Goal: Information Seeking & Learning: Learn about a topic

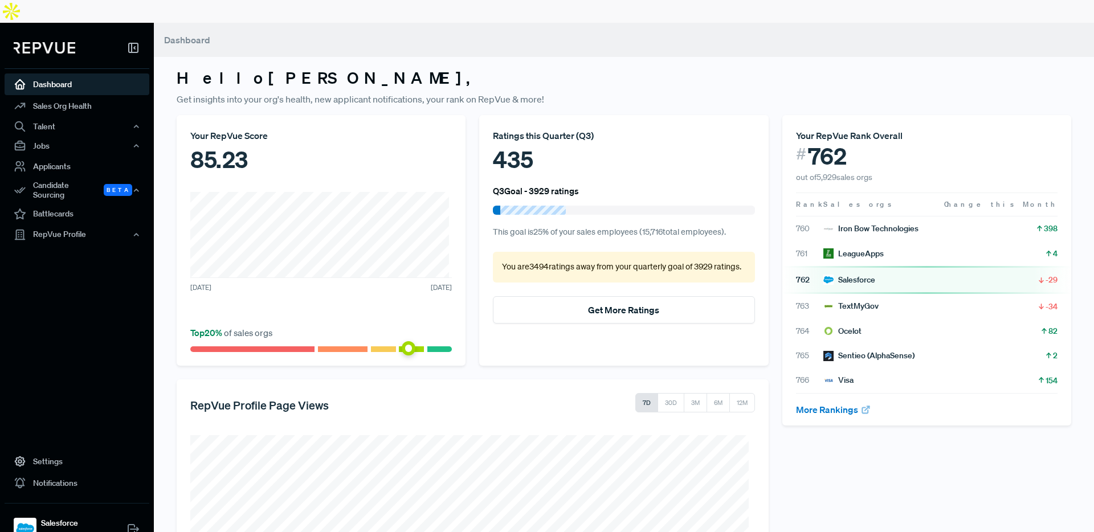
click at [605, 68] on h3 "Hello [PERSON_NAME] ," at bounding box center [624, 77] width 894 height 19
click at [65, 177] on div "Candidate Sourcing Beta" at bounding box center [77, 190] width 145 height 26
click at [80, 206] on link "Source Candidates" at bounding box center [92, 220] width 145 height 29
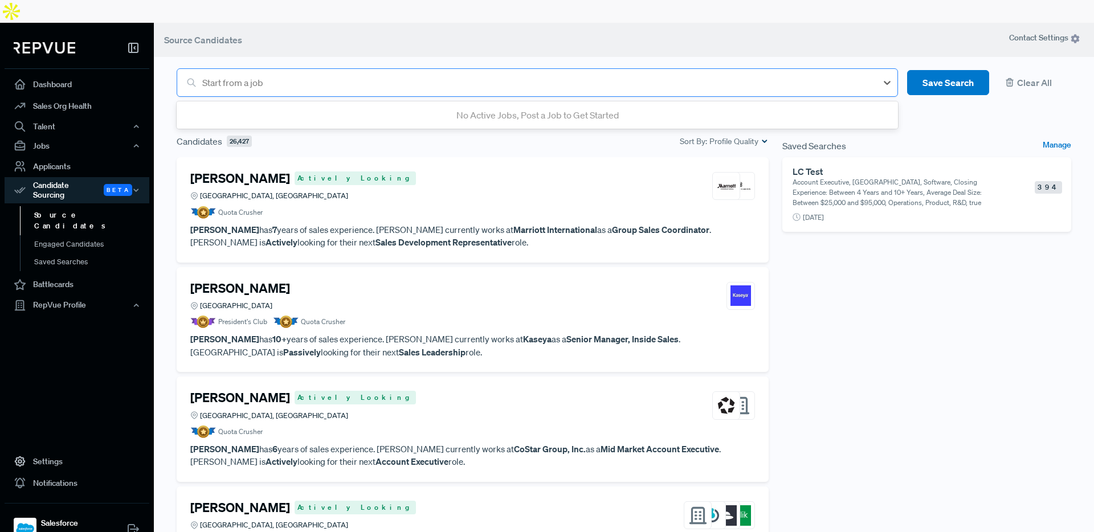
click at [403, 75] on div at bounding box center [536, 83] width 669 height 16
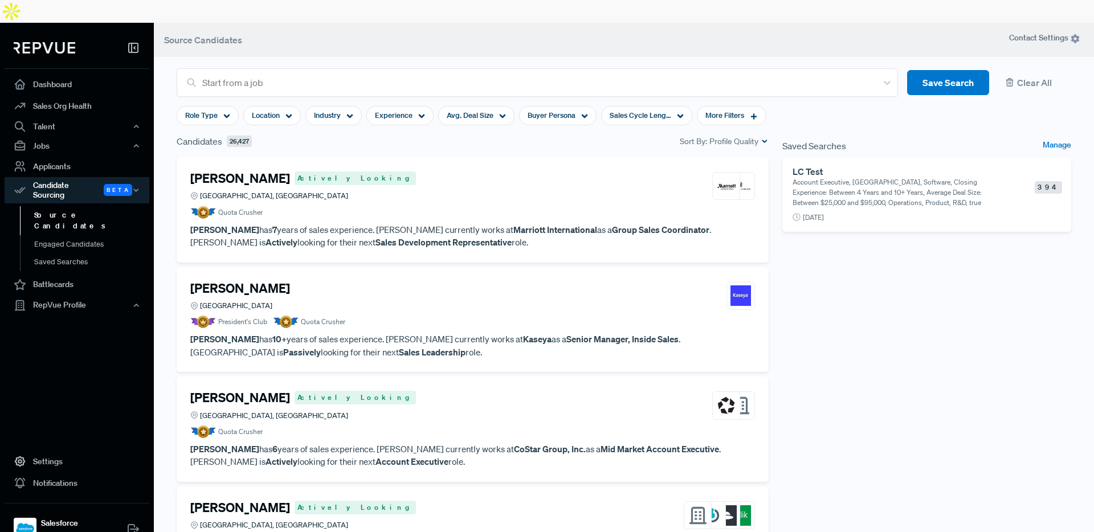
click at [925, 379] on div "Saved Searches Manage LC Test Account Executive, [GEOGRAPHIC_DATA], Software, C…" at bounding box center [926, 346] width 302 height 425
click at [228, 114] on use at bounding box center [227, 116] width 6 height 4
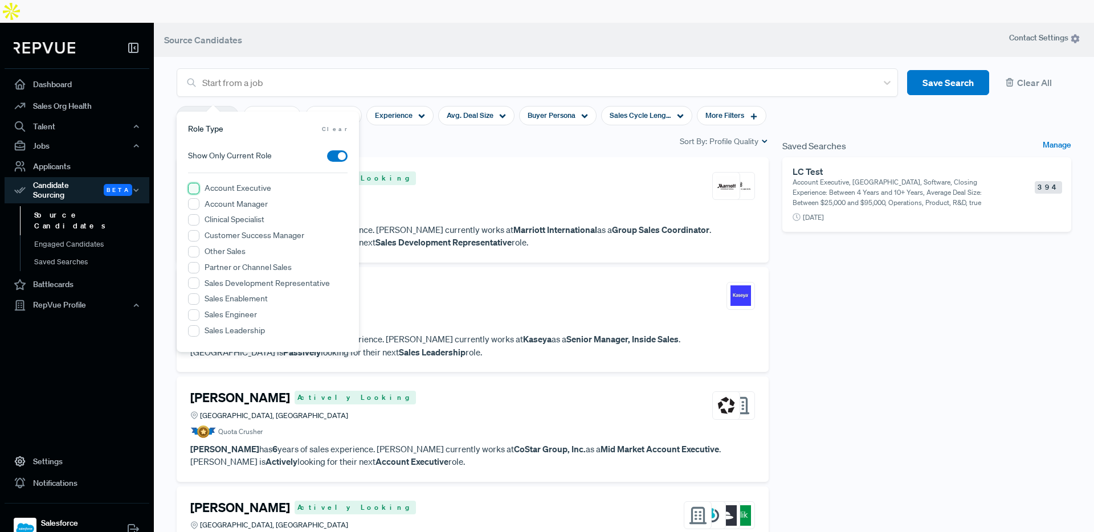
click at [196, 187] on Executive "Account Executive" at bounding box center [193, 188] width 11 height 11
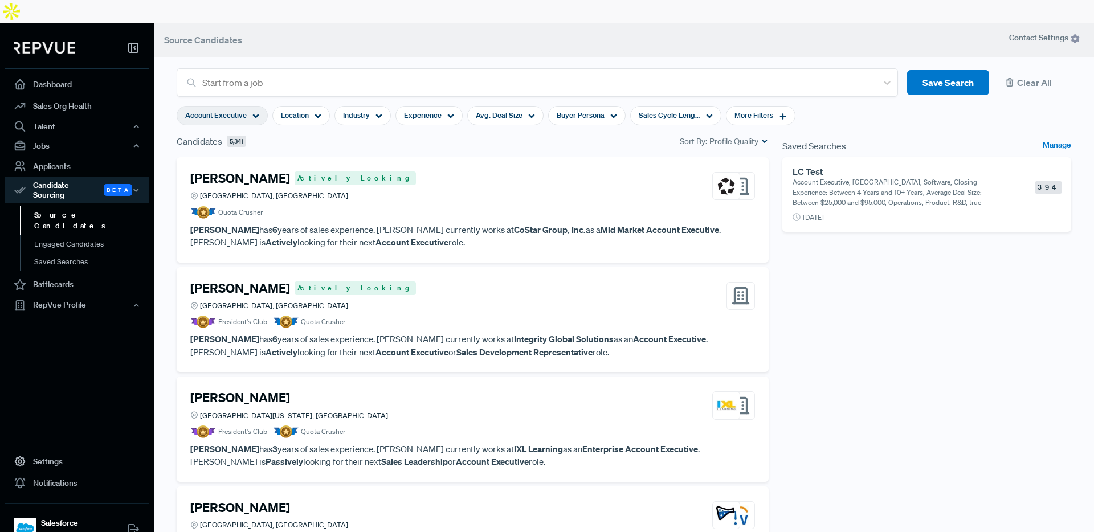
click at [161, 125] on section "Start from a job Save Search Clear All Account Executive Location Industry Expe…" at bounding box center [624, 275] width 940 height 532
click at [312, 106] on div "Location" at bounding box center [301, 115] width 58 height 19
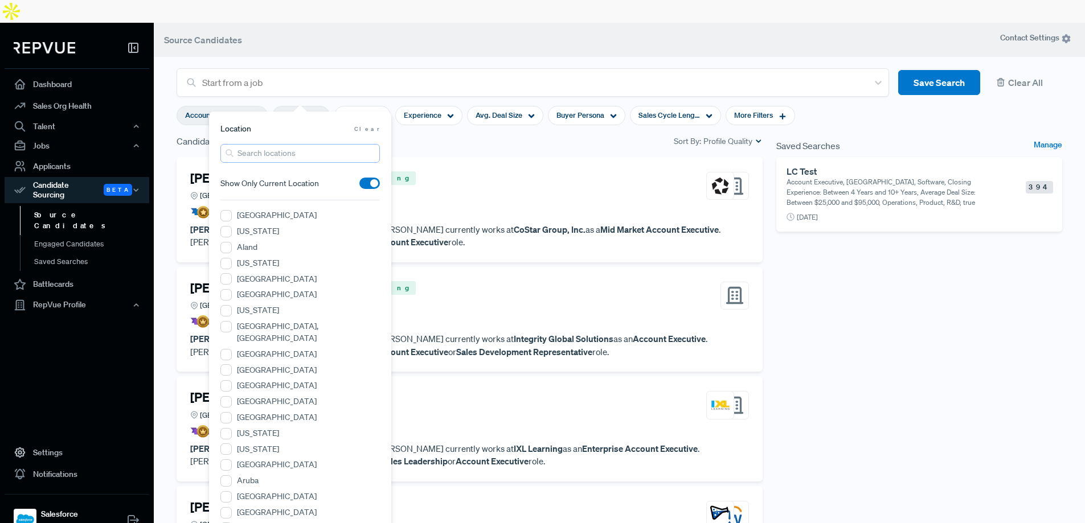
click at [306, 159] on input "search" at bounding box center [299, 153] width 159 height 19
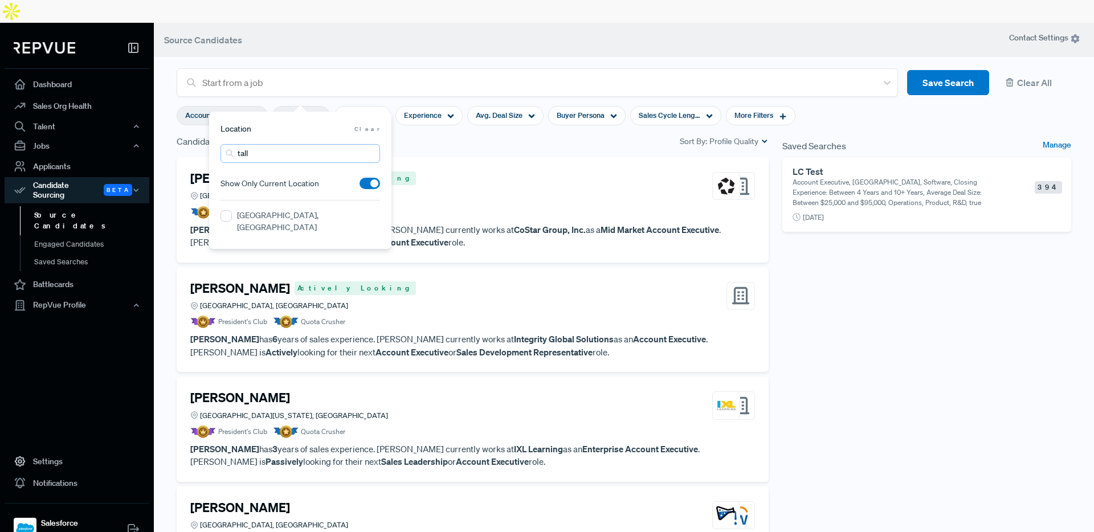
type input "tall"
click at [314, 219] on label "[GEOGRAPHIC_DATA], [GEOGRAPHIC_DATA]" at bounding box center [308, 222] width 143 height 24
click at [232, 219] on FL "[GEOGRAPHIC_DATA], [GEOGRAPHIC_DATA]" at bounding box center [225, 215] width 11 height 11
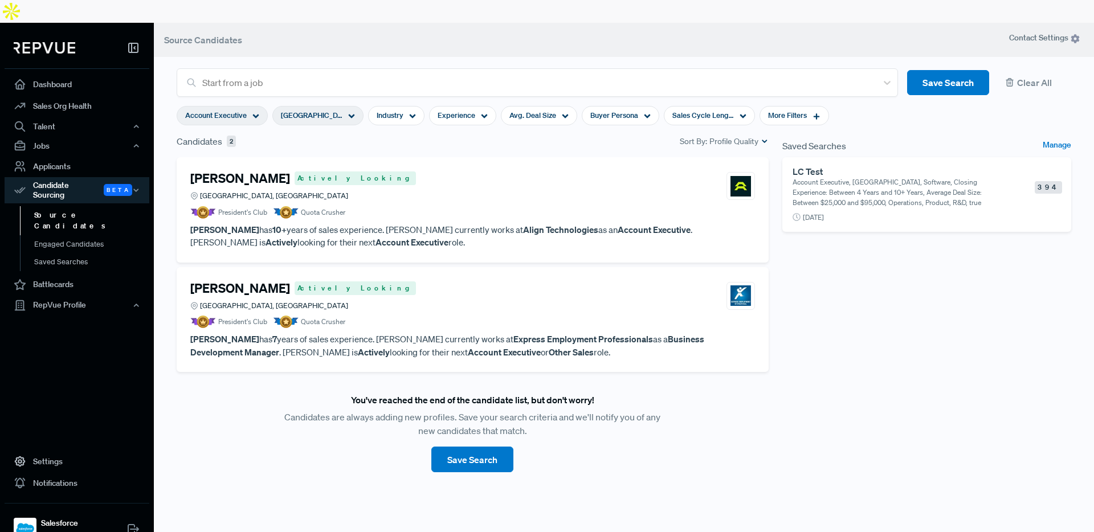
click at [1010, 355] on div "Saved Searches Manage LC Test Account Executive, [GEOGRAPHIC_DATA], Software, C…" at bounding box center [926, 346] width 302 height 425
click at [326, 110] on span "[GEOGRAPHIC_DATA], [GEOGRAPHIC_DATA]" at bounding box center [312, 115] width 62 height 11
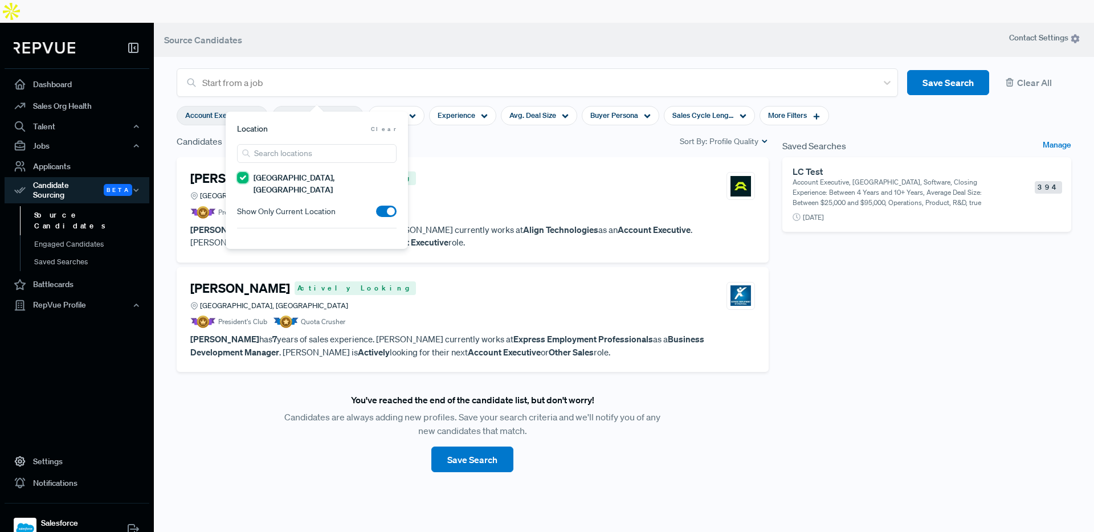
click at [248, 175] on FL "[GEOGRAPHIC_DATA], [GEOGRAPHIC_DATA]" at bounding box center [242, 177] width 11 height 11
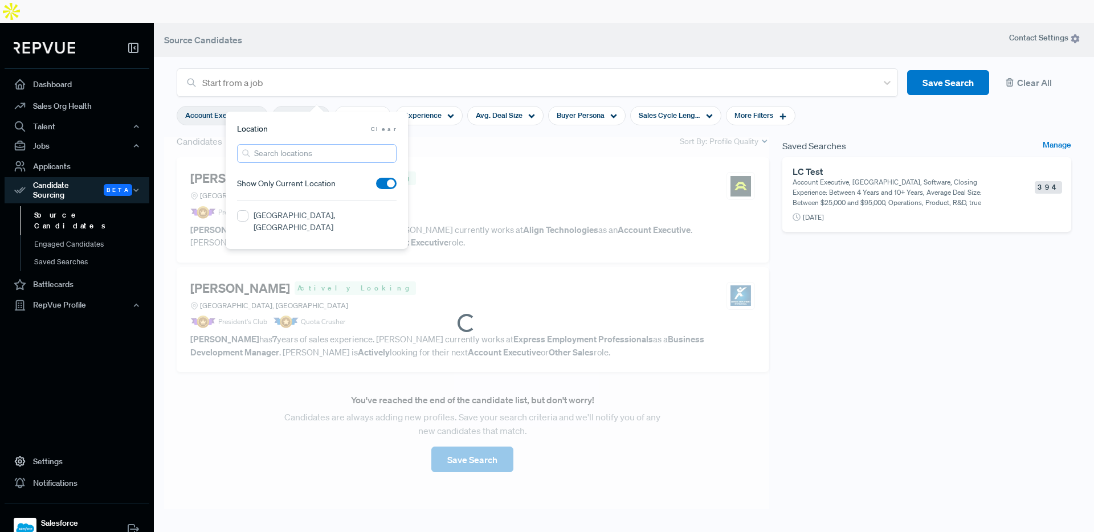
click at [280, 154] on input "search" at bounding box center [316, 153] width 159 height 19
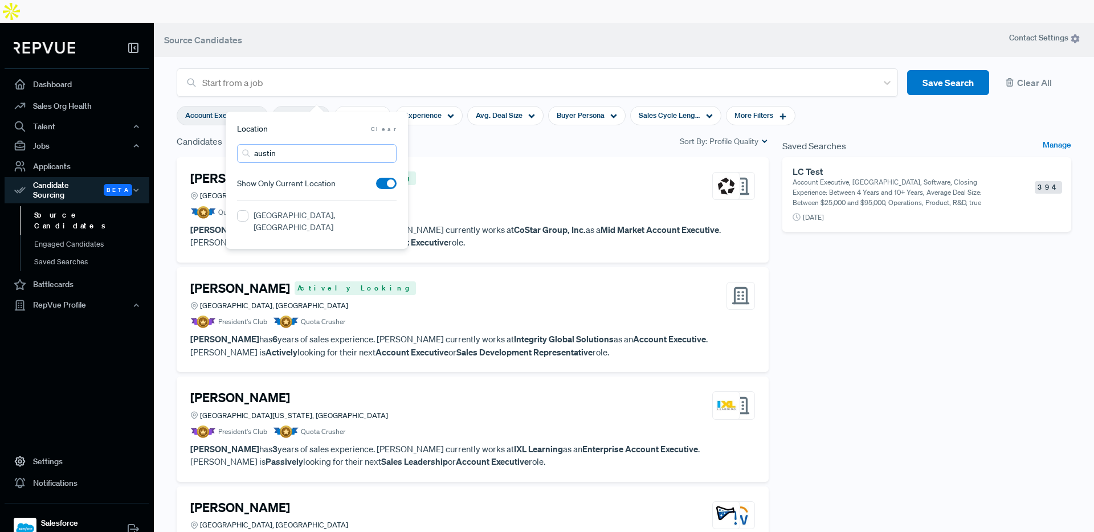
type input "austin"
click at [267, 219] on label "[GEOGRAPHIC_DATA], [GEOGRAPHIC_DATA]" at bounding box center [324, 222] width 143 height 24
click at [248, 219] on TX "[GEOGRAPHIC_DATA], [GEOGRAPHIC_DATA]" at bounding box center [242, 215] width 11 height 11
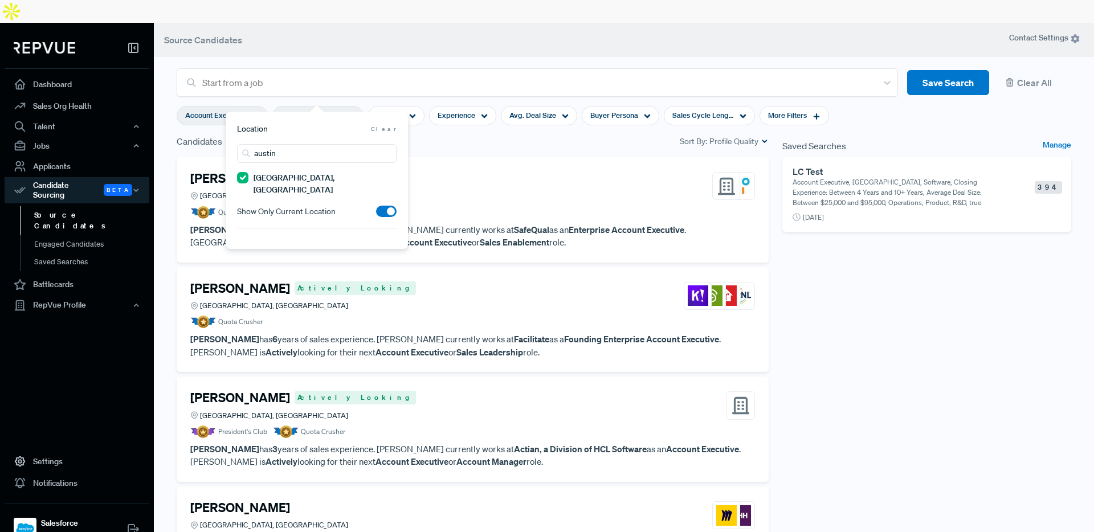
click at [854, 339] on div "Saved Searches Manage LC Test Account Executive, [GEOGRAPHIC_DATA], Software, C…" at bounding box center [926, 346] width 302 height 425
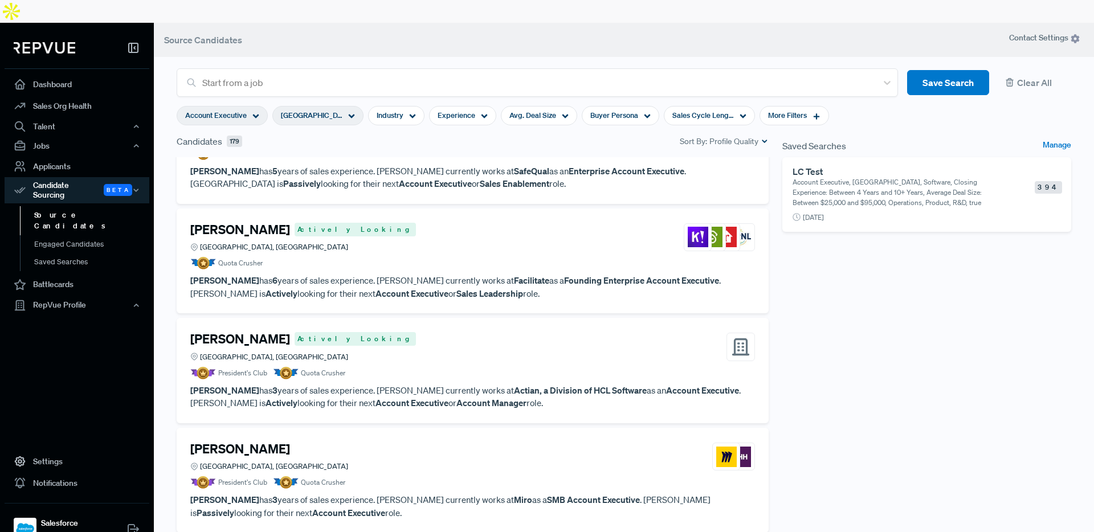
scroll to position [57, 0]
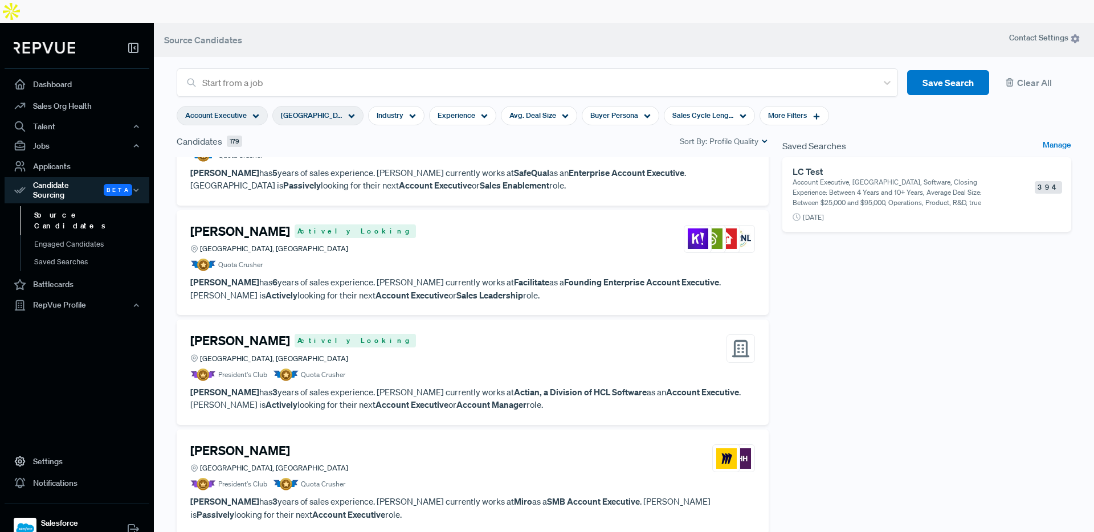
drag, startPoint x: 814, startPoint y: 321, endPoint x: 802, endPoint y: 316, distance: 12.5
click at [813, 322] on div "Saved Searches Manage LC Test Account Executive, [GEOGRAPHIC_DATA], Software, C…" at bounding box center [926, 346] width 302 height 425
click at [346, 106] on div "[GEOGRAPHIC_DATA], [GEOGRAPHIC_DATA]" at bounding box center [317, 115] width 91 height 19
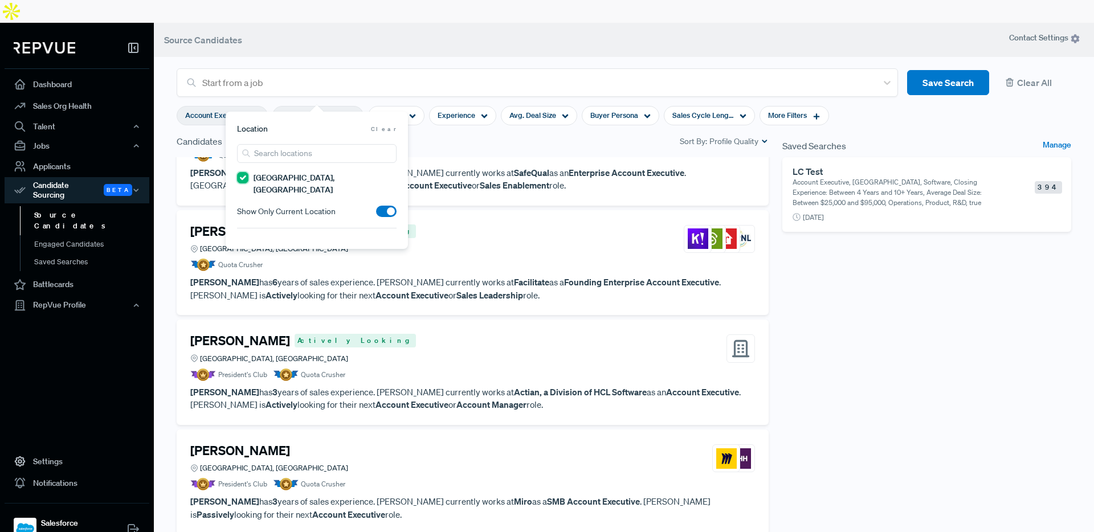
click at [241, 177] on TX "[GEOGRAPHIC_DATA], [GEOGRAPHIC_DATA]" at bounding box center [242, 177] width 11 height 11
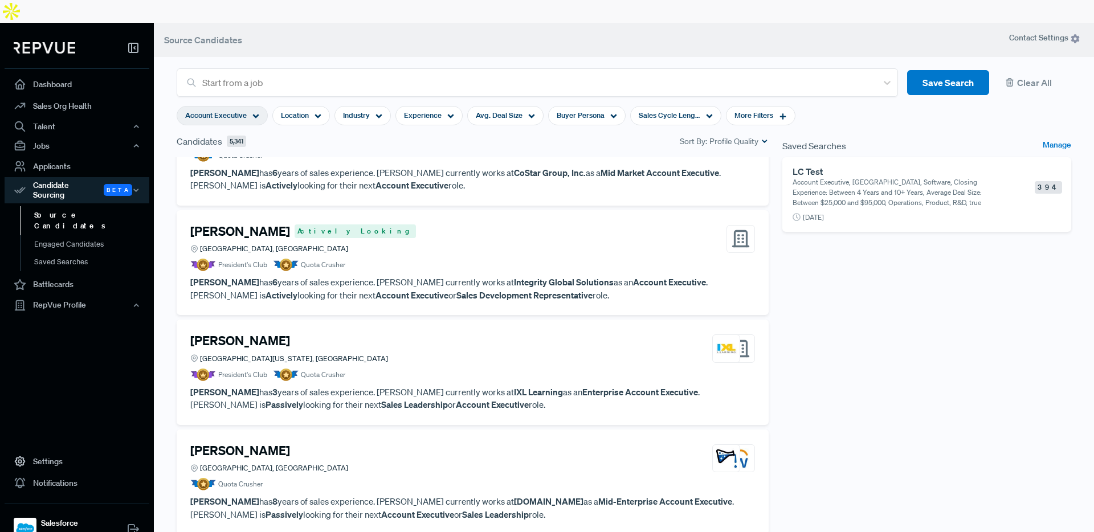
scroll to position [0, 0]
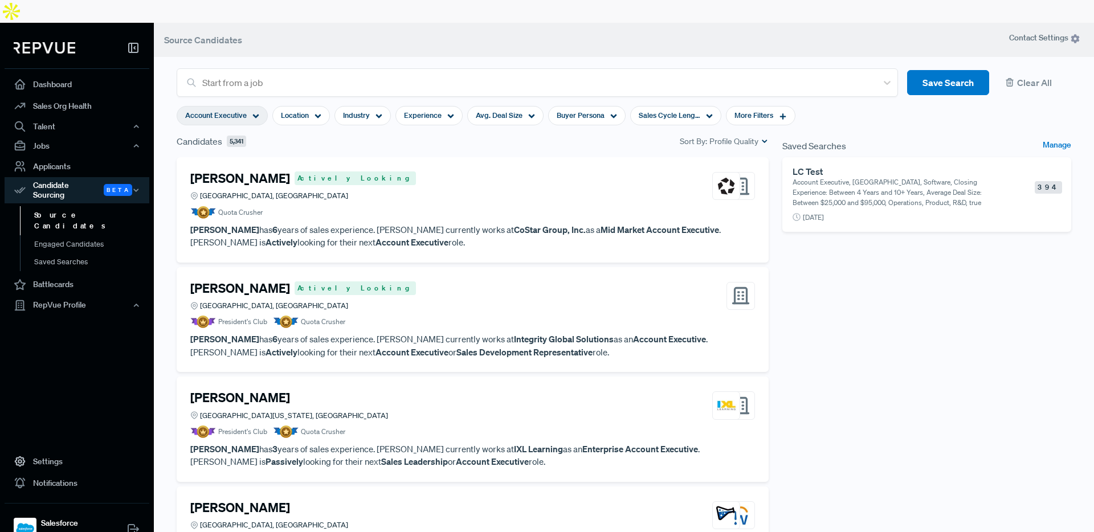
click at [830, 346] on div "Saved Searches Manage LC Test Account Executive, [GEOGRAPHIC_DATA], Software, C…" at bounding box center [926, 346] width 302 height 425
click at [58, 73] on link "Dashboard" at bounding box center [77, 84] width 145 height 22
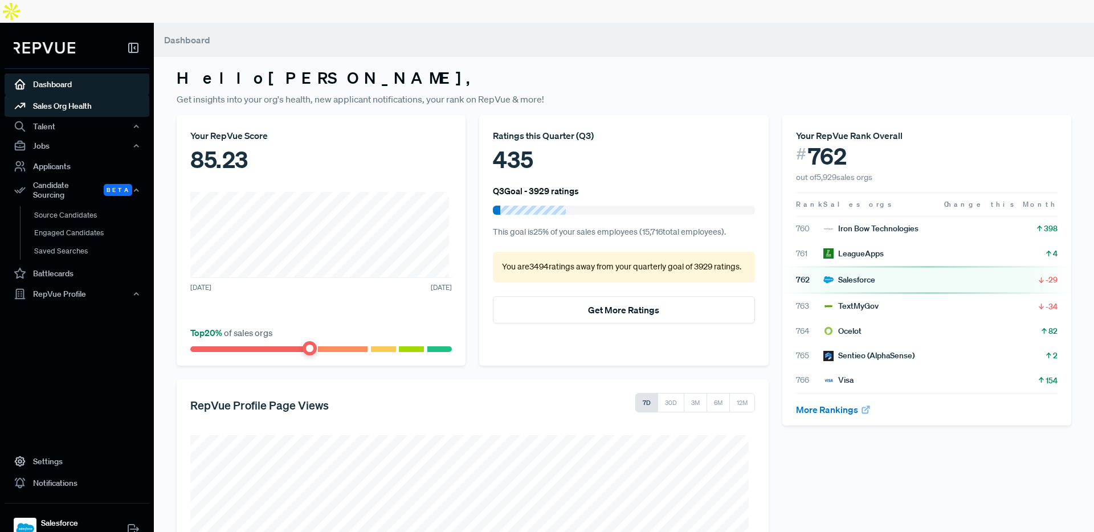
click at [67, 95] on link "Sales Org Health" at bounding box center [77, 106] width 145 height 22
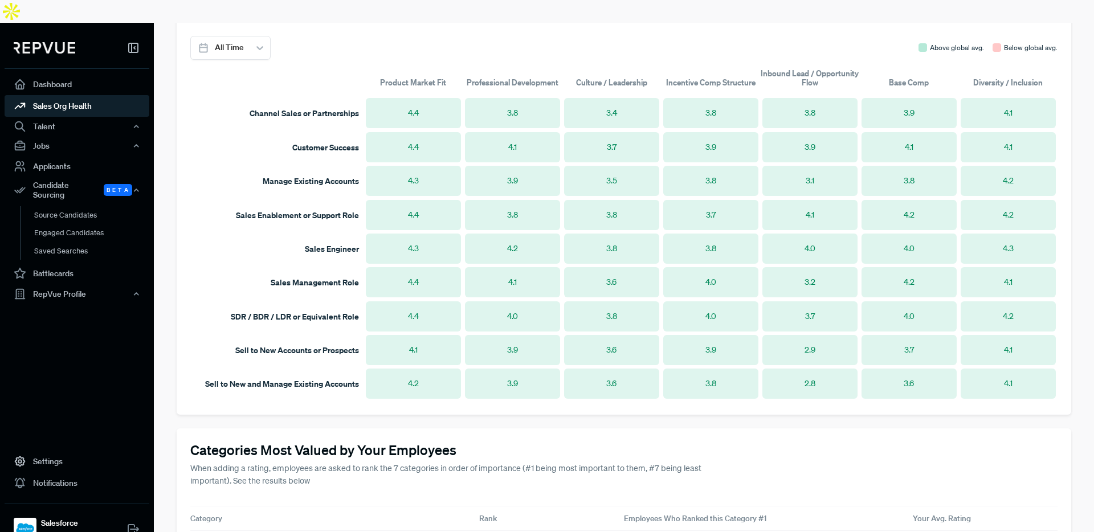
scroll to position [748, 0]
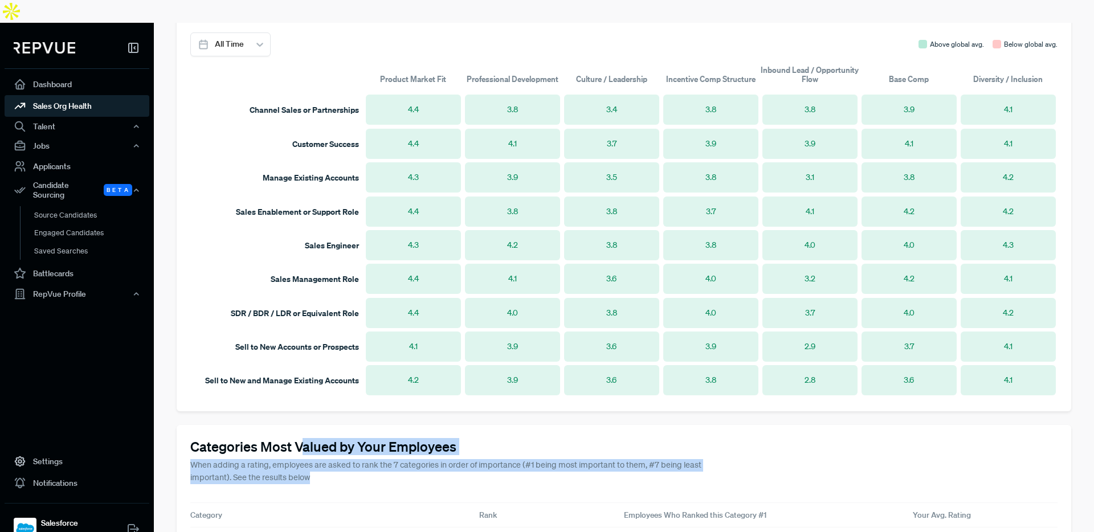
drag, startPoint x: 303, startPoint y: 424, endPoint x: 314, endPoint y: 457, distance: 34.4
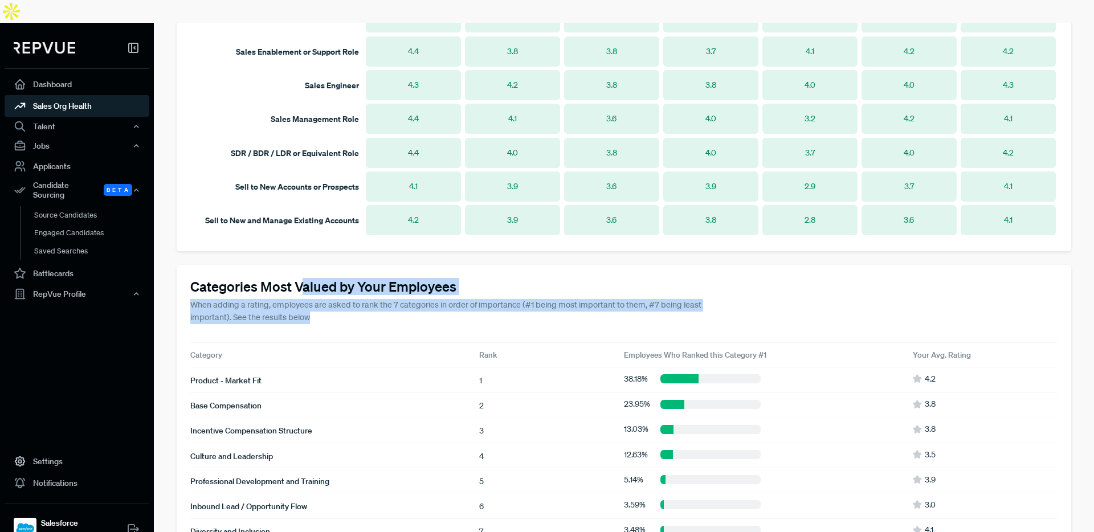
scroll to position [924, 0]
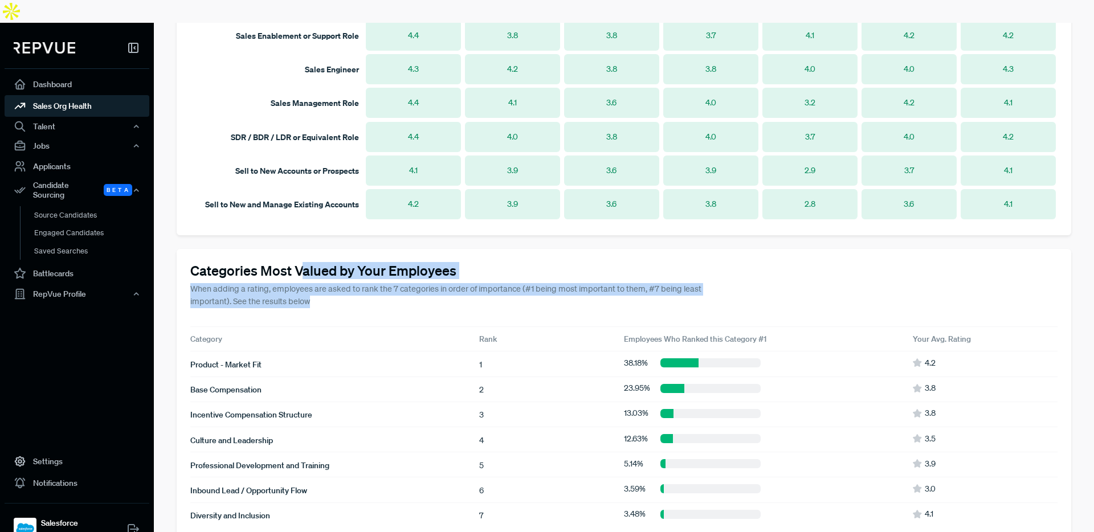
click at [323, 283] on p "When adding a rating, employees are asked to rank the 7 categories in order of …" at bounding box center [450, 295] width 520 height 24
drag, startPoint x: 316, startPoint y: 253, endPoint x: 319, endPoint y: 275, distance: 21.3
click at [319, 275] on div "Categories Most Valued by Your Employees When adding a rating, employees are as…" at bounding box center [624, 393] width 894 height 288
click at [444, 283] on p "When adding a rating, employees are asked to rank the 7 categories in order of …" at bounding box center [450, 295] width 520 height 24
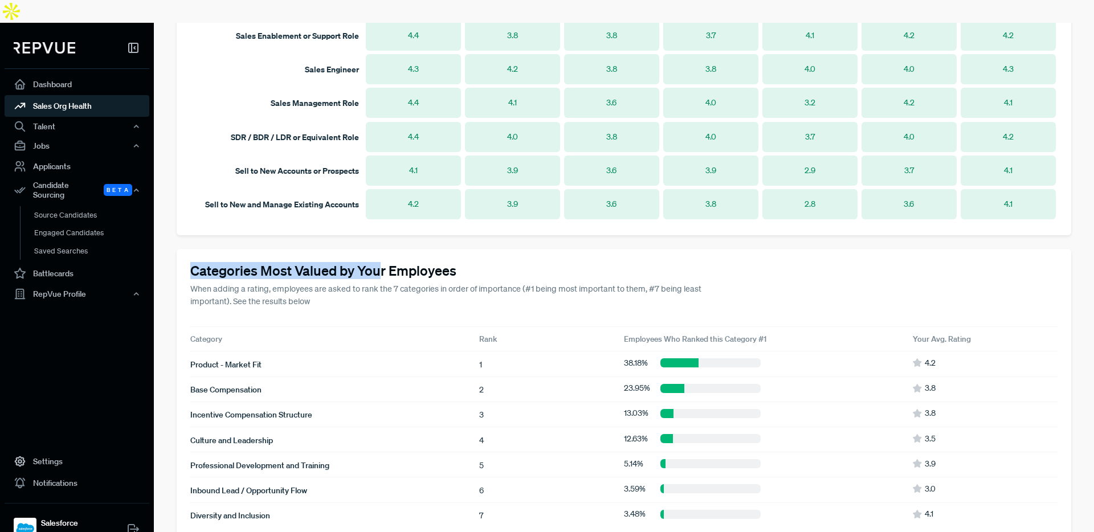
drag, startPoint x: 193, startPoint y: 247, endPoint x: 382, endPoint y: 255, distance: 189.3
click at [382, 263] on h4 "Categories Most Valued by Your Employees" at bounding box center [623, 271] width 867 height 17
click at [381, 263] on h4 "Categories Most Valued by Your Employees" at bounding box center [623, 271] width 867 height 17
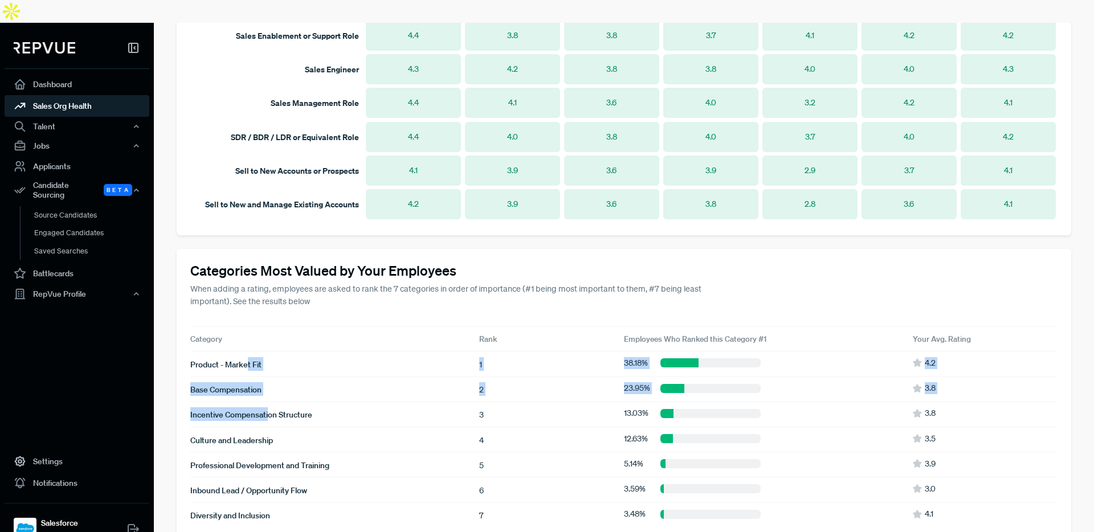
drag, startPoint x: 269, startPoint y: 393, endPoint x: 248, endPoint y: 339, distance: 57.5
click at [248, 351] on article "Product - Market Fit 1 38.18 % 4.2 Base Compensation 2 23.95 % 3.8 Incentive Co…" at bounding box center [623, 438] width 867 height 175
click at [260, 351] on div "Product - Market Fit 1 38.18 % 4.2" at bounding box center [623, 363] width 867 height 25
drag, startPoint x: 260, startPoint y: 392, endPoint x: 248, endPoint y: 347, distance: 46.0
click at [248, 351] on article "Product - Market Fit 1 38.18 % 4.2 Base Compensation 2 23.95 % 3.8 Incentive Co…" at bounding box center [623, 438] width 867 height 175
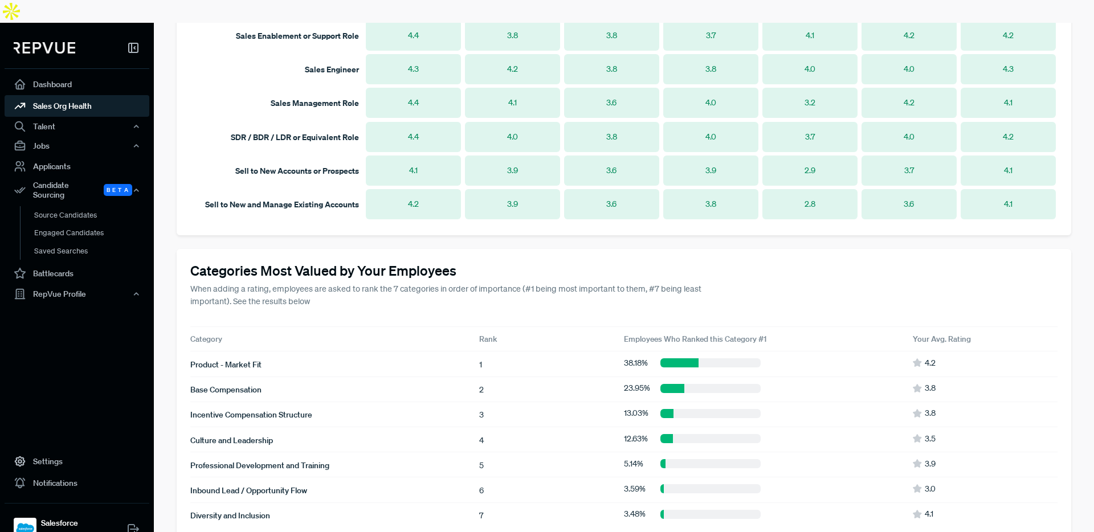
click at [317, 283] on p "When adding a rating, employees are asked to rank the 7 categories in order of …" at bounding box center [450, 295] width 520 height 24
click at [312, 283] on p "When adding a rating, employees are asked to rank the 7 categories in order of …" at bounding box center [450, 295] width 520 height 24
click at [136, 293] on use "button" at bounding box center [136, 294] width 4 height 2
click at [52, 324] on link "Reviews" at bounding box center [92, 333] width 145 height 18
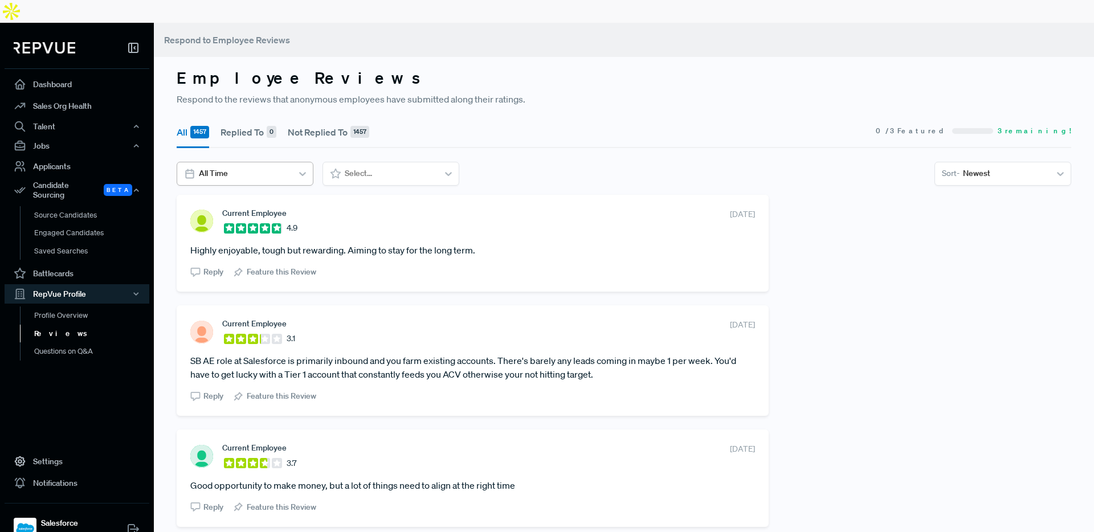
click at [302, 172] on icon at bounding box center [302, 174] width 7 height 4
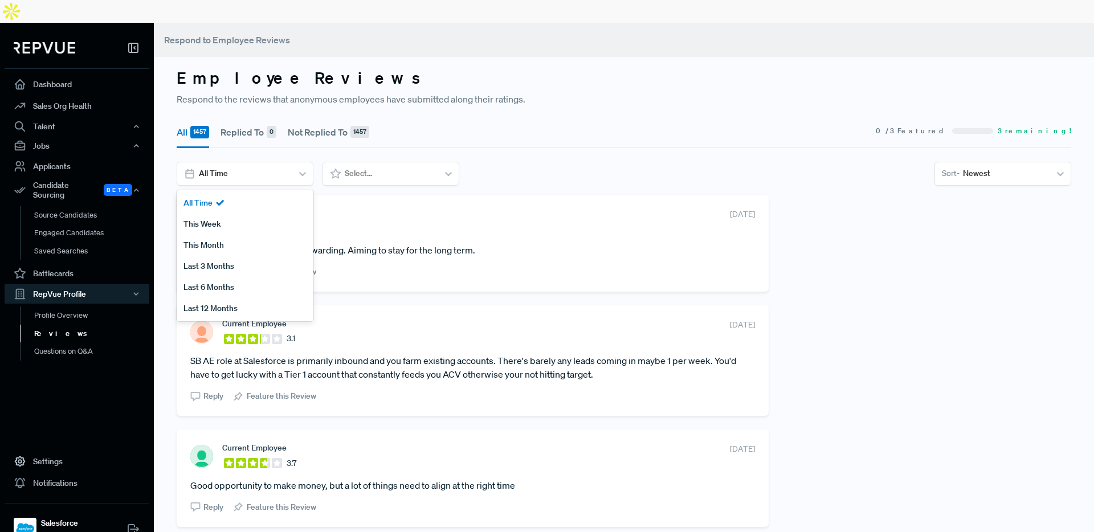
click at [594, 118] on section "All 1457 Replied To 0 Not Replied To 1457 0 / 3 Featured 3 remaining!" at bounding box center [624, 131] width 894 height 33
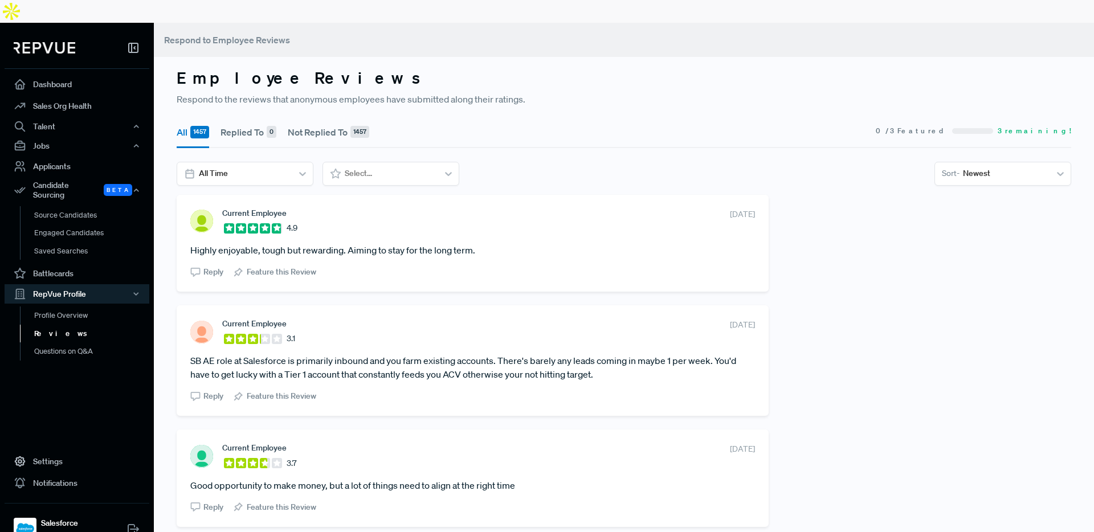
click at [205, 266] on span "Reply" at bounding box center [213, 272] width 20 height 12
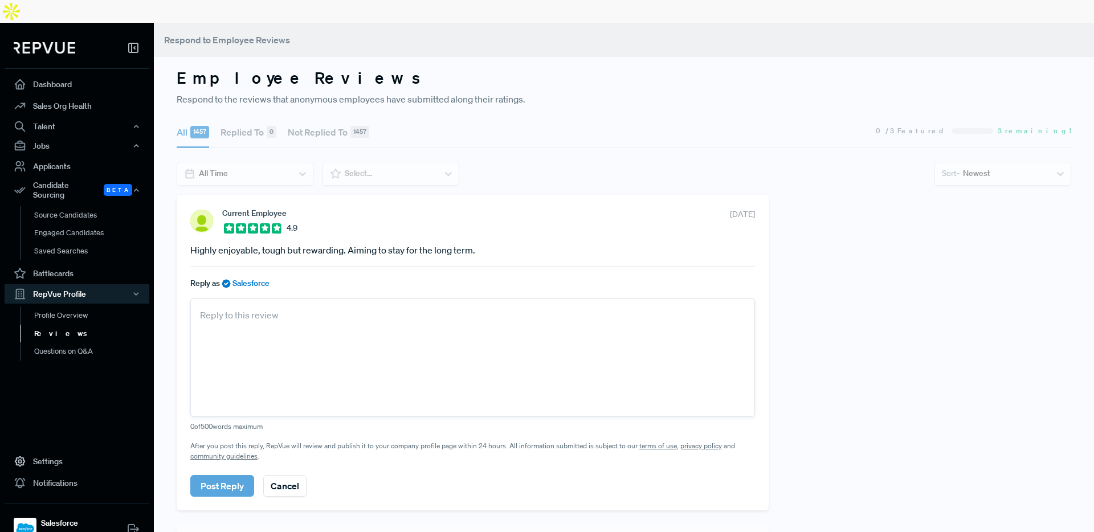
click at [77, 95] on link "Sales Org Health" at bounding box center [77, 106] width 145 height 22
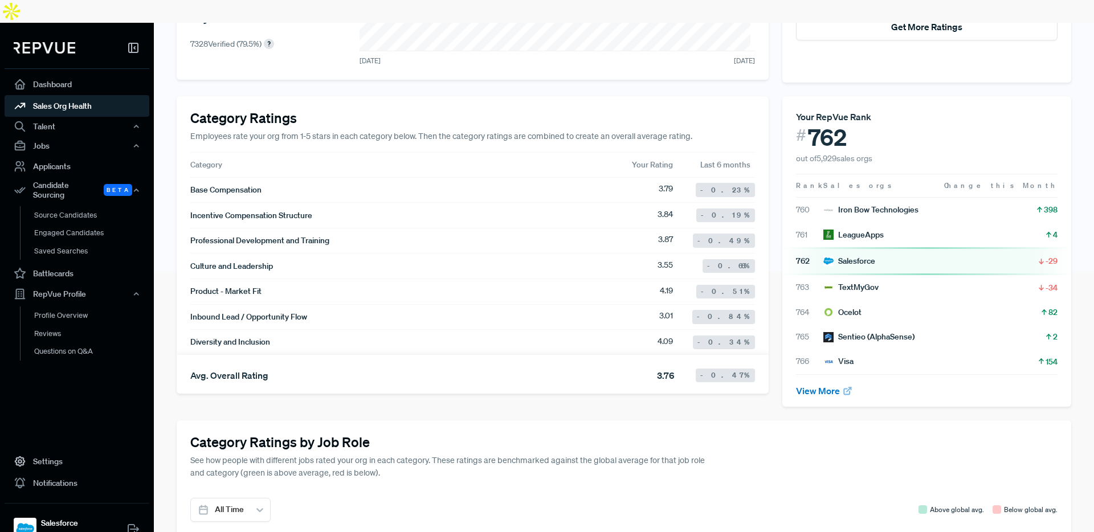
scroll to position [284, 0]
drag, startPoint x: 654, startPoint y: 166, endPoint x: 671, endPoint y: 165, distance: 17.7
click at [671, 182] on article "3.79 -0.23 %" at bounding box center [706, 189] width 96 height 14
click at [673, 182] on article "3.79 -0.23 %" at bounding box center [706, 189] width 96 height 14
click at [646, 177] on div "Base Compensation 3.79 -0.23 %" at bounding box center [472, 190] width 564 height 26
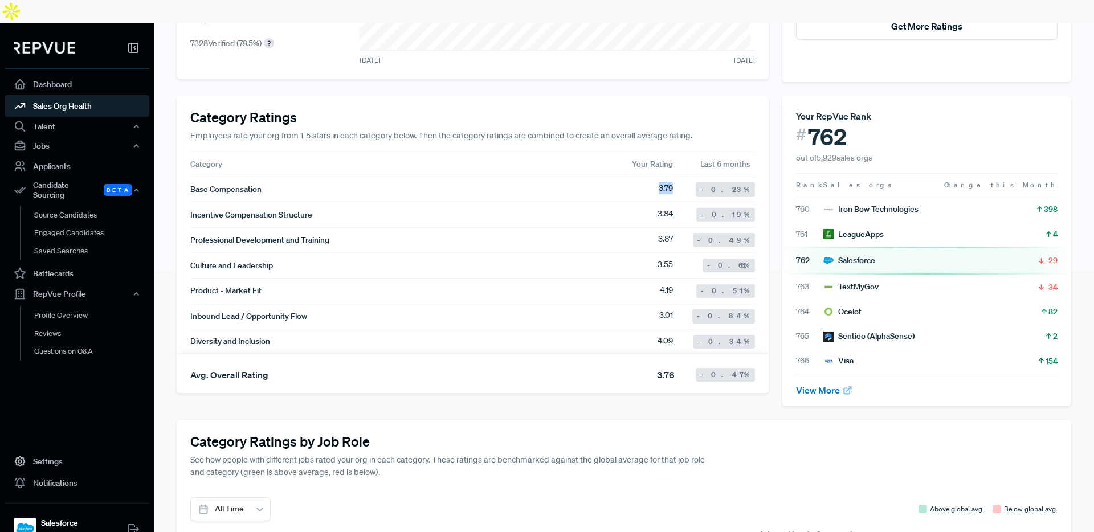
drag, startPoint x: 653, startPoint y: 165, endPoint x: 671, endPoint y: 166, distance: 18.8
click at [671, 182] on article "3.79 -0.23 %" at bounding box center [706, 189] width 96 height 14
drag, startPoint x: 653, startPoint y: 193, endPoint x: 670, endPoint y: 191, distance: 17.2
click at [670, 208] on article "3.84 -0.19 %" at bounding box center [705, 215] width 97 height 14
click at [672, 208] on article "3.84 -0.19 %" at bounding box center [705, 215] width 97 height 14
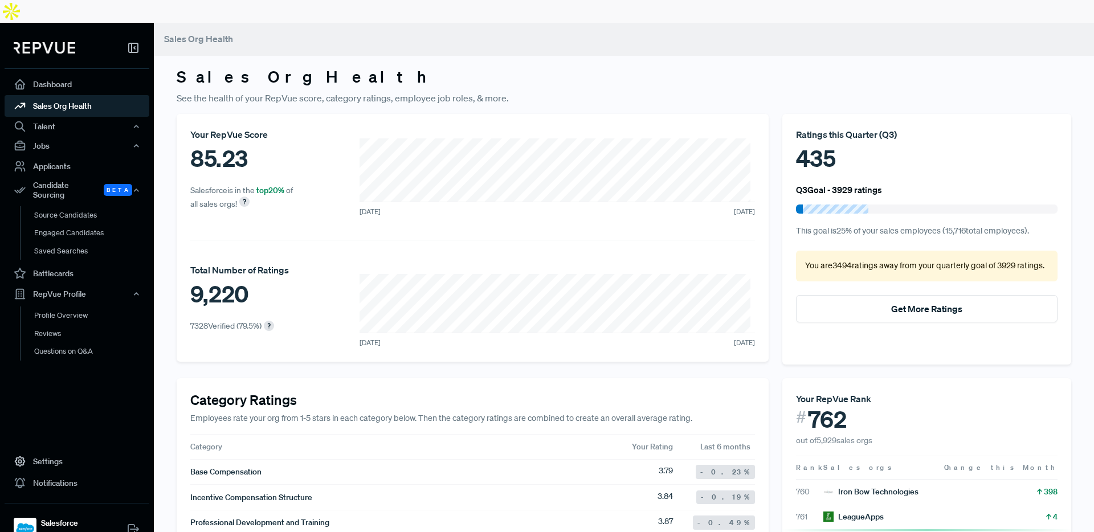
scroll to position [0, 0]
click at [57, 206] on link "Source Candidates" at bounding box center [92, 220] width 145 height 29
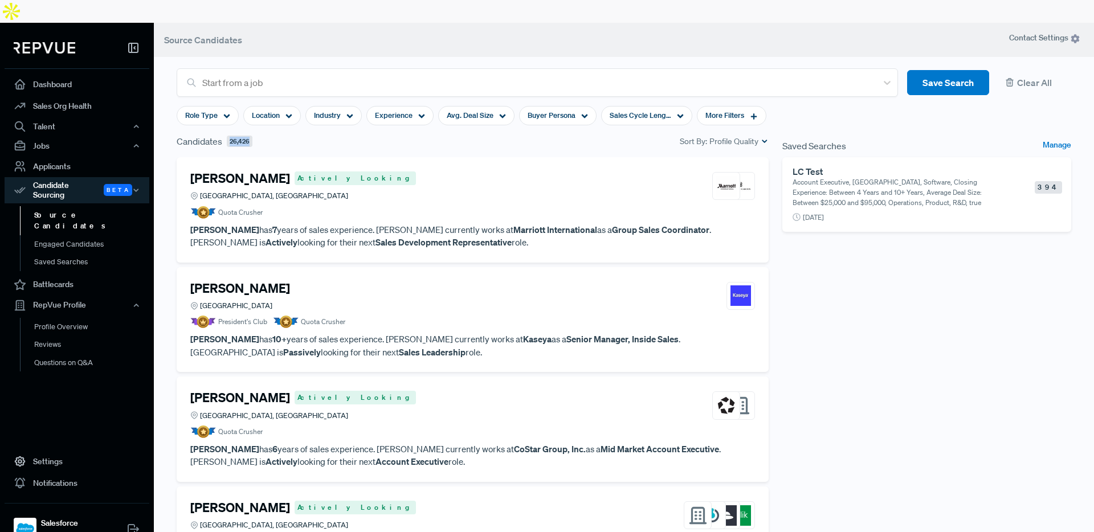
drag, startPoint x: 249, startPoint y: 119, endPoint x: 260, endPoint y: 118, distance: 10.9
click at [227, 136] on span "26,426" at bounding box center [240, 142] width 26 height 12
click at [302, 134] on div "Candidates 26,426 Sort By: Profile Quality" at bounding box center [473, 141] width 592 height 14
drag, startPoint x: 231, startPoint y: 119, endPoint x: 253, endPoint y: 120, distance: 22.2
click at [253, 134] on div "Candidates 26,426 Sort By: Profile Quality" at bounding box center [473, 141] width 592 height 14
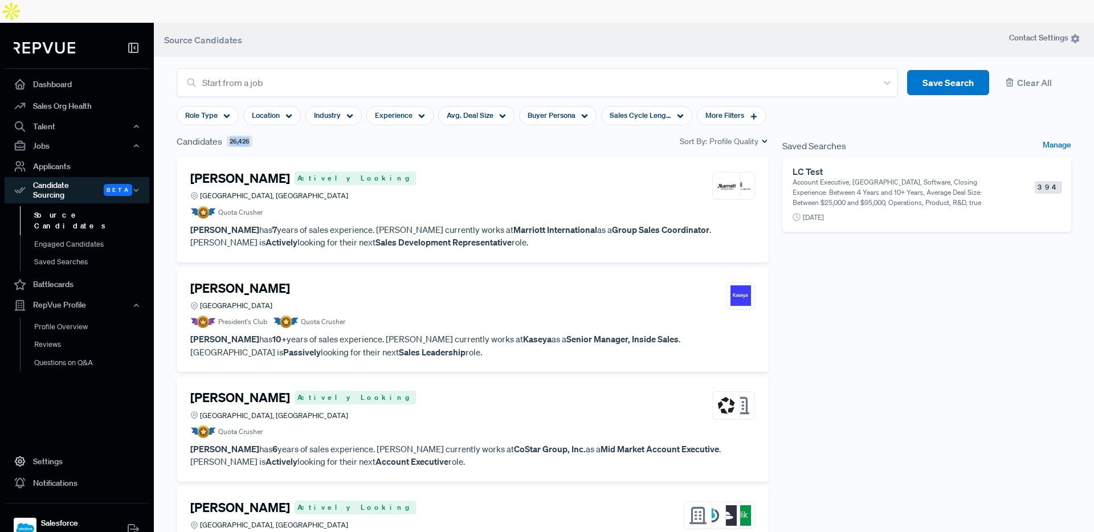
click at [259, 134] on div "Candidates 26,426 Sort By: Profile Quality" at bounding box center [473, 141] width 592 height 14
click at [223, 106] on div "Role Type" at bounding box center [208, 115] width 62 height 19
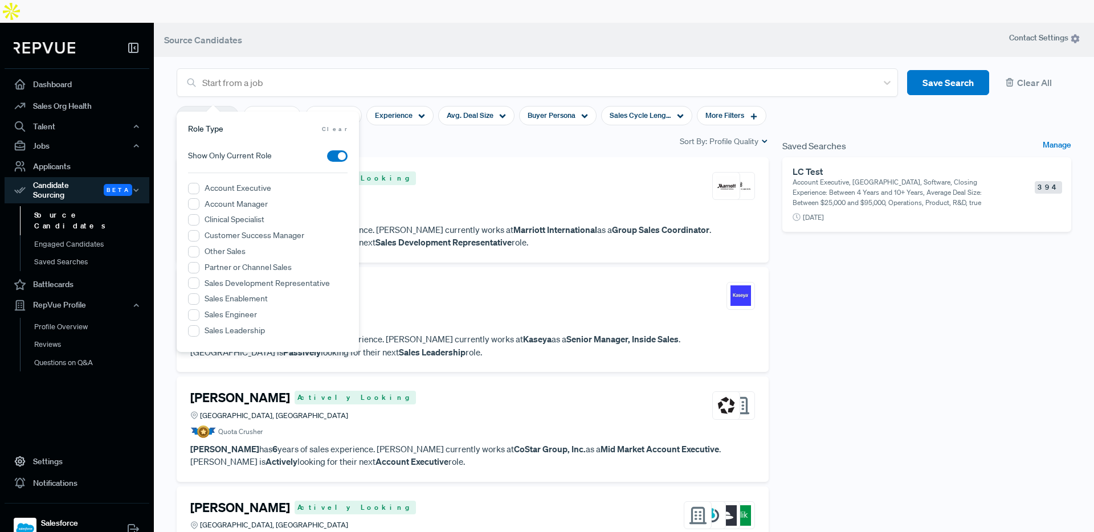
click at [161, 159] on section "Start from a job Save Search Clear All Role Type Location Industry Experience A…" at bounding box center [624, 275] width 940 height 532
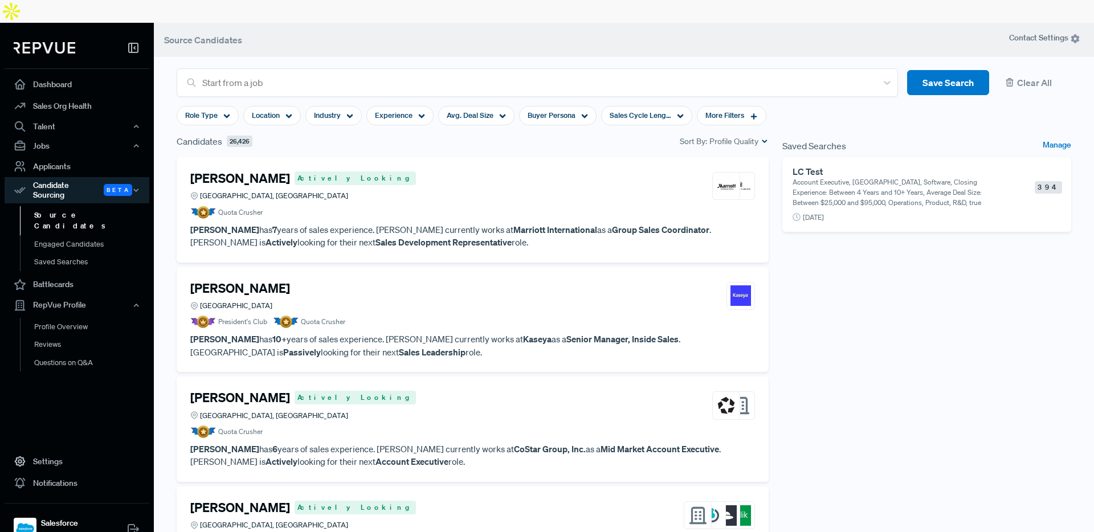
click at [169, 154] on section "Start from a job Save Search Clear All Role Type Location Industry Experience A…" at bounding box center [624, 275] width 940 height 532
drag, startPoint x: 229, startPoint y: 119, endPoint x: 259, endPoint y: 120, distance: 29.6
click at [259, 134] on div "Candidates 26,426 Sort By: Profile Quality" at bounding box center [473, 141] width 592 height 14
click at [286, 134] on div "Candidates 26,426 Sort By: Profile Quality" at bounding box center [473, 141] width 592 height 14
click at [290, 134] on div "Candidates 26,426 Sort By: Profile Quality" at bounding box center [472, 145] width 605 height 23
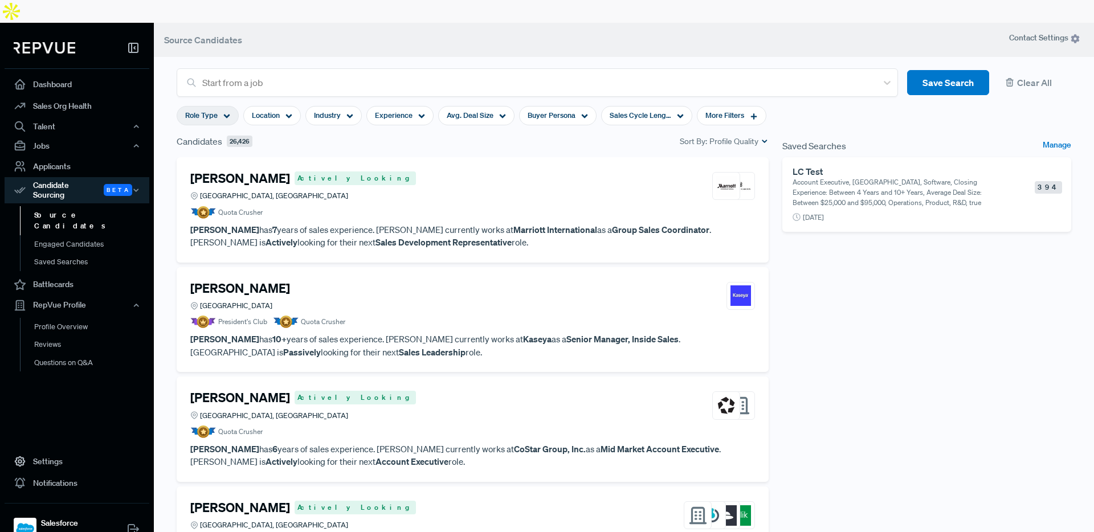
click at [230, 106] on div "Role Type" at bounding box center [208, 115] width 62 height 19
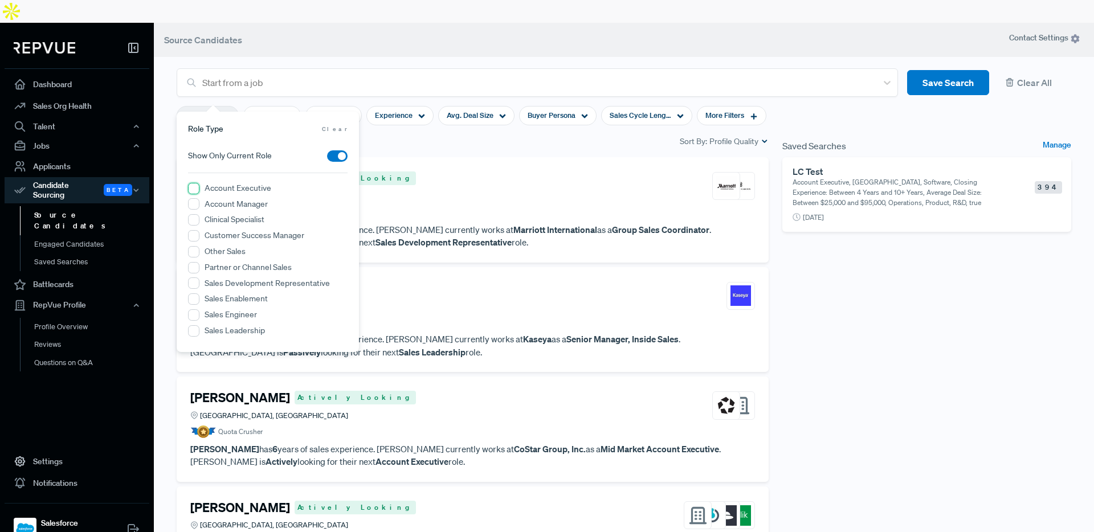
click at [196, 188] on Executive "Account Executive" at bounding box center [193, 188] width 11 height 11
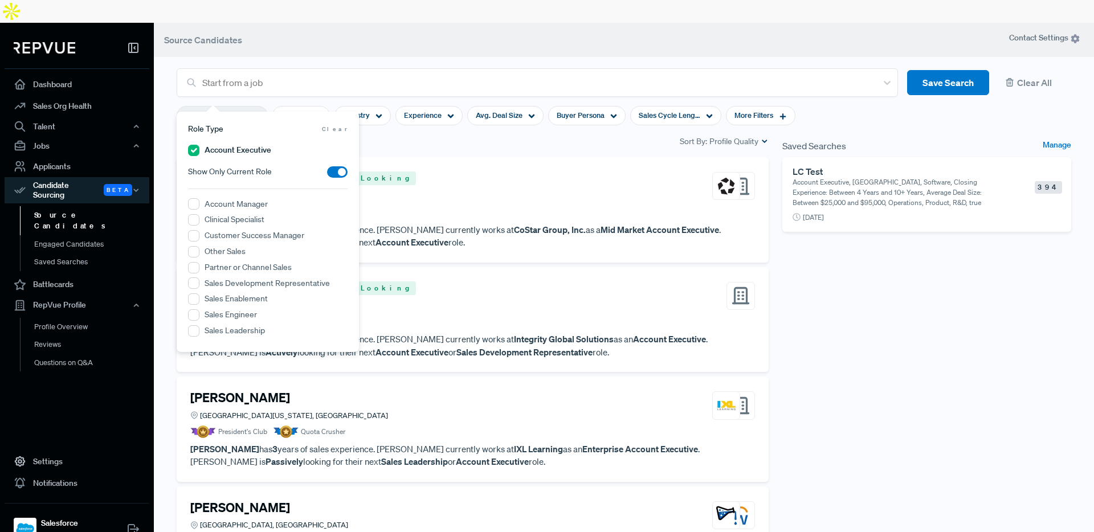
click at [166, 164] on section "Start from a job Save Search Clear All Account Executive Location Industry Expe…" at bounding box center [624, 275] width 940 height 532
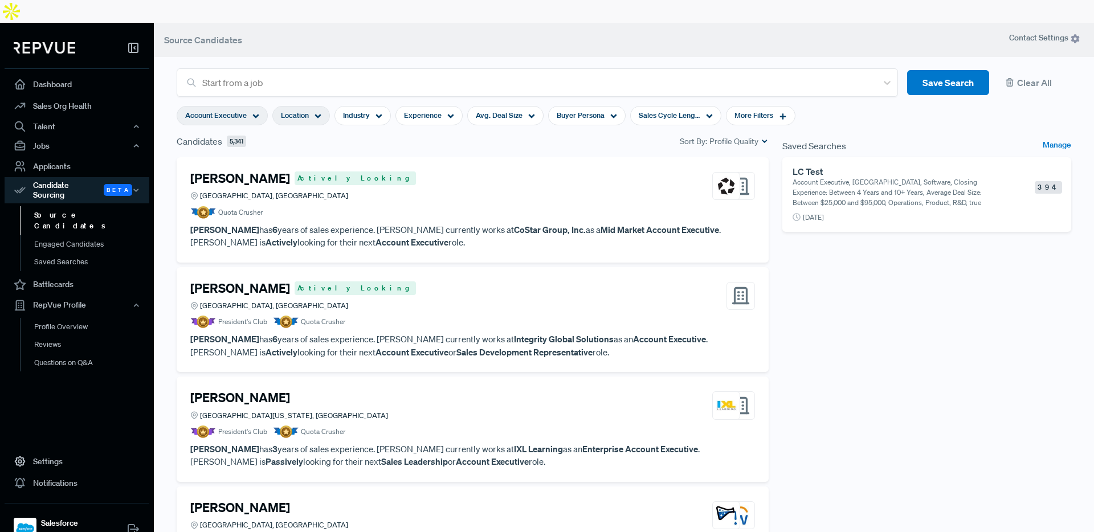
click at [317, 113] on icon at bounding box center [317, 116] width 7 height 7
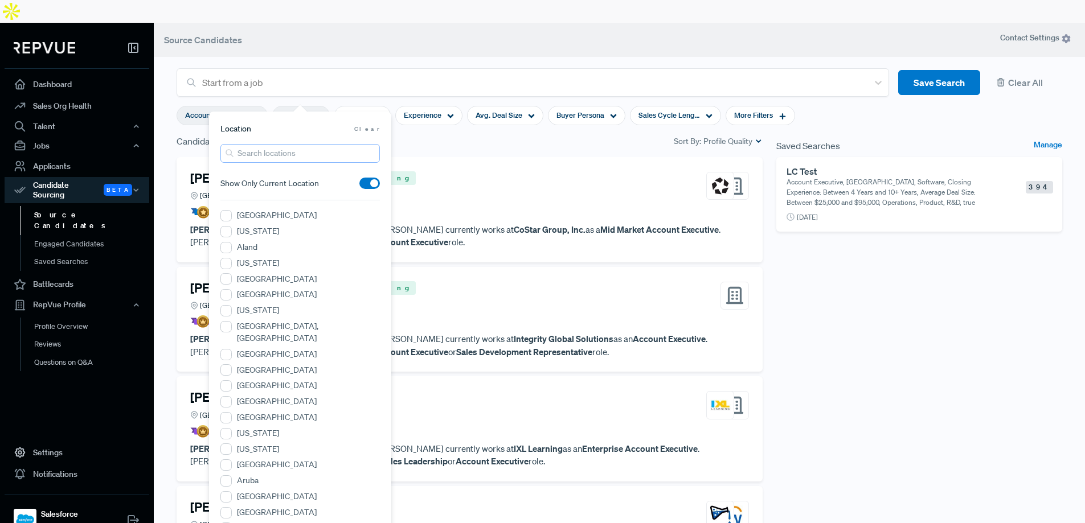
click at [300, 159] on input "search" at bounding box center [299, 153] width 159 height 19
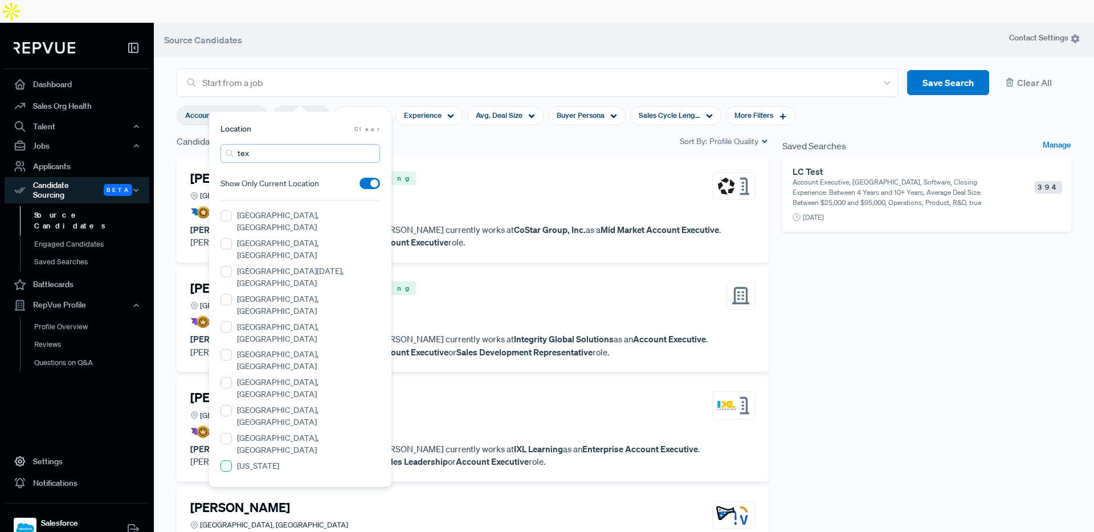
type input "tex"
click at [228, 460] on input "[US_STATE]" at bounding box center [225, 465] width 11 height 11
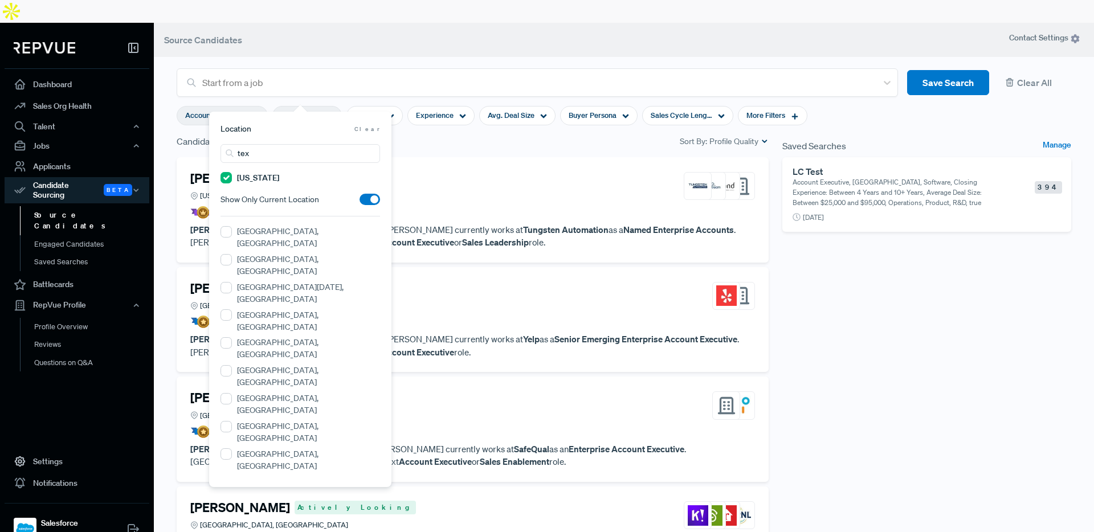
click at [168, 202] on section "Start from a job Save Search Clear All Account Executive [US_STATE] Industry Ex…" at bounding box center [624, 275] width 940 height 532
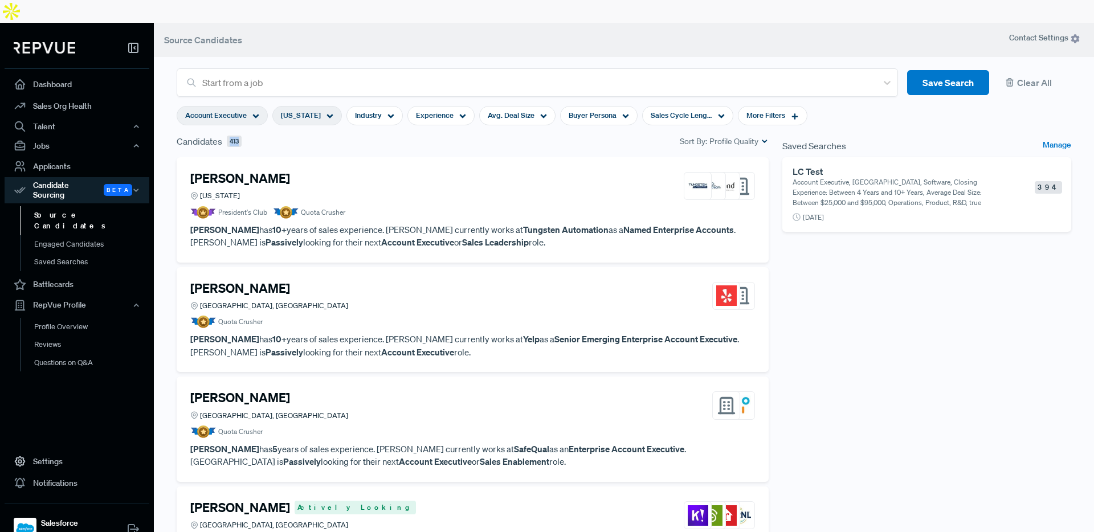
drag, startPoint x: 231, startPoint y: 119, endPoint x: 240, endPoint y: 117, distance: 9.4
click at [240, 136] on span "413" at bounding box center [234, 142] width 15 height 12
click at [264, 134] on div "Candidates 413 Sort By: Profile Quality" at bounding box center [473, 141] width 592 height 14
click at [399, 157] on div "[PERSON_NAME] [US_STATE] President's Club Quota Crusher [PERSON_NAME] has 10+ y…" at bounding box center [473, 209] width 592 height 105
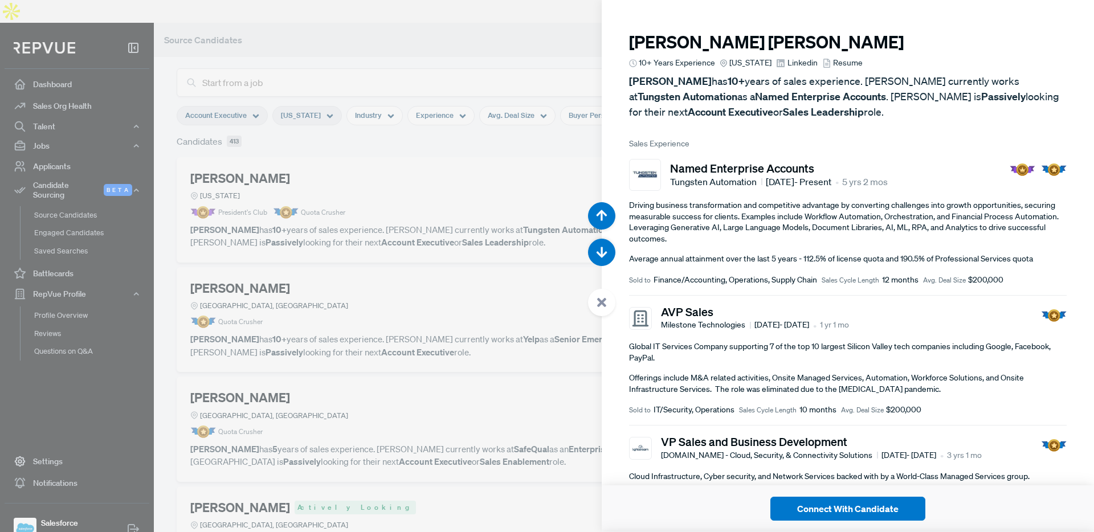
drag, startPoint x: 488, startPoint y: 126, endPoint x: 481, endPoint y: 127, distance: 6.9
click at [488, 126] on div at bounding box center [547, 266] width 1094 height 532
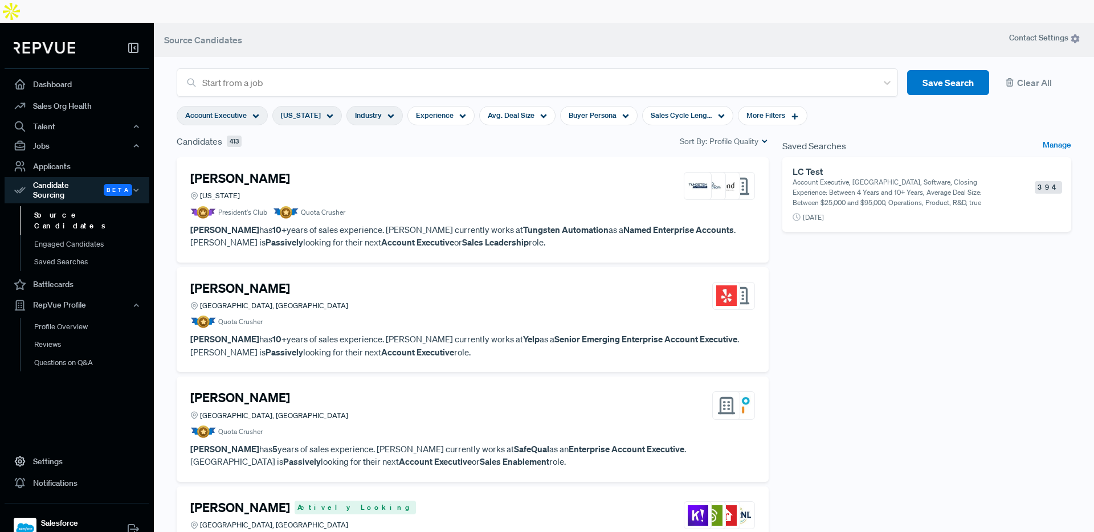
click at [362, 106] on div "Industry" at bounding box center [374, 115] width 56 height 19
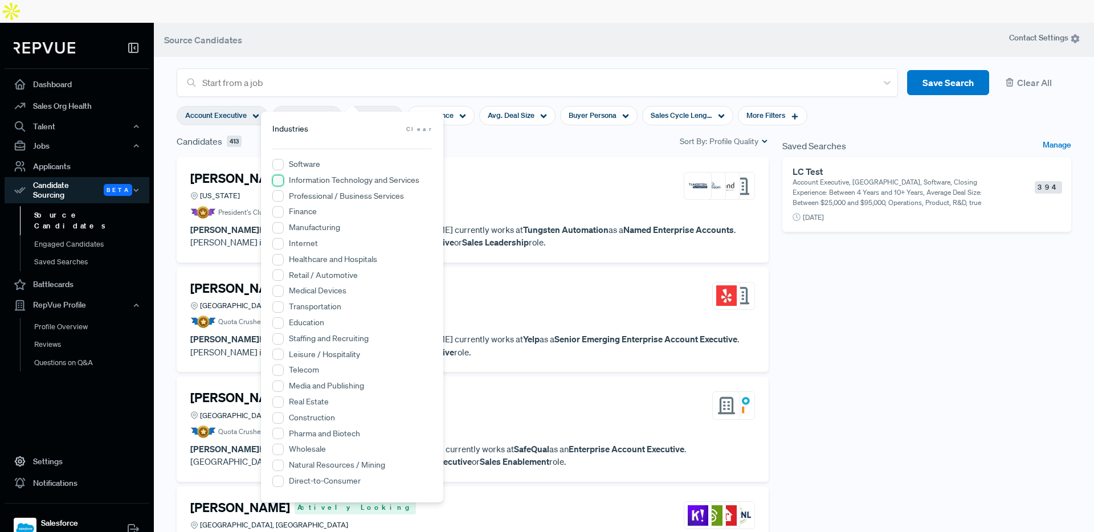
click at [280, 181] on Services "Information Technology and Services" at bounding box center [277, 180] width 11 height 11
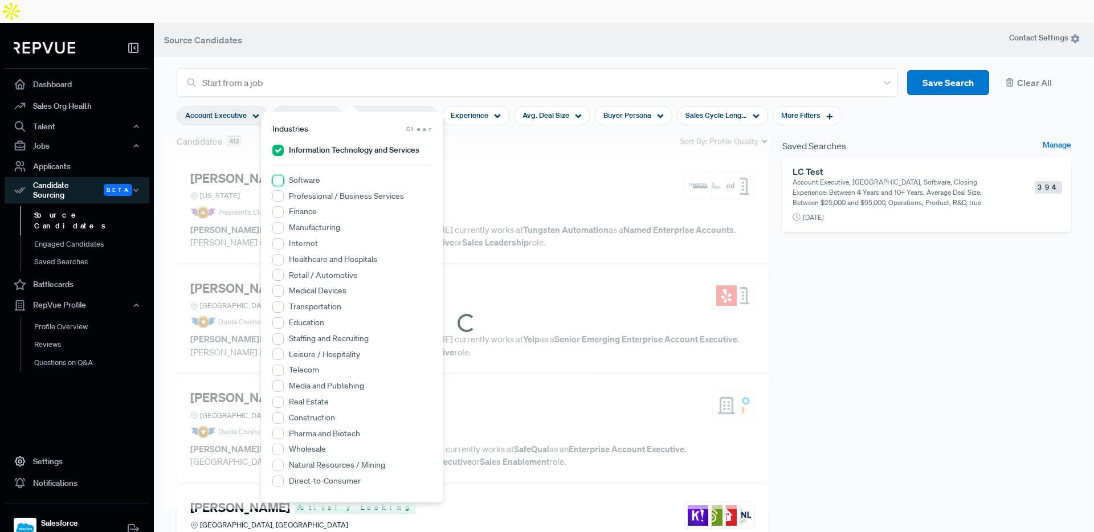
click at [278, 181] on input "Software" at bounding box center [277, 180] width 11 height 11
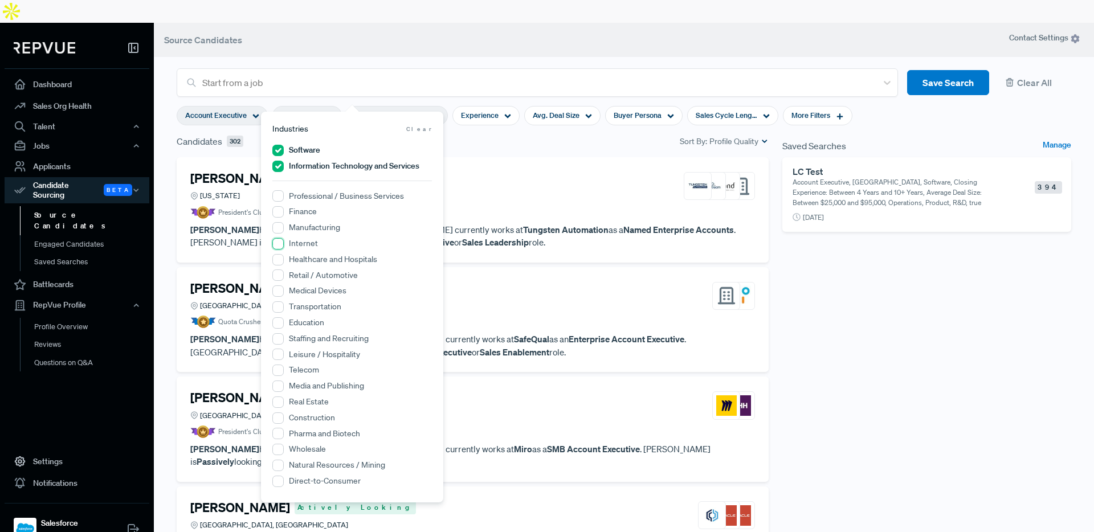
click at [280, 245] on input "Internet" at bounding box center [277, 243] width 11 height 11
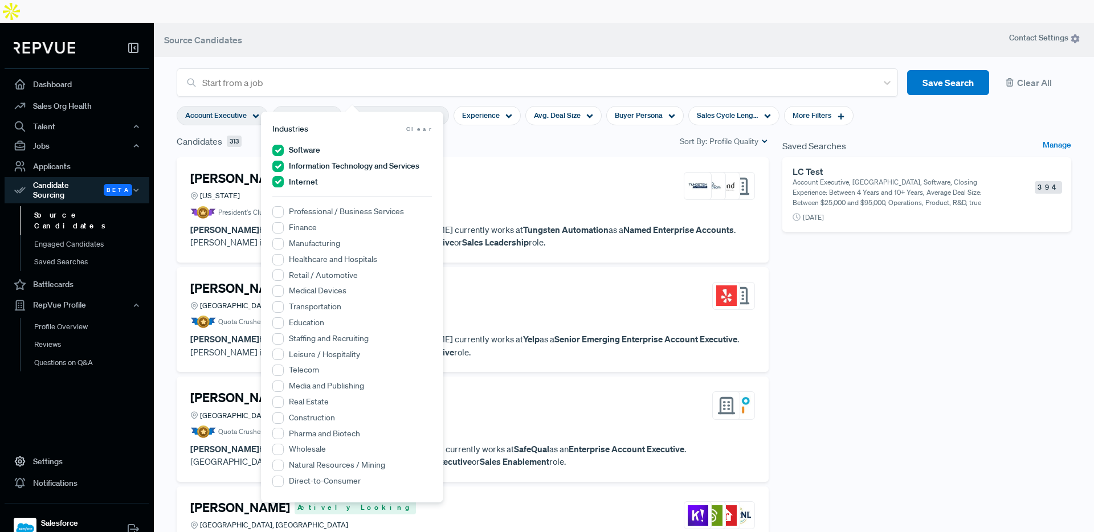
click at [169, 151] on section "Start from a job Save Search Clear All Account Executive [US_STATE] Information…" at bounding box center [624, 275] width 940 height 532
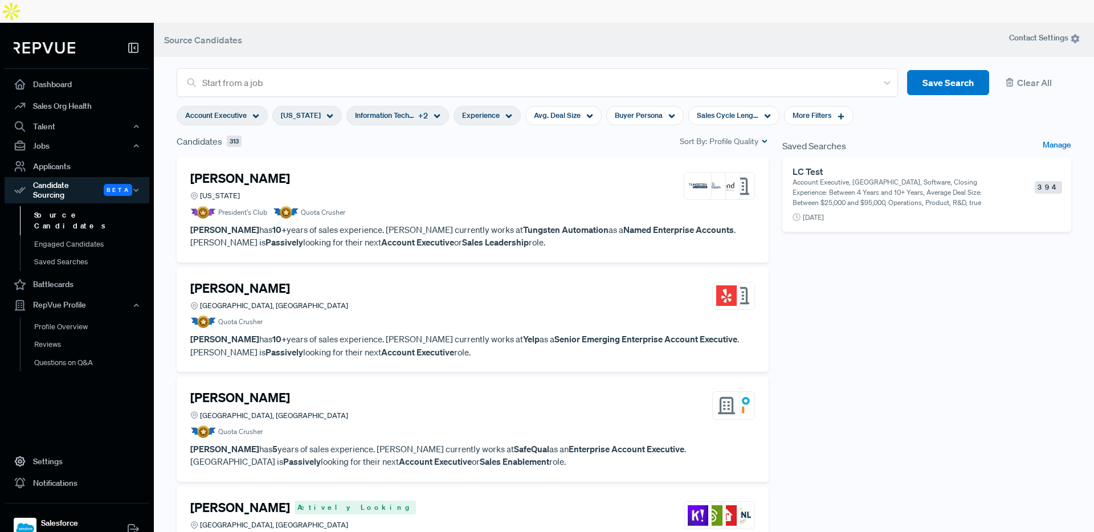
click at [505, 113] on icon at bounding box center [508, 116] width 7 height 7
click at [473, 106] on div "Experience" at bounding box center [486, 115] width 67 height 19
type input "5 Years"
drag, startPoint x: 408, startPoint y: 151, endPoint x: 452, endPoint y: 150, distance: 44.4
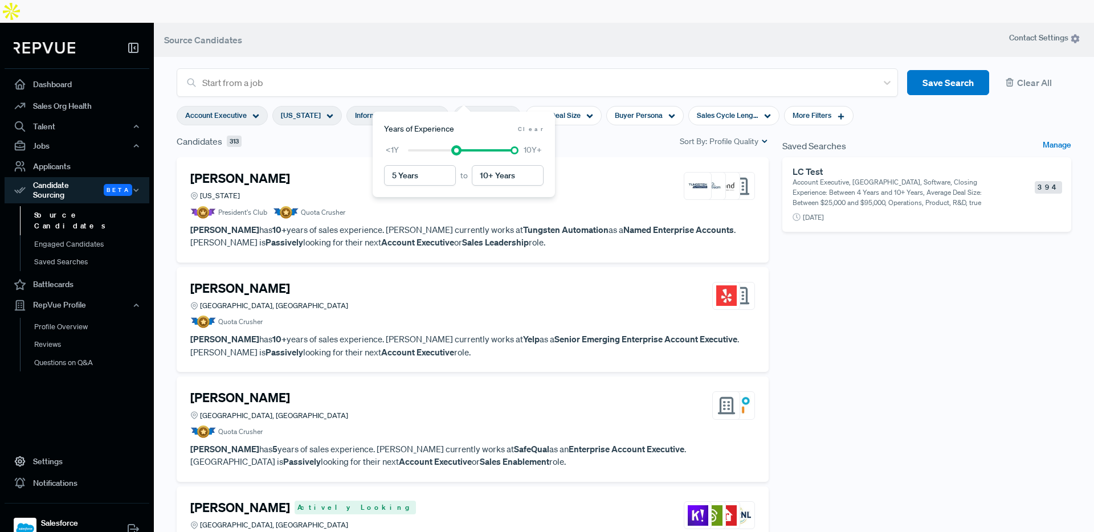
click at [452, 150] on div at bounding box center [456, 150] width 8 height 8
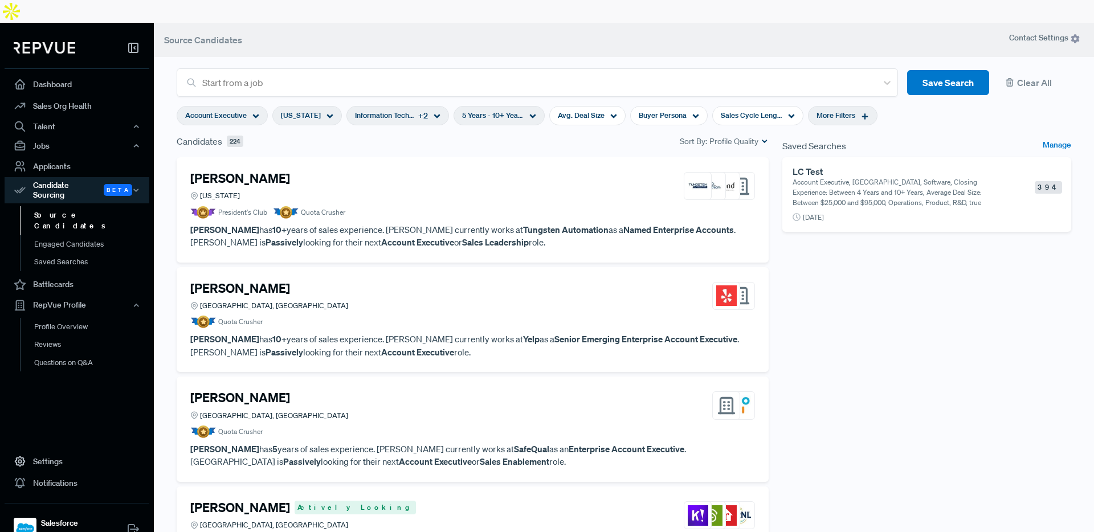
click at [817, 110] on span "More Filters" at bounding box center [835, 115] width 39 height 11
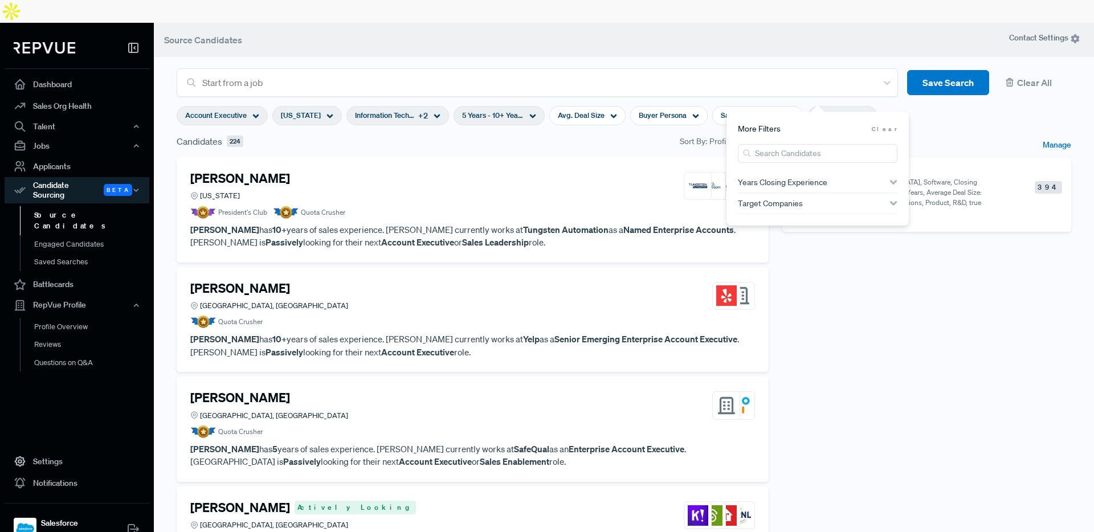
click at [778, 183] on span "Years Closing Experience" at bounding box center [782, 182] width 89 height 9
type input "5 Years"
drag, startPoint x: 763, startPoint y: 200, endPoint x: 812, endPoint y: 197, distance: 49.7
click at [812, 197] on div at bounding box center [810, 198] width 8 height 8
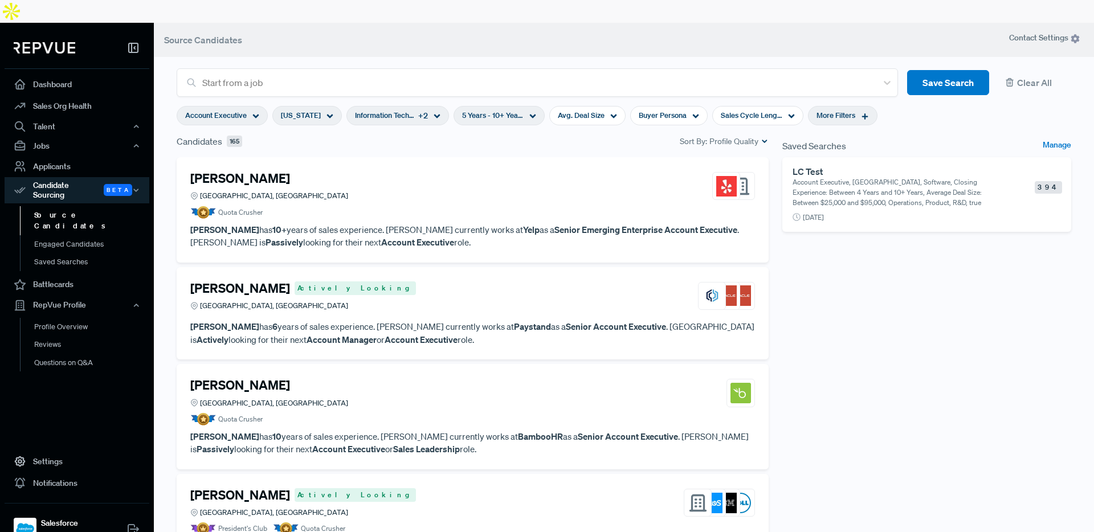
click at [933, 97] on article "Account Executive [US_STATE] Information Technology and Services + 2 5 Years - …" at bounding box center [624, 116] width 908 height 38
click at [578, 110] on span "Avg. Deal Size" at bounding box center [581, 115] width 47 height 11
drag, startPoint x: 503, startPoint y: 150, endPoint x: 515, endPoint y: 152, distance: 11.6
click at [515, 152] on div at bounding box center [515, 150] width 8 height 8
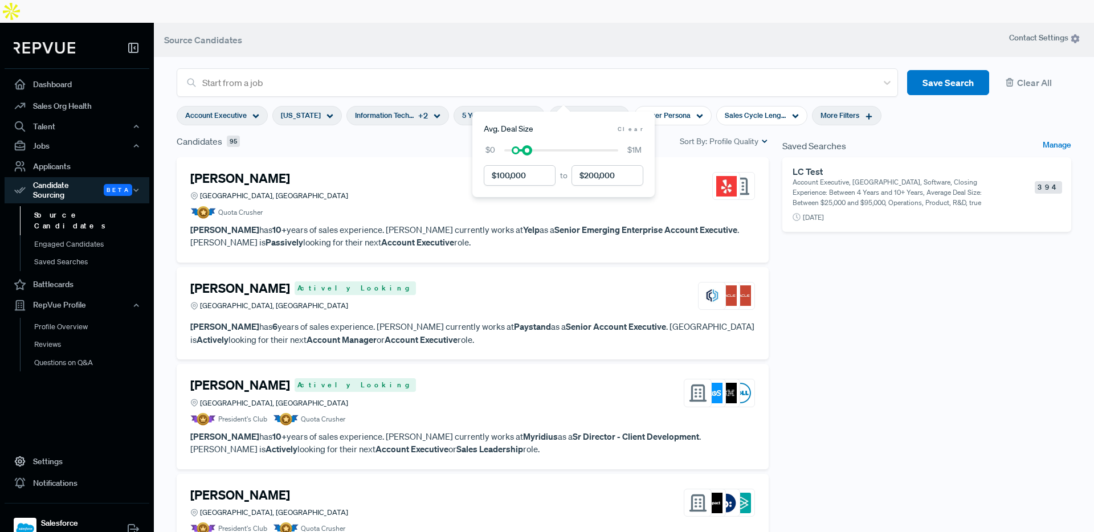
drag, startPoint x: 619, startPoint y: 150, endPoint x: 527, endPoint y: 154, distance: 91.2
click at [527, 154] on div at bounding box center [561, 150] width 114 height 8
click at [162, 165] on section "Start from a job Save Search Clear All Account Executive [US_STATE] Information…" at bounding box center [624, 275] width 940 height 532
click at [410, 106] on div "Information Technology and Services + 2" at bounding box center [397, 115] width 103 height 19
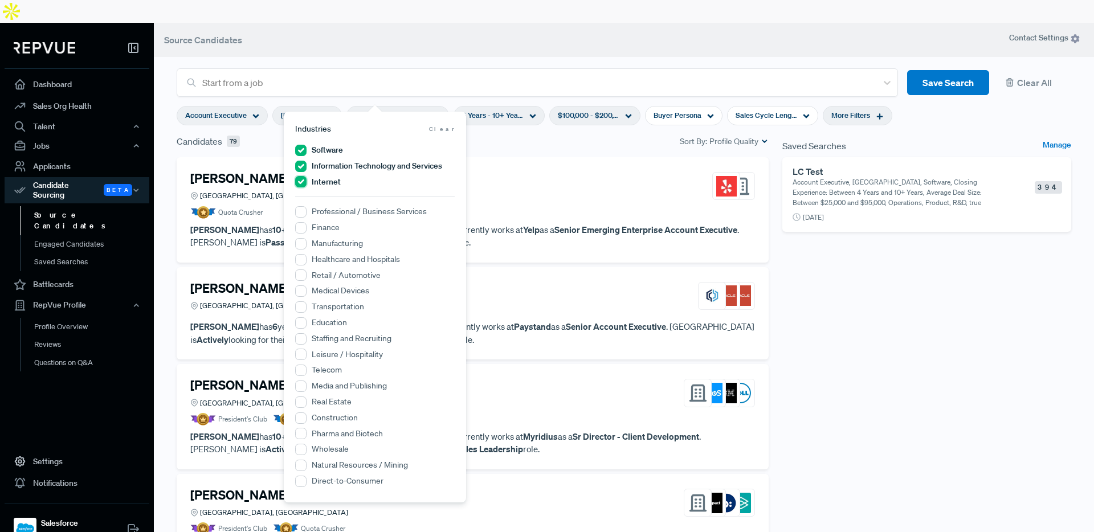
click at [302, 185] on input "Internet" at bounding box center [300, 181] width 11 height 11
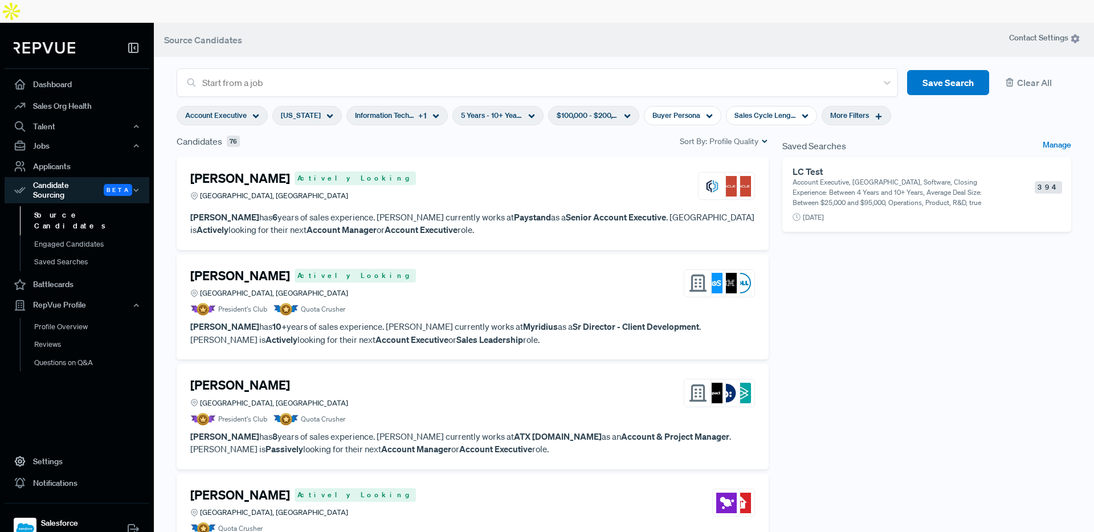
click at [170, 190] on div "[PERSON_NAME] Actively Looking Austin, [GEOGRAPHIC_DATA] [PERSON_NAME] has 6 ye…" at bounding box center [472, 358] width 605 height 402
click at [679, 106] on div "Buyer Persona" at bounding box center [682, 115] width 77 height 19
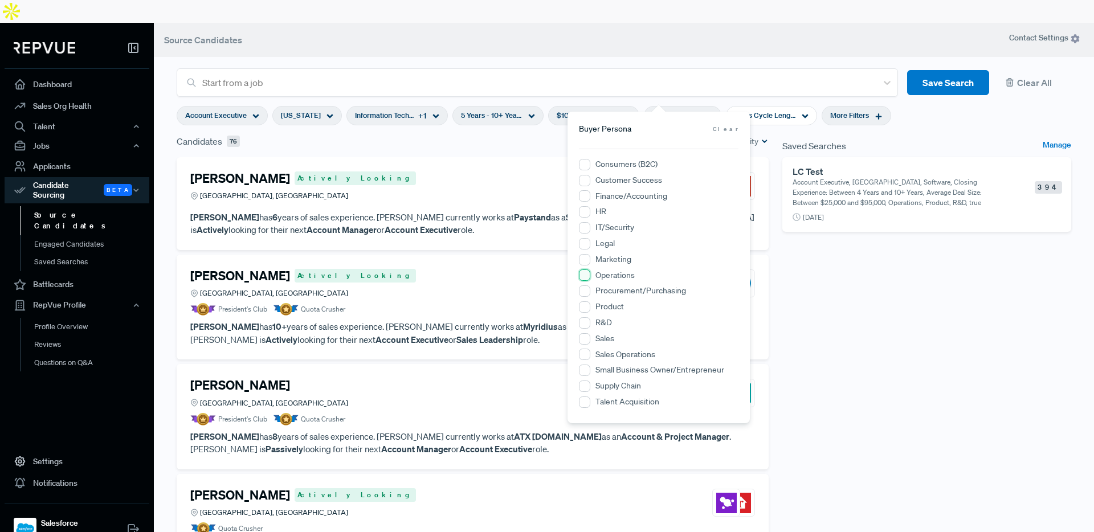
click at [587, 278] on input "Operations" at bounding box center [584, 274] width 11 height 11
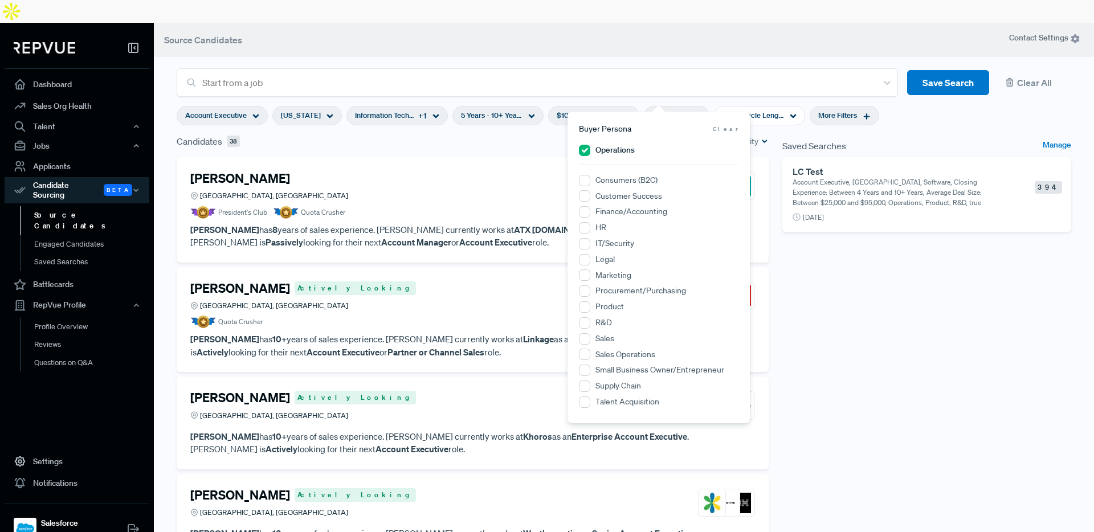
click at [168, 175] on section "Start from a job Save Search Clear All Account Executive [US_STATE] Information…" at bounding box center [624, 275] width 940 height 532
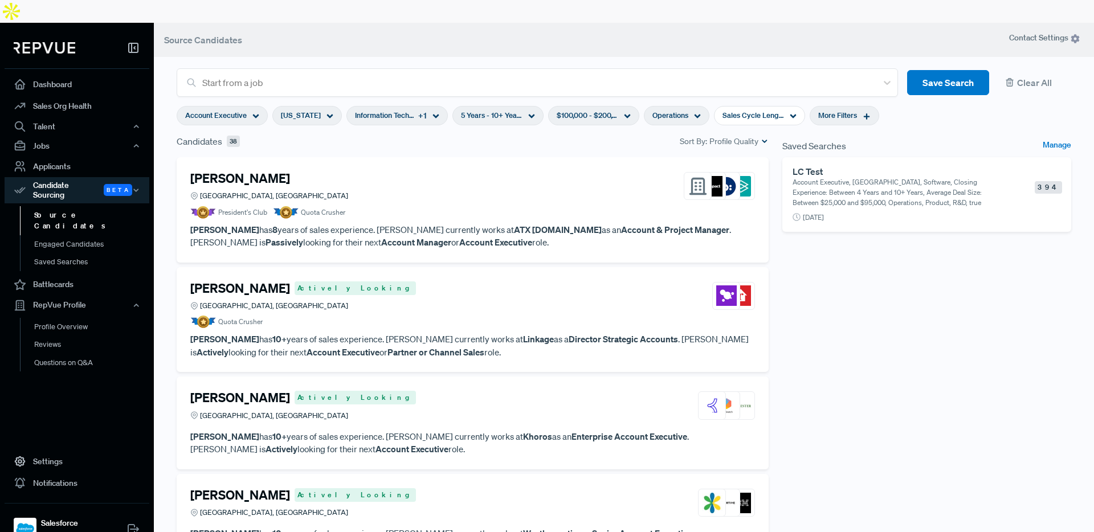
click at [825, 110] on span "More Filters" at bounding box center [837, 115] width 39 height 11
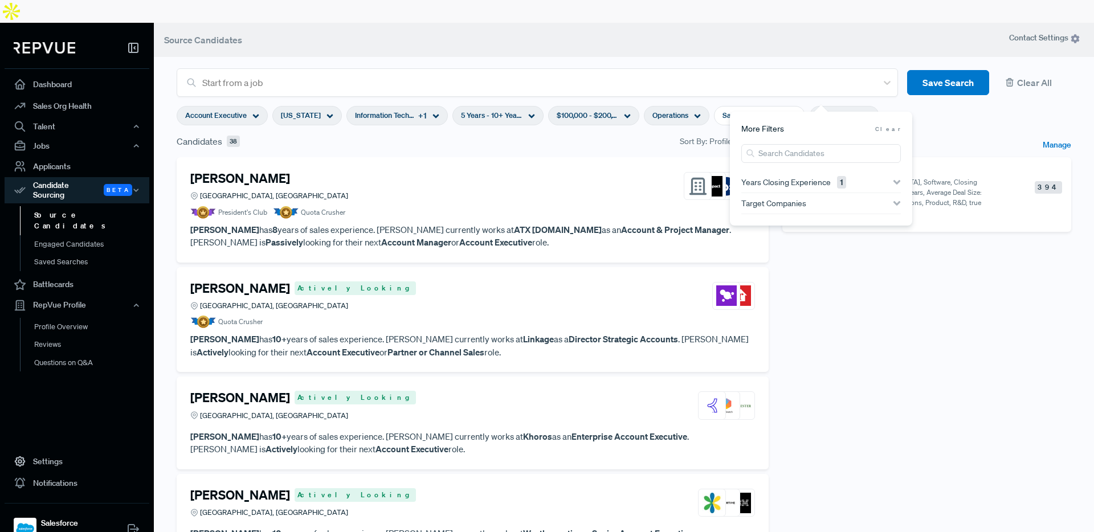
click at [877, 199] on div "Target Companies" at bounding box center [820, 203] width 159 height 9
click at [840, 219] on input "search" at bounding box center [820, 223] width 159 height 19
click at [910, 316] on div "Saved Searches Manage LC Test Account Executive, [GEOGRAPHIC_DATA], Software, C…" at bounding box center [926, 346] width 302 height 425
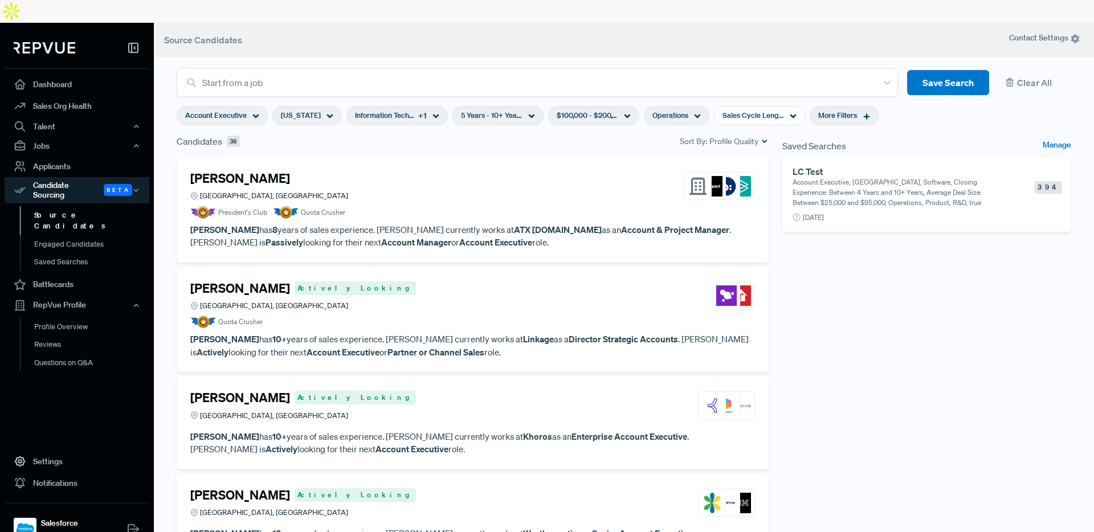
click at [820, 110] on span "More Filters" at bounding box center [837, 115] width 39 height 11
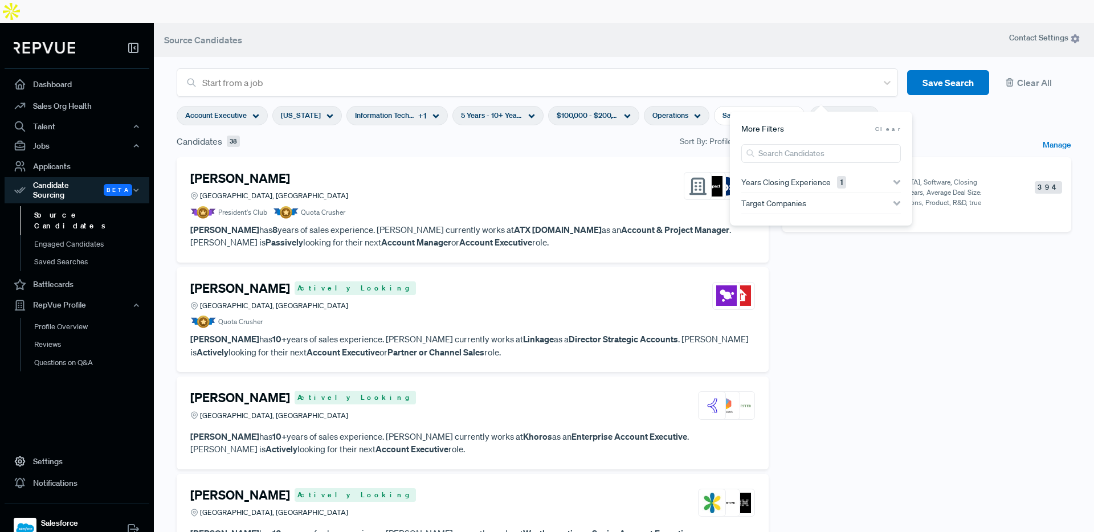
click at [802, 202] on span "Target Companies" at bounding box center [773, 203] width 65 height 9
click at [827, 223] on input "search" at bounding box center [820, 223] width 159 height 19
type input "oracle"
click at [746, 247] on input "Oracle" at bounding box center [746, 246] width 11 height 11
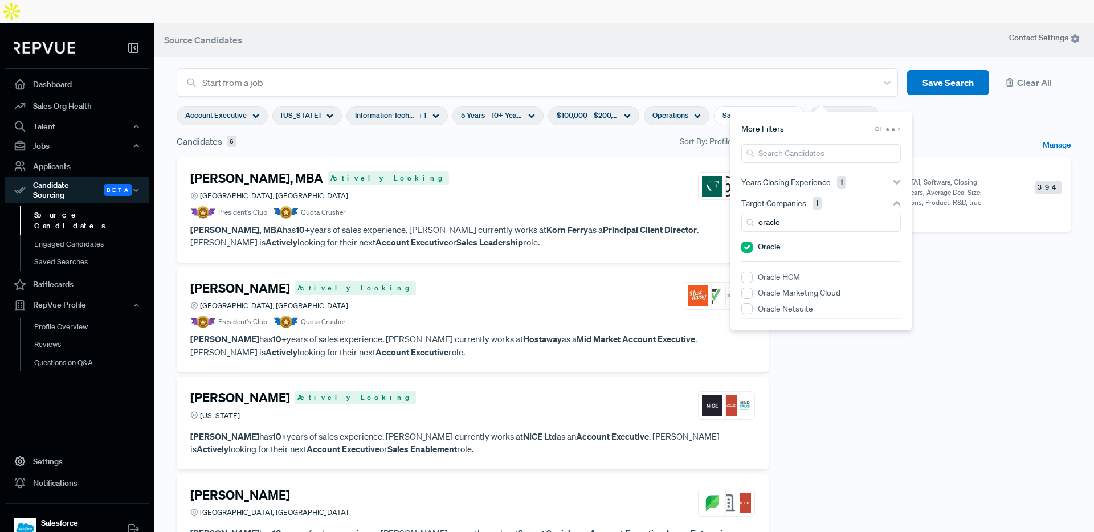
click at [976, 279] on div "Saved Searches Manage LC Test Account Executive, [GEOGRAPHIC_DATA], Software, C…" at bounding box center [926, 346] width 302 height 425
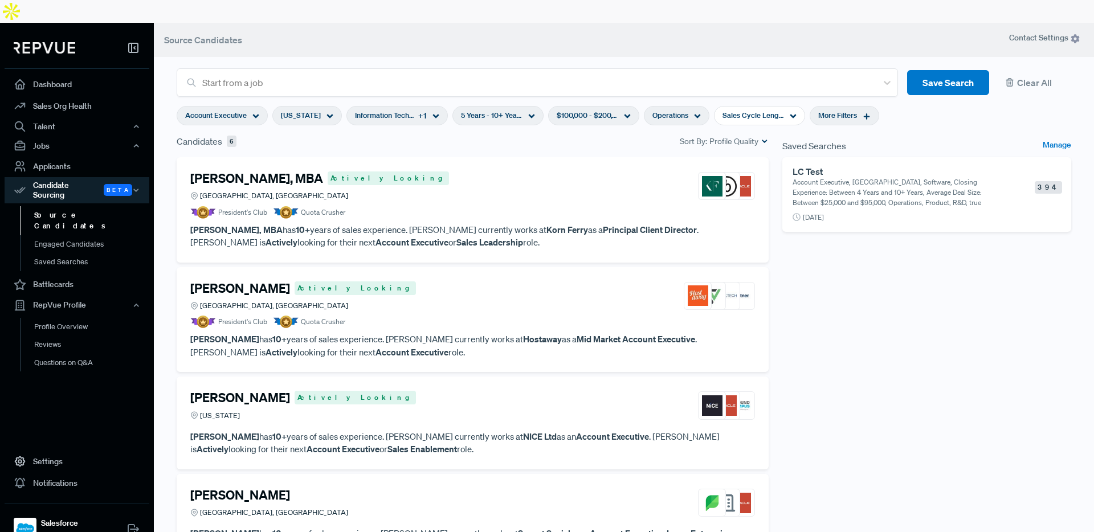
click at [576, 198] on article "[PERSON_NAME], MBA Actively Looking [GEOGRAPHIC_DATA], [GEOGRAPHIC_DATA] Presid…" at bounding box center [472, 210] width 564 height 78
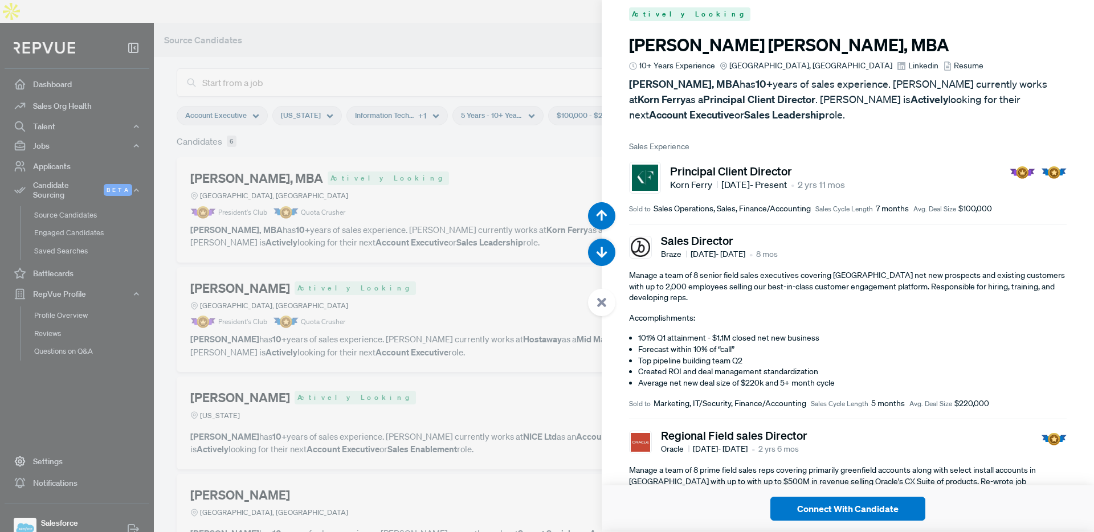
scroll to position [12, 0]
click at [605, 248] on icon "button" at bounding box center [601, 252] width 11 height 11
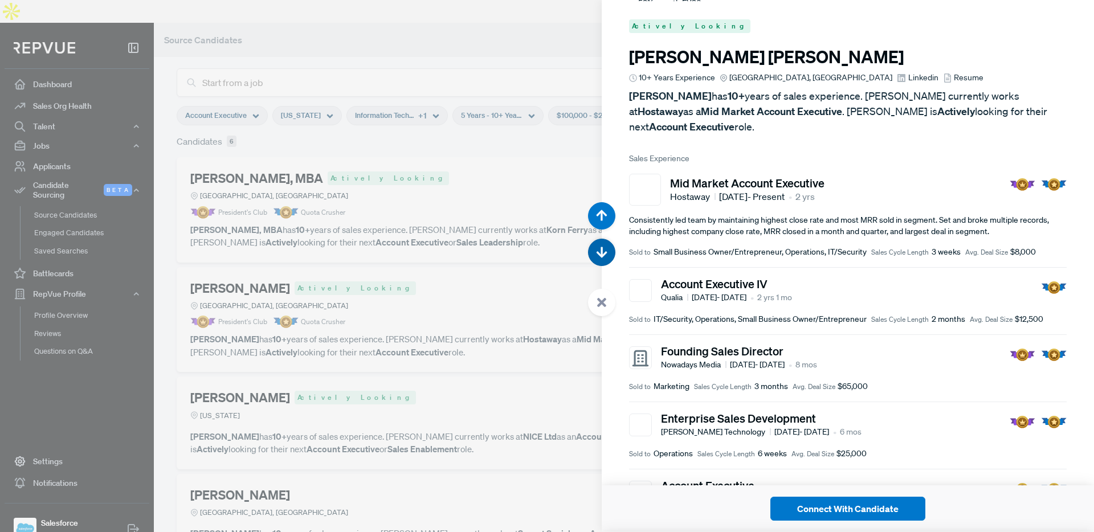
scroll to position [532, 0]
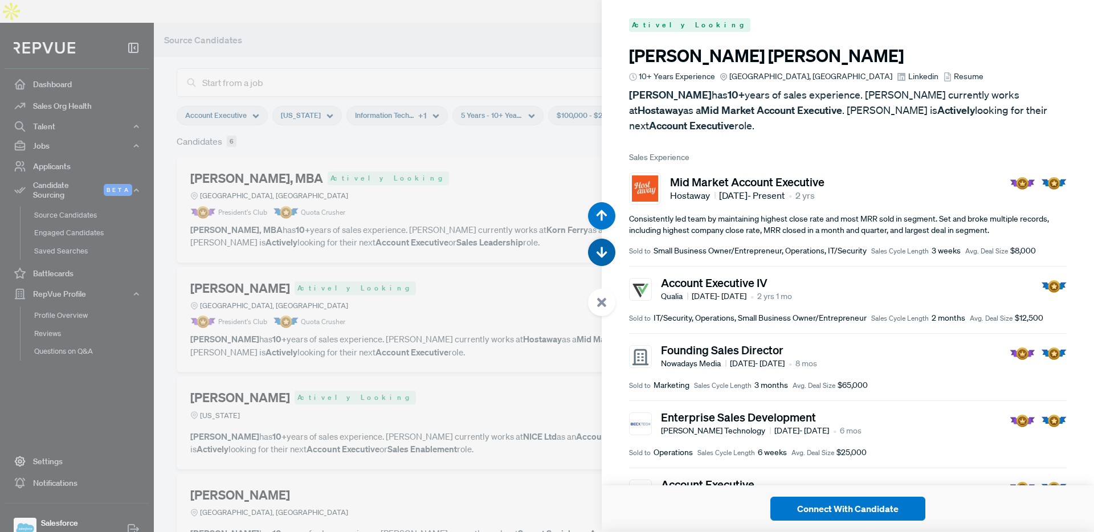
click at [605, 248] on icon "button" at bounding box center [601, 252] width 11 height 11
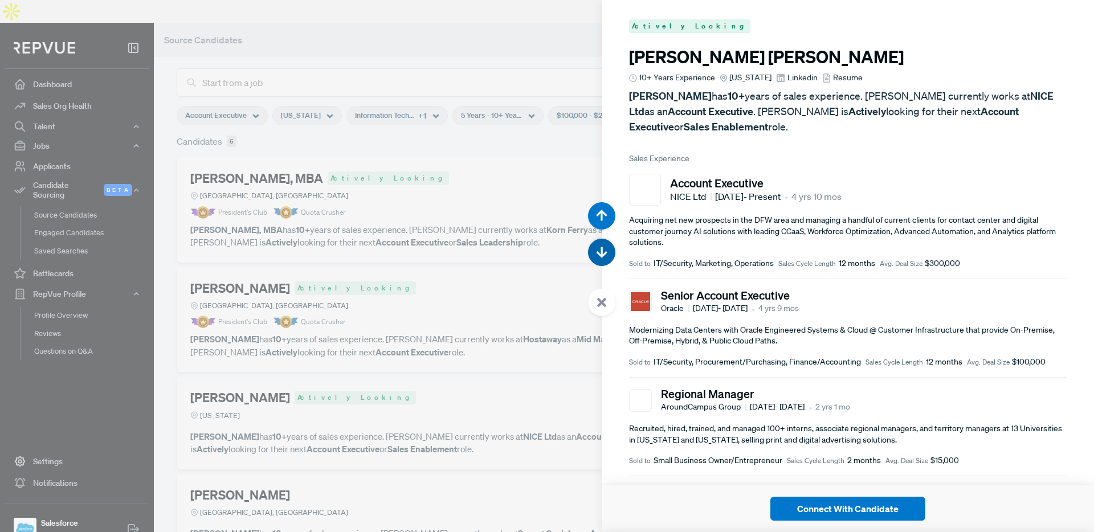
scroll to position [1064, 0]
click at [601, 255] on use "button" at bounding box center [601, 252] width 11 height 11
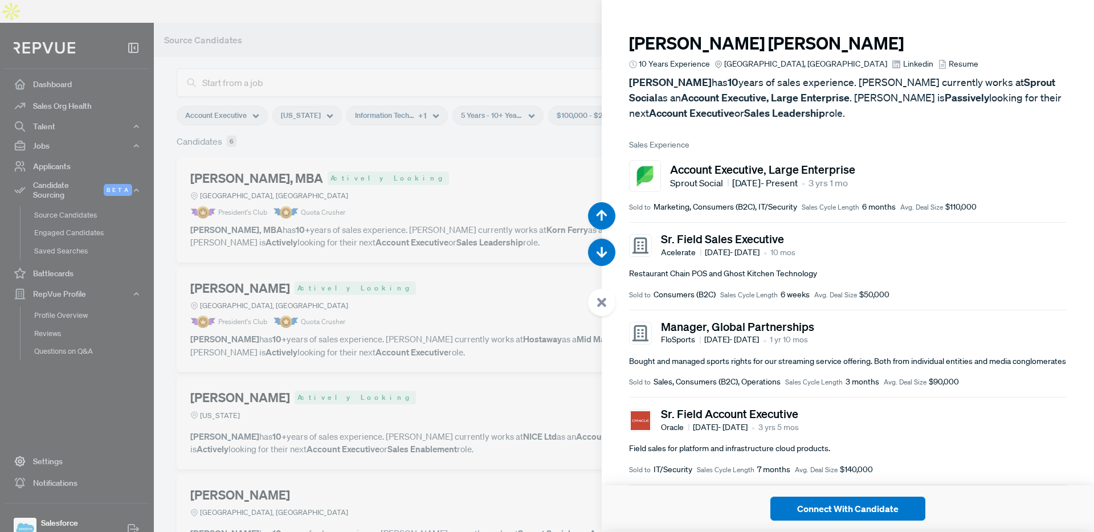
scroll to position [1596, 0]
click at [601, 249] on use "button" at bounding box center [601, 252] width 11 height 11
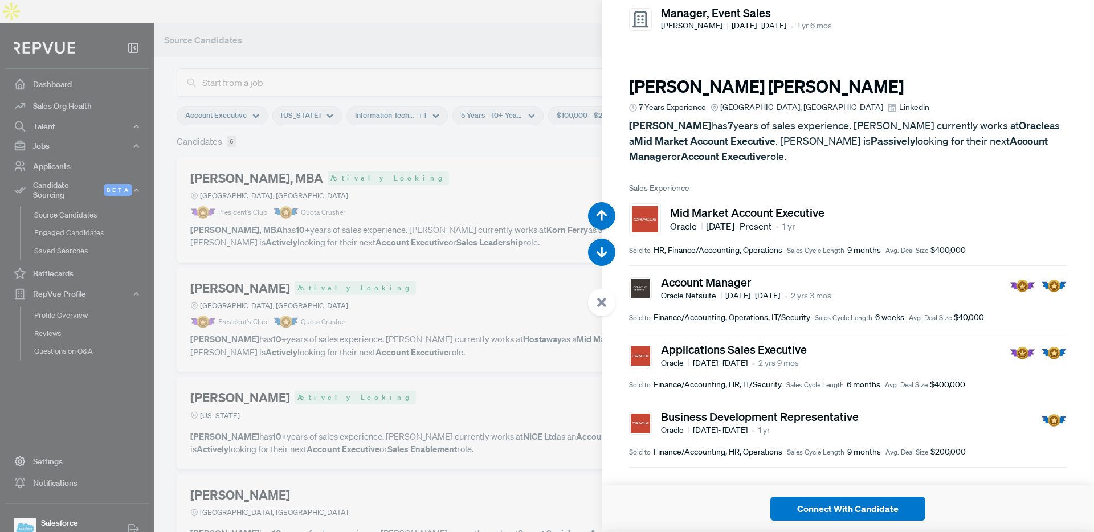
scroll to position [2128, 0]
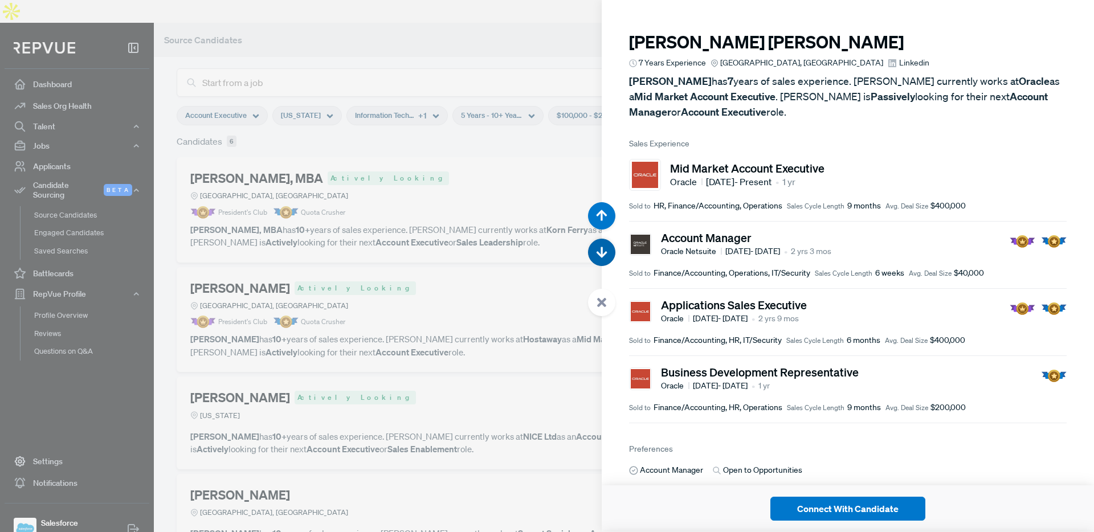
click at [596, 248] on icon "button" at bounding box center [601, 252] width 11 height 11
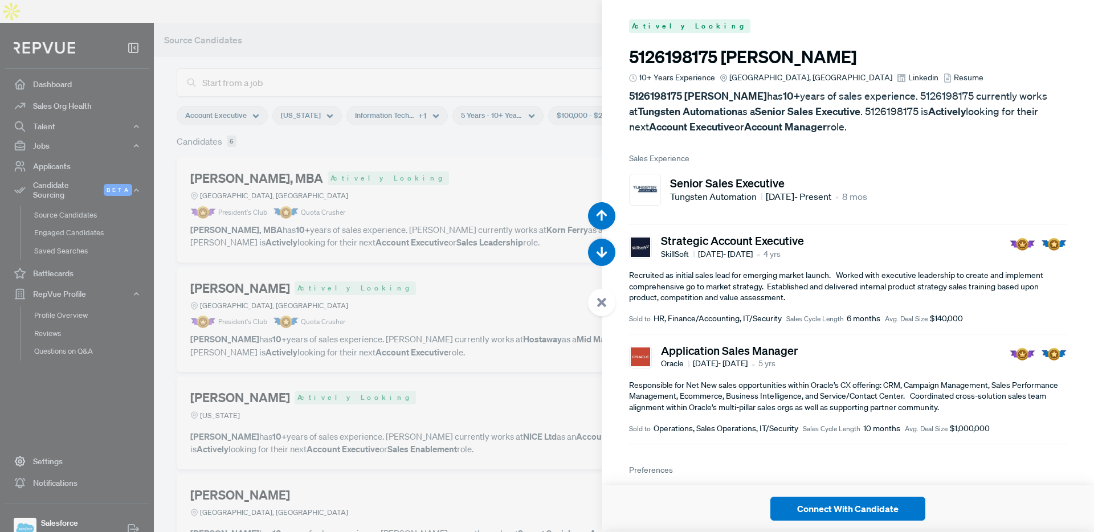
scroll to position [2660, 0]
click at [547, 19] on div at bounding box center [547, 266] width 1094 height 532
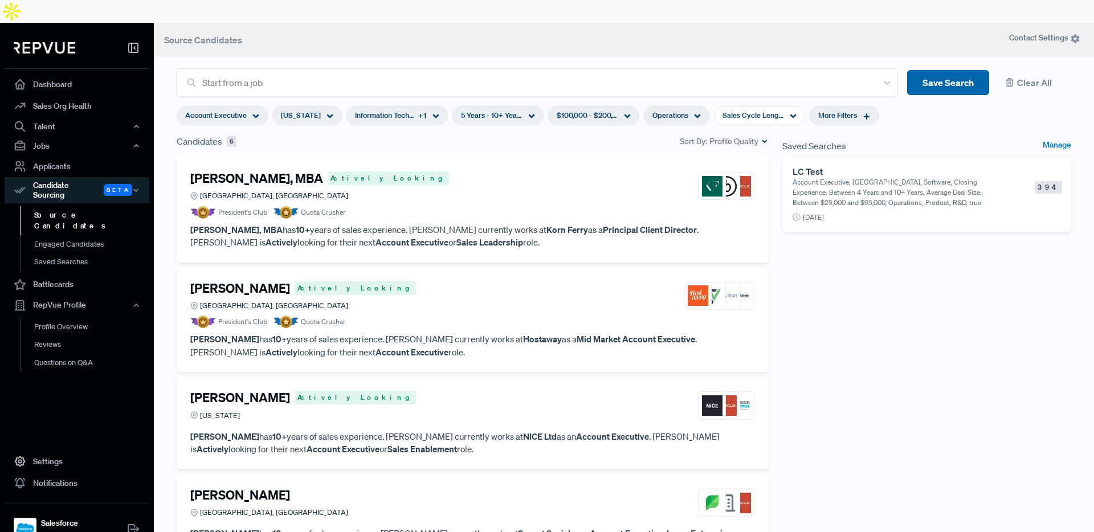
click at [944, 70] on button "Save Search" at bounding box center [948, 83] width 82 height 26
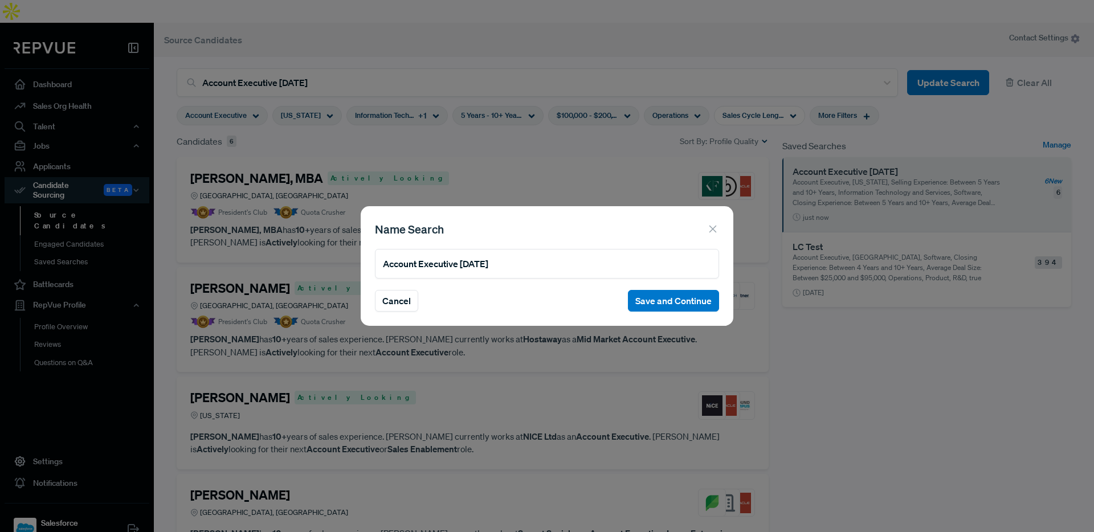
click at [710, 227] on icon at bounding box center [712, 229] width 13 height 13
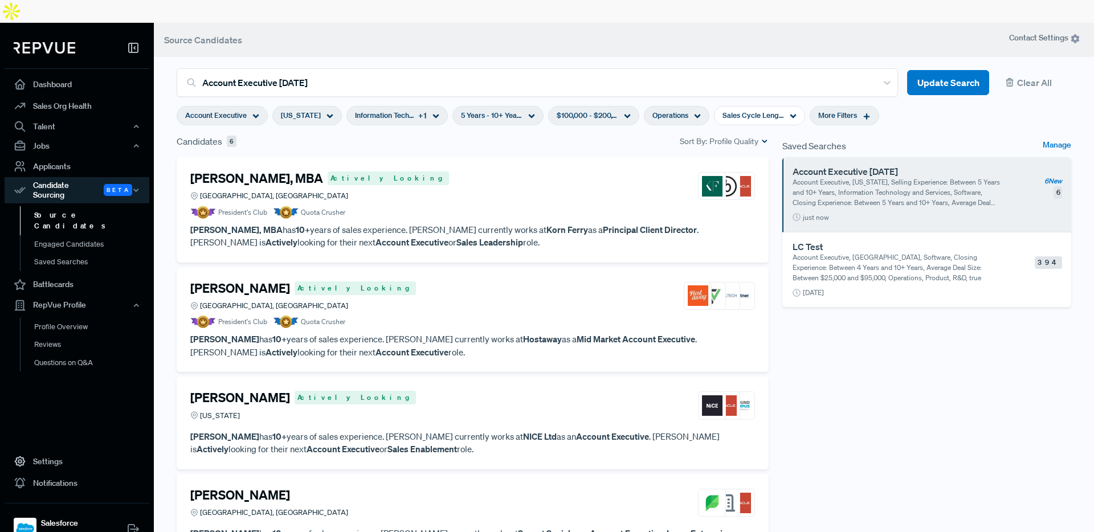
click at [818, 110] on span "More Filters" at bounding box center [837, 115] width 39 height 11
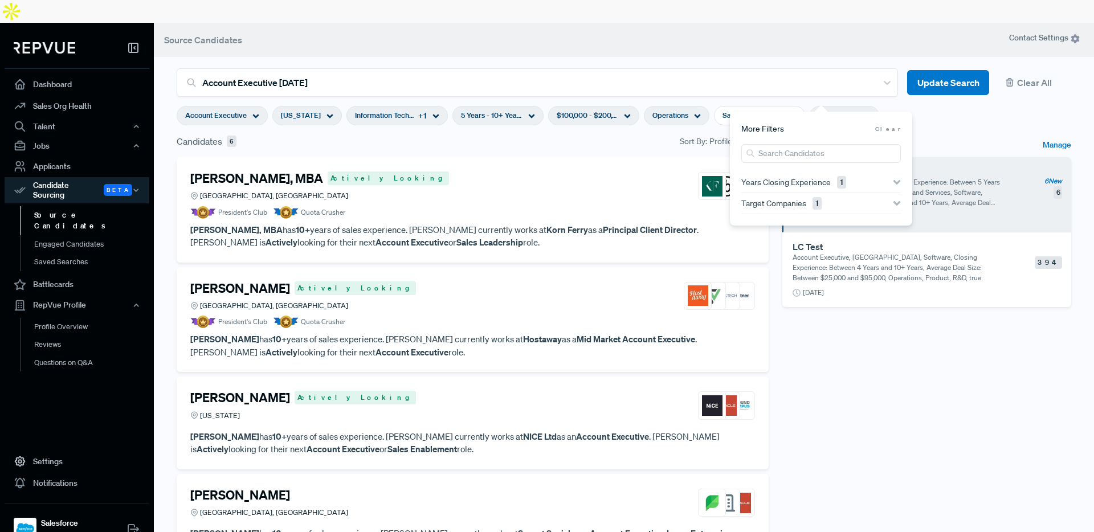
click at [544, 134] on div "Candidates 6 Sort By: Profile Quality" at bounding box center [473, 141] width 592 height 14
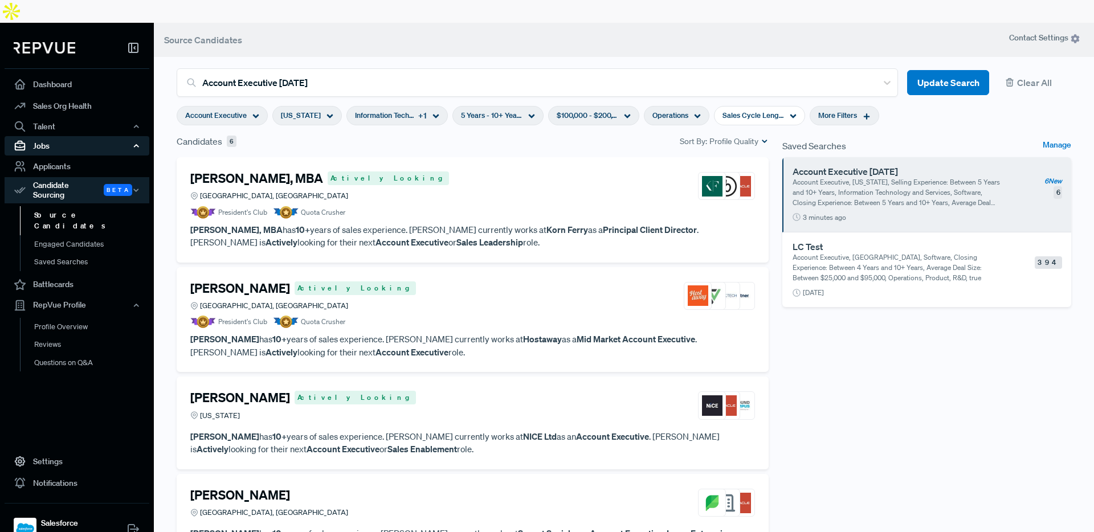
click at [46, 136] on div "Jobs" at bounding box center [77, 145] width 145 height 19
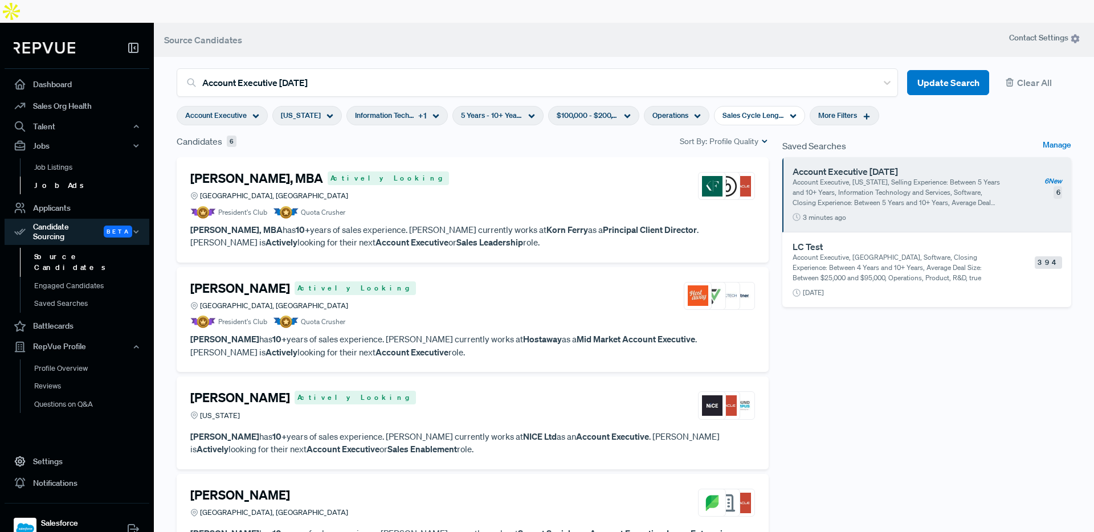
click at [56, 177] on link "Job Ads" at bounding box center [92, 186] width 145 height 18
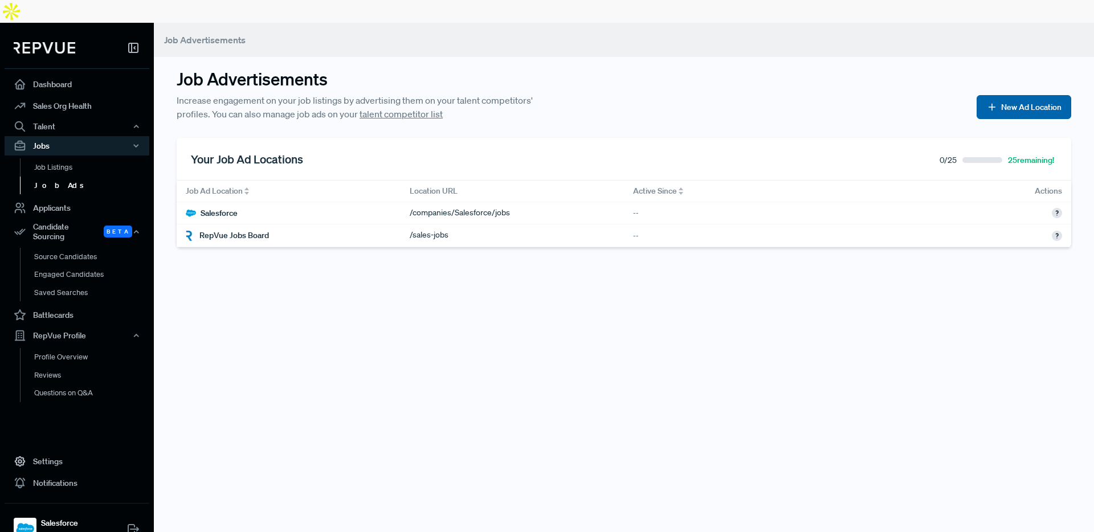
click at [1025, 95] on button "New Ad Location" at bounding box center [1023, 107] width 95 height 24
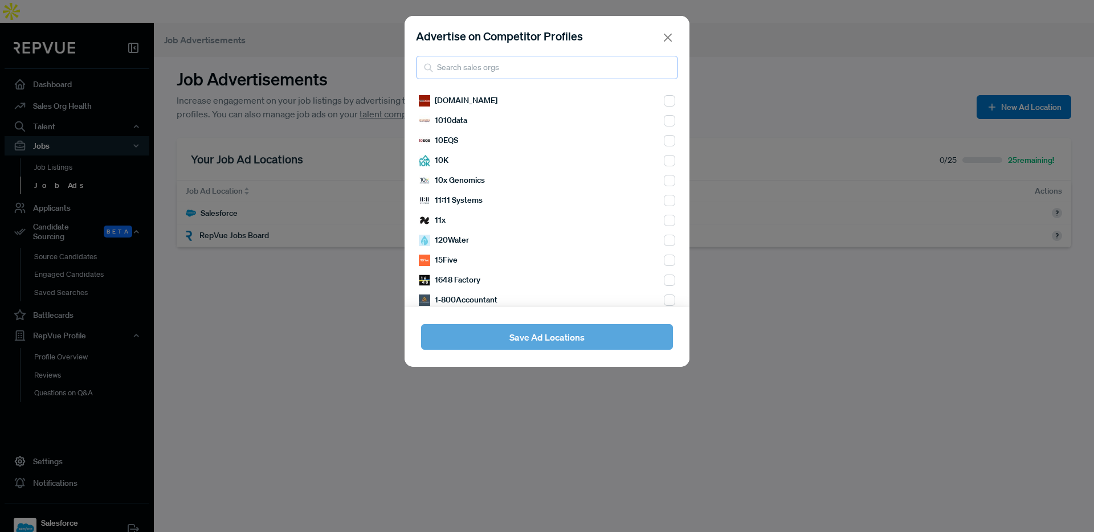
click at [500, 65] on input "search" at bounding box center [547, 67] width 262 height 23
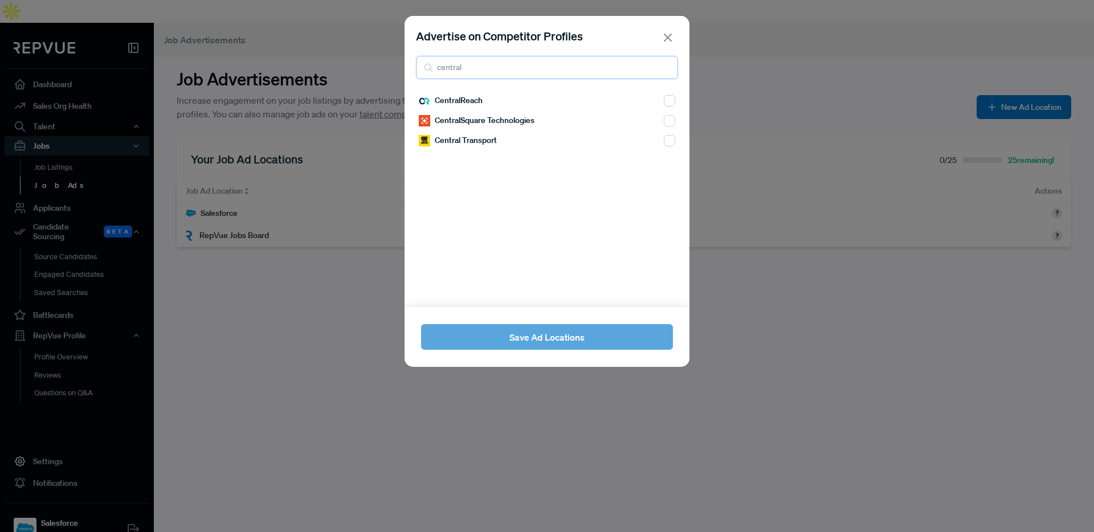
type input "central"
click at [664, 121] on input "checkbox" at bounding box center [669, 120] width 11 height 11
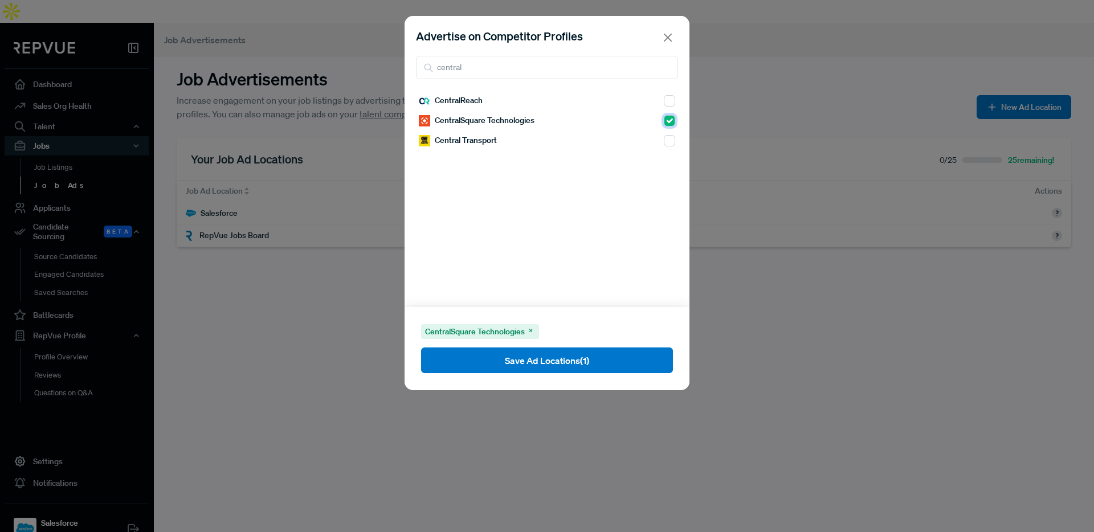
click at [664, 124] on input "checkbox" at bounding box center [669, 120] width 11 height 11
checkbox input "false"
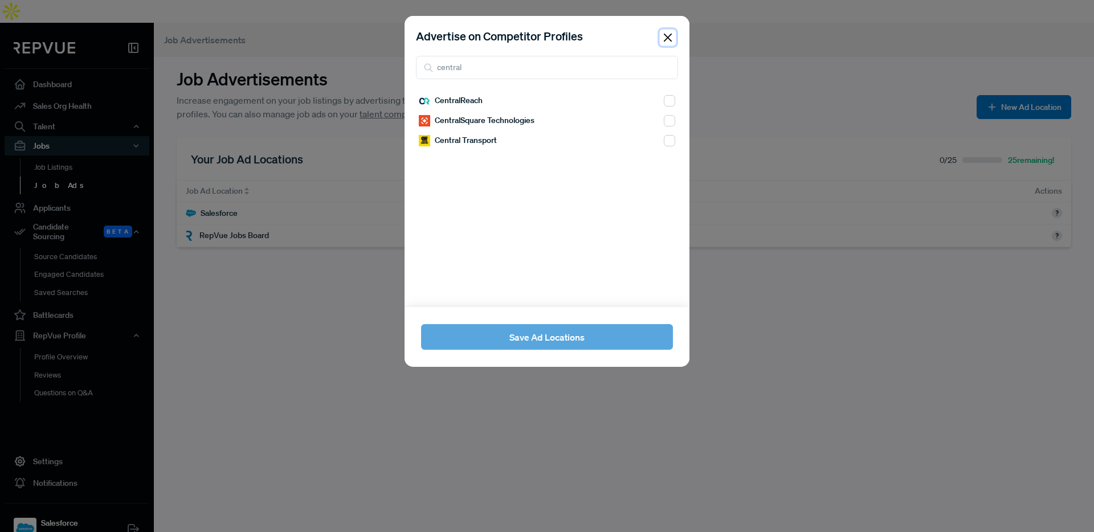
click at [670, 38] on button "Close" at bounding box center [668, 38] width 17 height 17
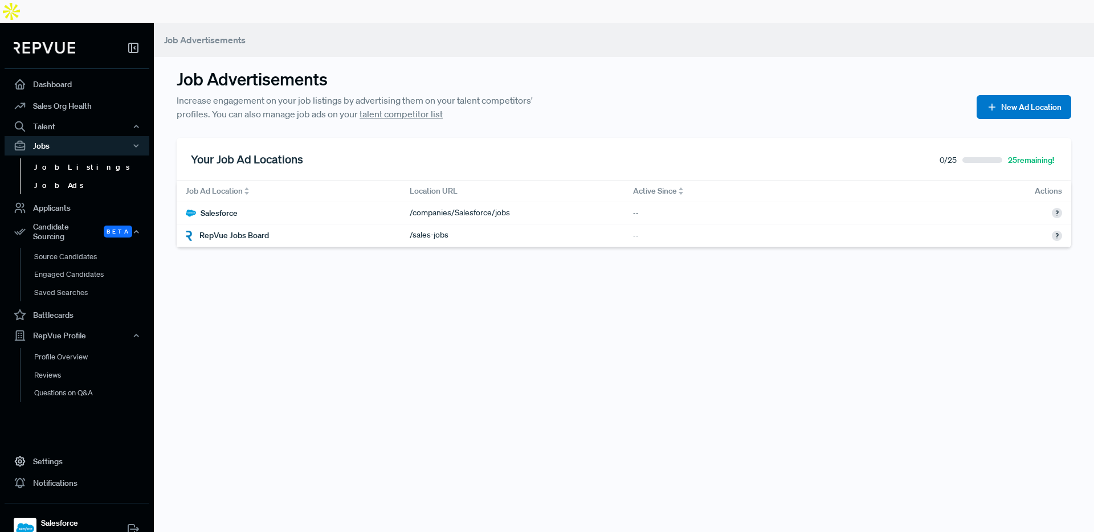
click at [54, 158] on link "Job Listings" at bounding box center [92, 167] width 145 height 18
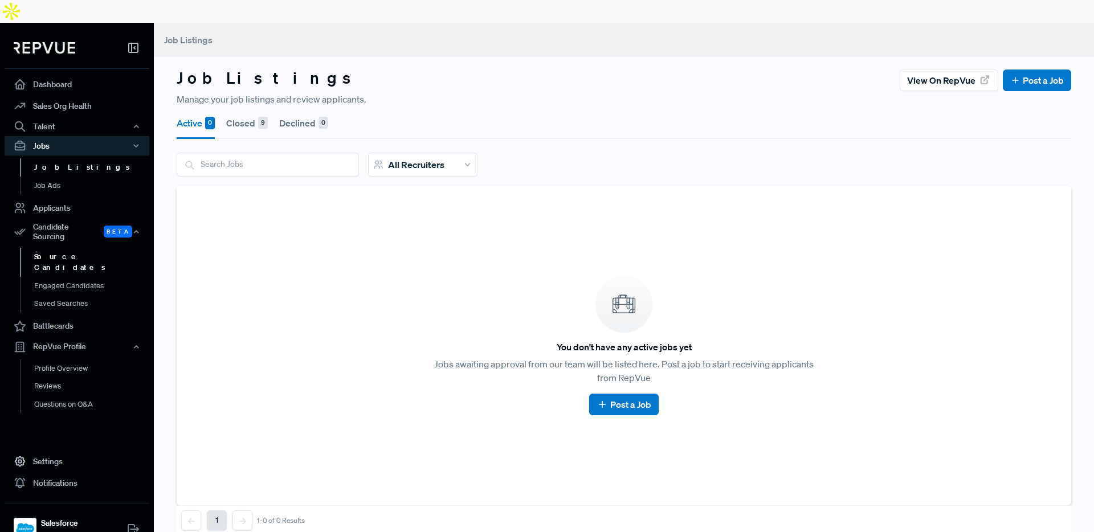
click at [90, 248] on link "Source Candidates" at bounding box center [92, 262] width 145 height 29
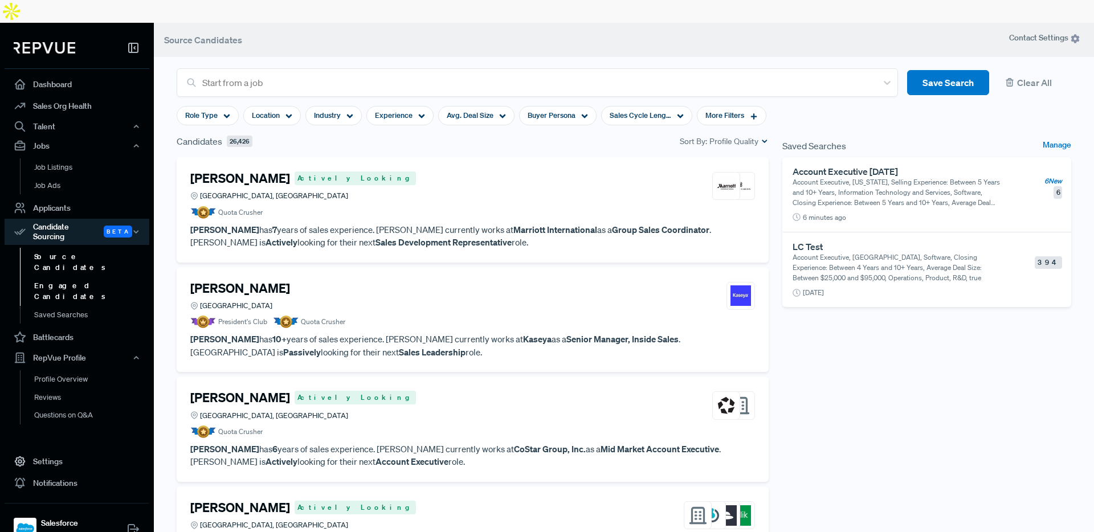
click at [95, 277] on link "Engaged Candidates" at bounding box center [92, 291] width 145 height 29
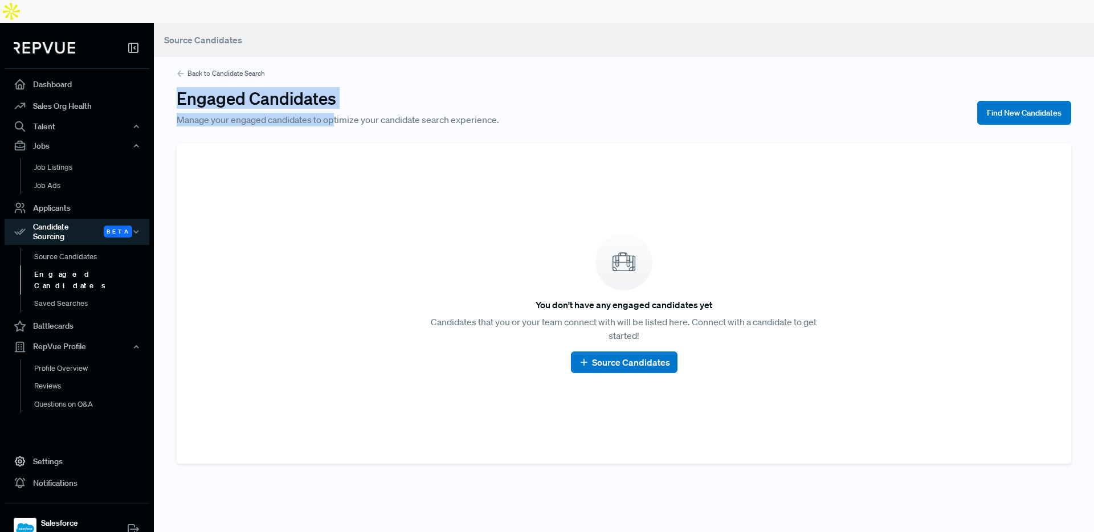
drag, startPoint x: 177, startPoint y: 74, endPoint x: 338, endPoint y: 91, distance: 161.5
click at [338, 91] on div "Engaged Candidates Manage your engaged candidates to optimize your candidate se…" at bounding box center [370, 107] width 387 height 39
click at [358, 88] on div "Engaged Candidates Manage your engaged candidates to optimize your candidate se…" at bounding box center [370, 107] width 387 height 39
drag, startPoint x: 178, startPoint y: 76, endPoint x: 338, endPoint y: 96, distance: 161.3
click at [338, 96] on div "Engaged Candidates Manage your engaged candidates to optimize your candidate se…" at bounding box center [370, 107] width 387 height 39
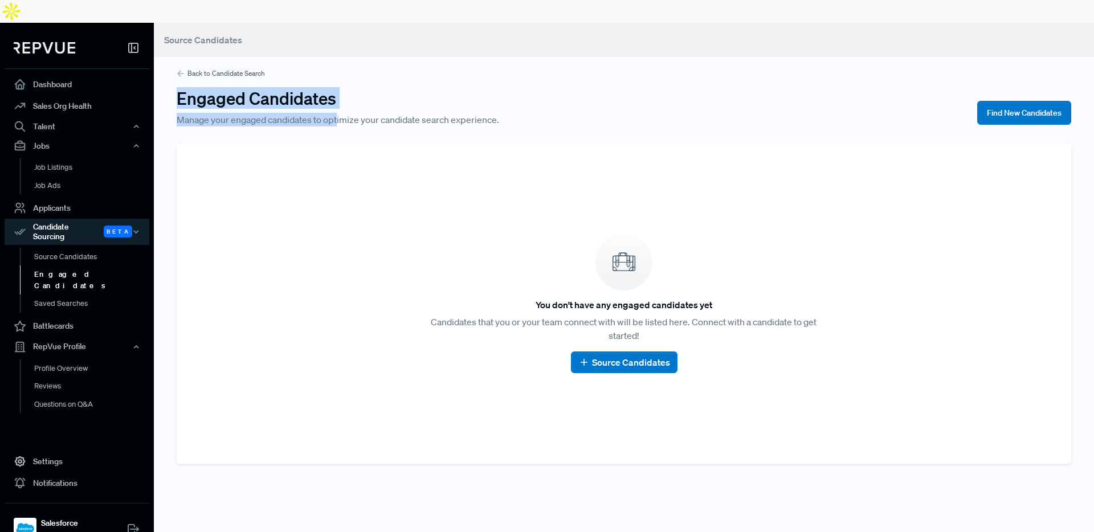
drag, startPoint x: 224, startPoint y: 80, endPoint x: 195, endPoint y: 80, distance: 28.5
click at [224, 88] on h3 "Engaged Candidates" at bounding box center [370, 98] width 387 height 21
drag, startPoint x: 175, startPoint y: 77, endPoint x: 339, endPoint y: 95, distance: 165.0
click at [339, 95] on div "Back to Candidate Search Engaged Candidates Manage your engaged candidates to o…" at bounding box center [624, 252] width 940 height 459
click at [380, 88] on h3 "Engaged Candidates" at bounding box center [370, 98] width 387 height 21
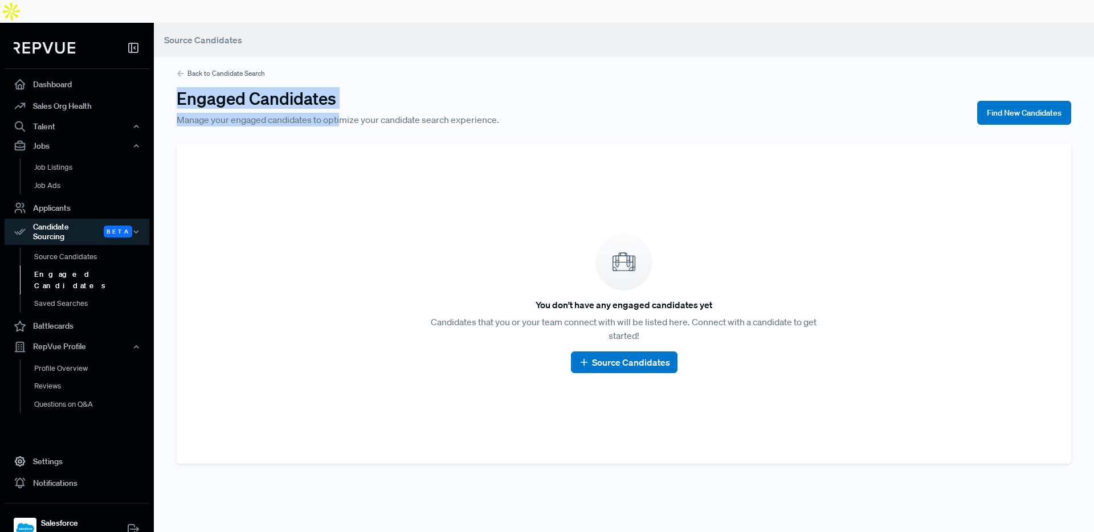
drag, startPoint x: 177, startPoint y: 75, endPoint x: 345, endPoint y: 96, distance: 168.8
click at [345, 96] on div "Engaged Candidates Manage your engaged candidates to optimize your candidate se…" at bounding box center [370, 107] width 387 height 39
click at [316, 113] on p "Manage your engaged candidates to optimize your candidate search experience." at bounding box center [370, 120] width 387 height 14
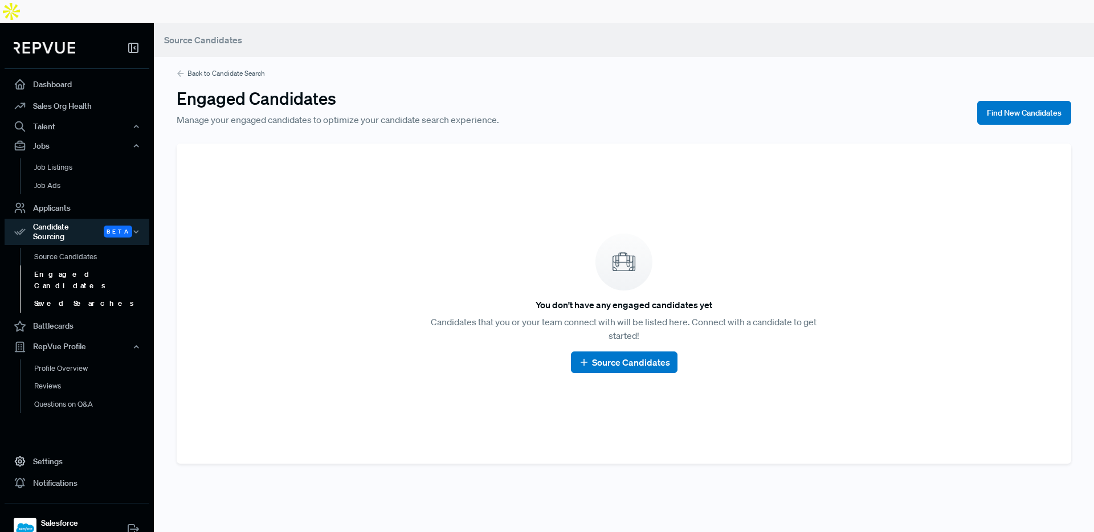
click at [64, 294] on link "Saved Searches" at bounding box center [92, 303] width 145 height 18
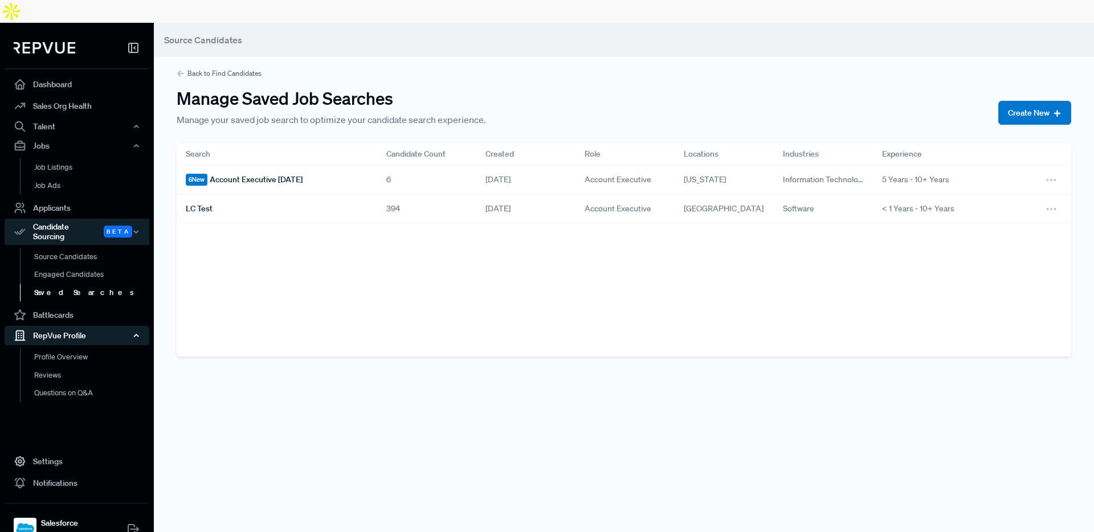
click at [140, 326] on div "RepVue Profile" at bounding box center [77, 335] width 145 height 19
click at [138, 228] on icon "button" at bounding box center [136, 232] width 8 height 8
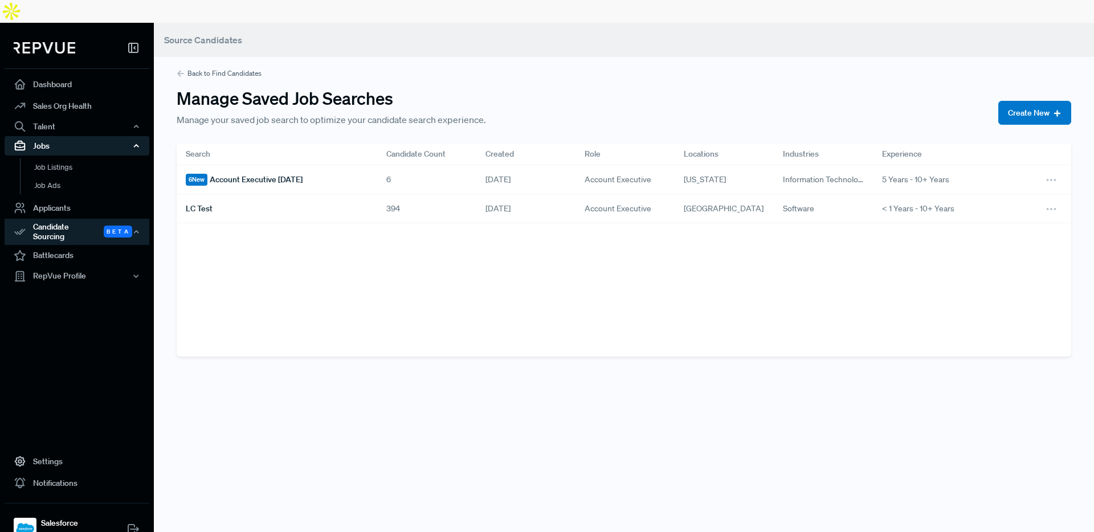
click at [134, 145] on use "button" at bounding box center [136, 146] width 4 height 2
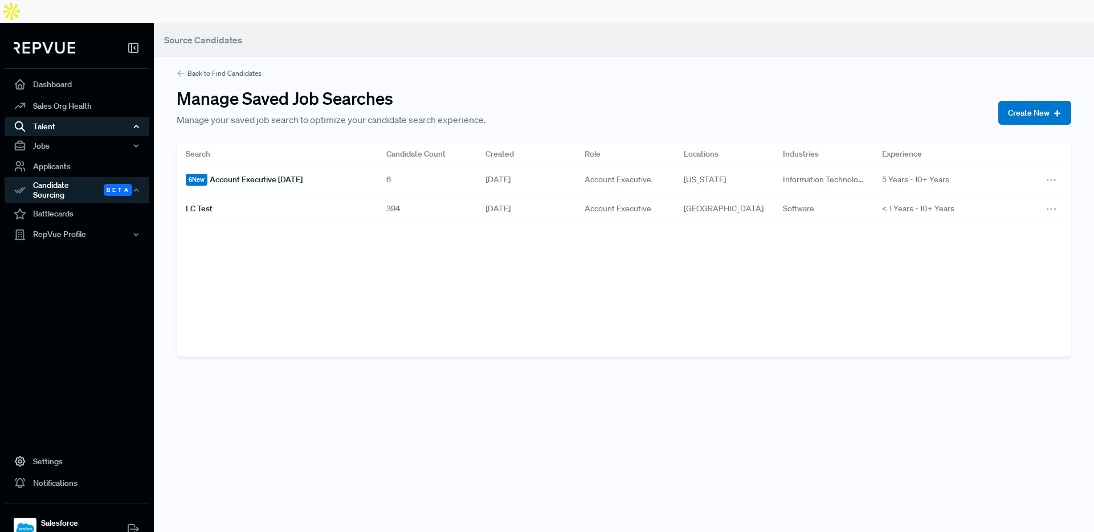
click at [137, 122] on icon "button" at bounding box center [136, 126] width 8 height 8
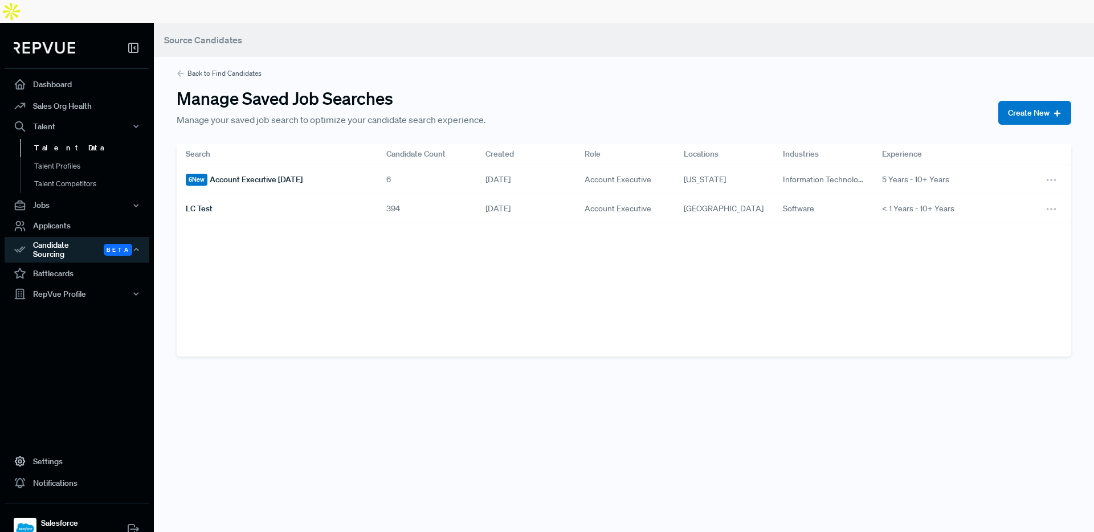
click at [56, 139] on link "Talent Data" at bounding box center [92, 148] width 145 height 18
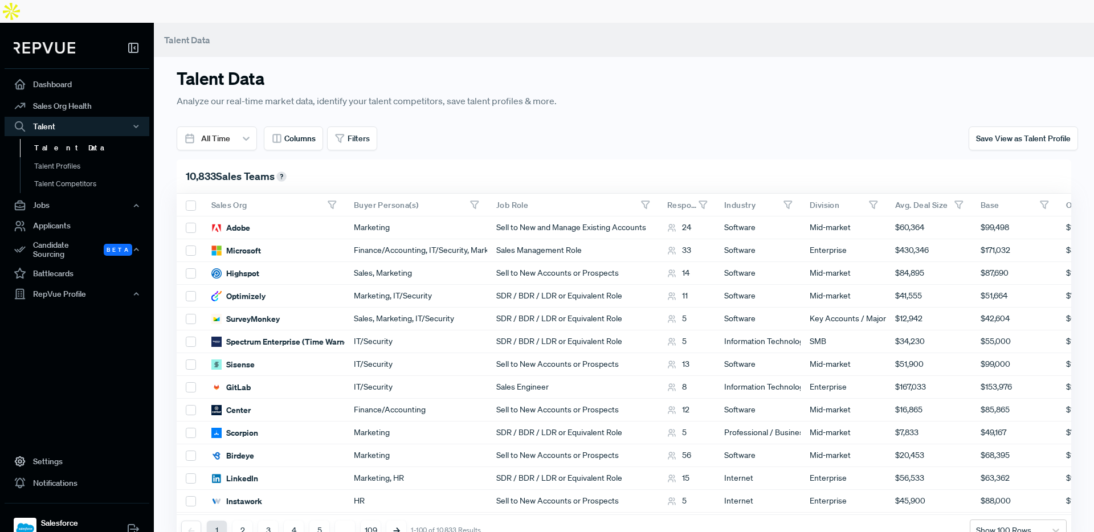
click at [133, 41] on icon at bounding box center [133, 48] width 14 height 14
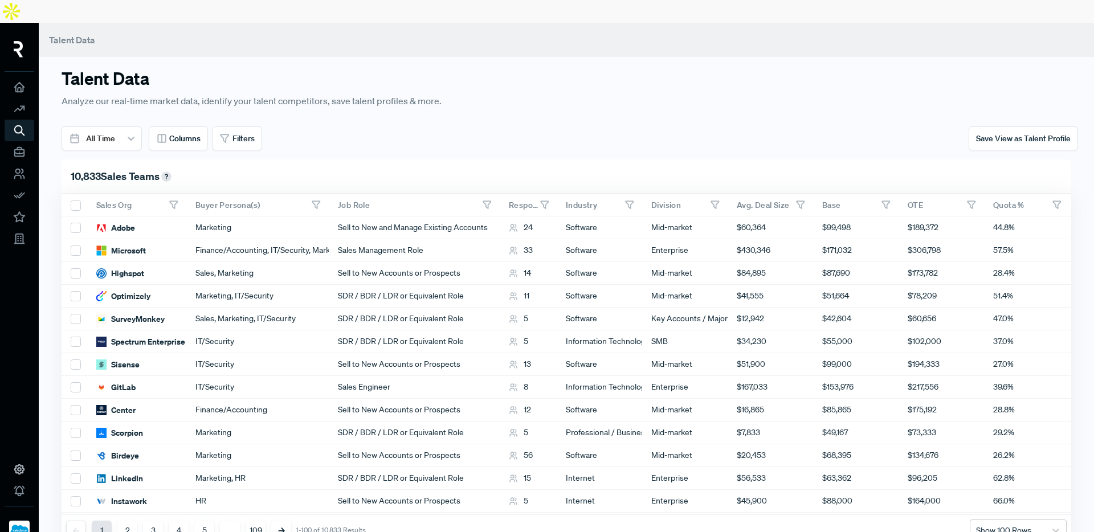
drag, startPoint x: 227, startPoint y: 181, endPoint x: 198, endPoint y: 181, distance: 29.6
click at [185, 200] on div at bounding box center [184, 204] width 5 height 9
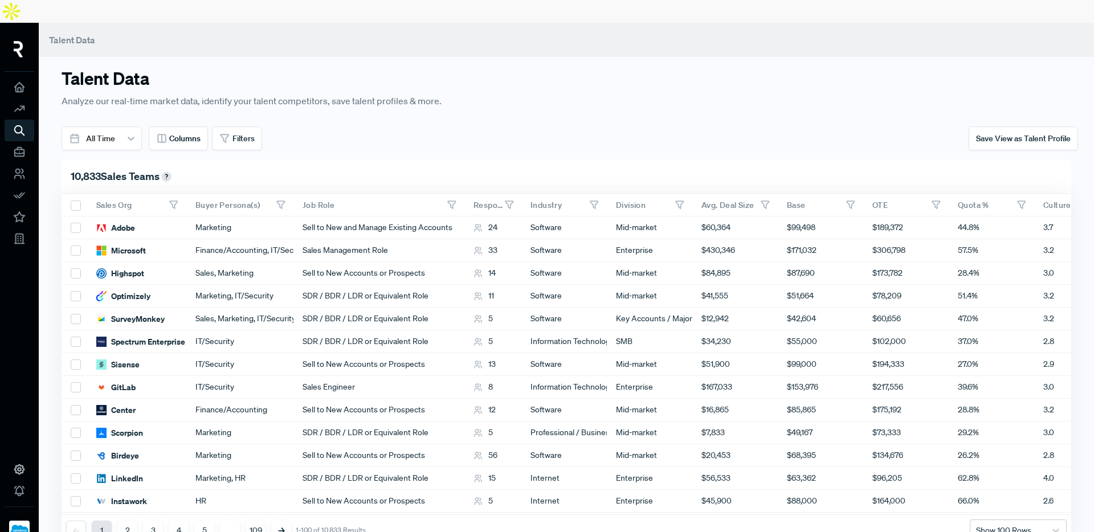
drag, startPoint x: 325, startPoint y: 181, endPoint x: 290, endPoint y: 182, distance: 35.3
click at [290, 200] on div at bounding box center [291, 204] width 5 height 9
click at [231, 126] on button "Filters" at bounding box center [237, 138] width 50 height 24
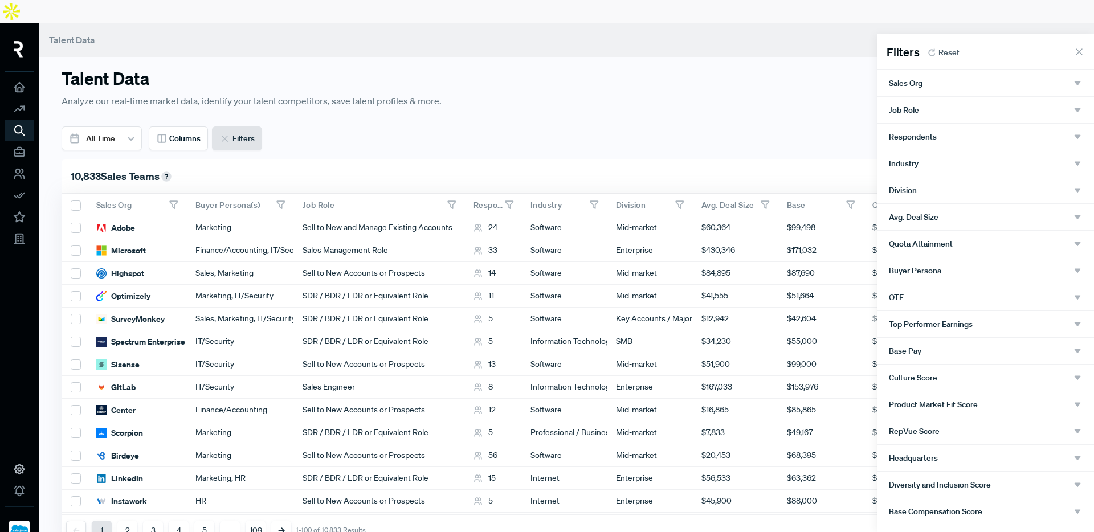
click at [954, 88] on div "Sales Org" at bounding box center [985, 83] width 194 height 10
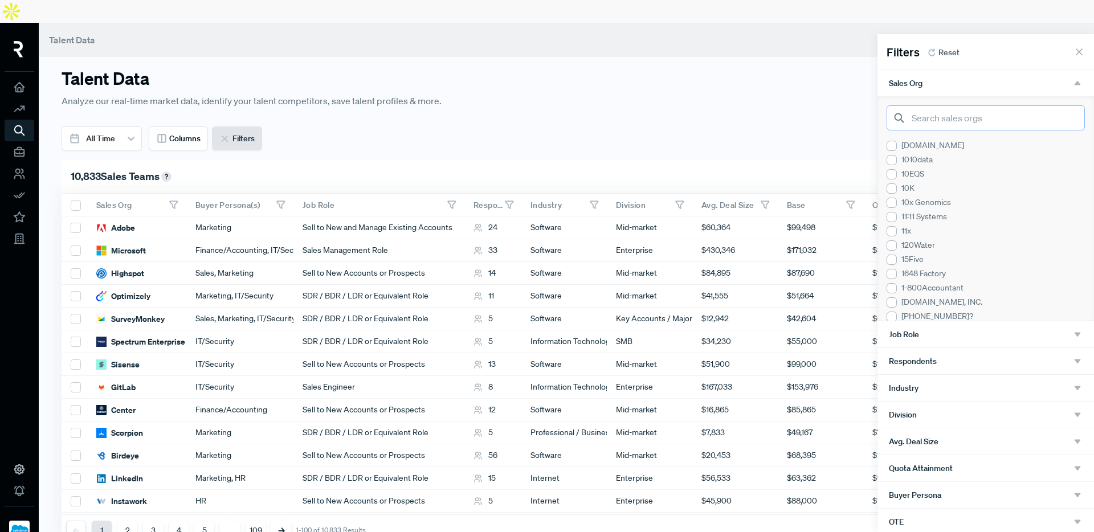
click at [943, 117] on input "search" at bounding box center [985, 117] width 198 height 25
type input "c"
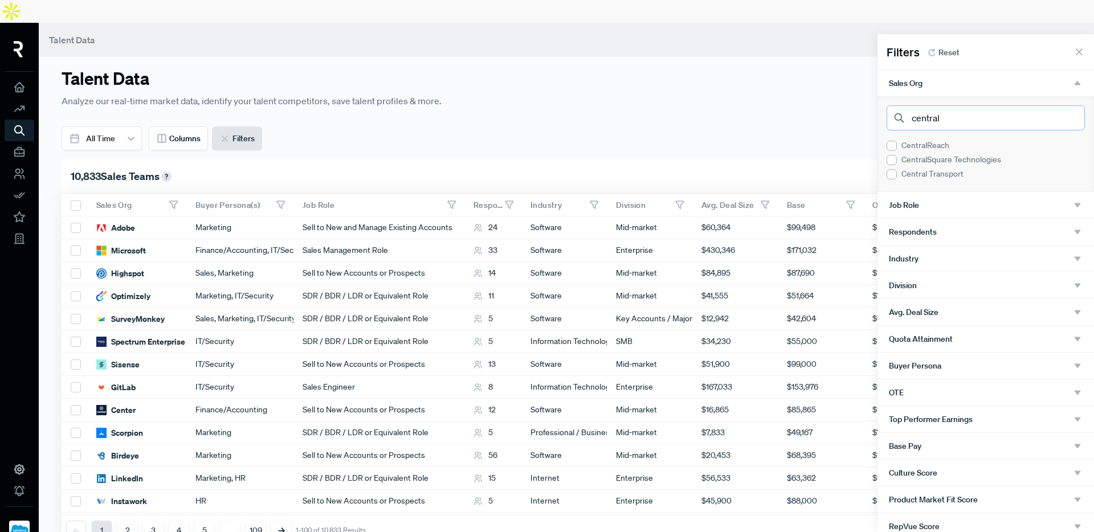
type input "central"
click at [895, 159] on div at bounding box center [891, 160] width 10 height 10
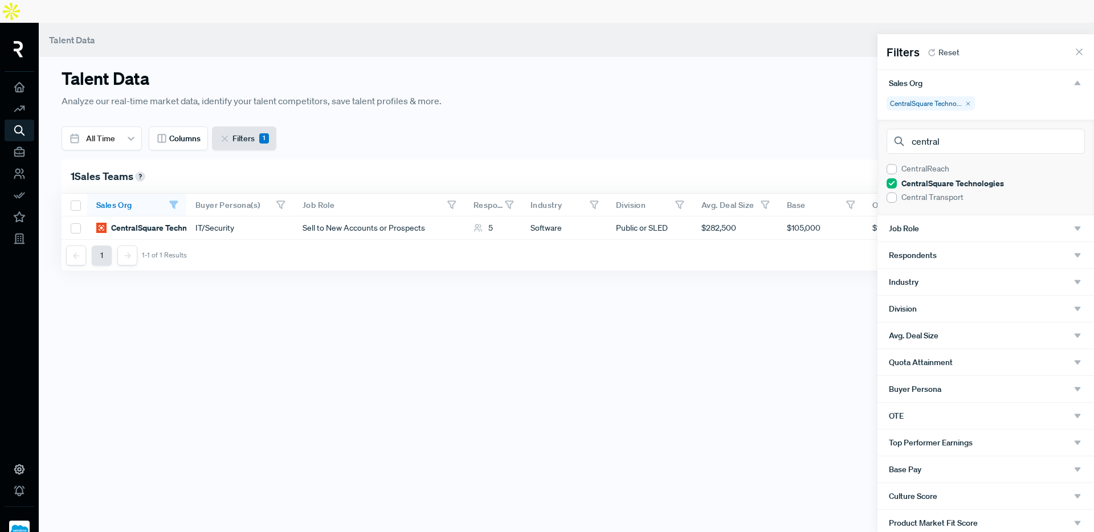
click at [764, 68] on div at bounding box center [547, 266] width 1094 height 532
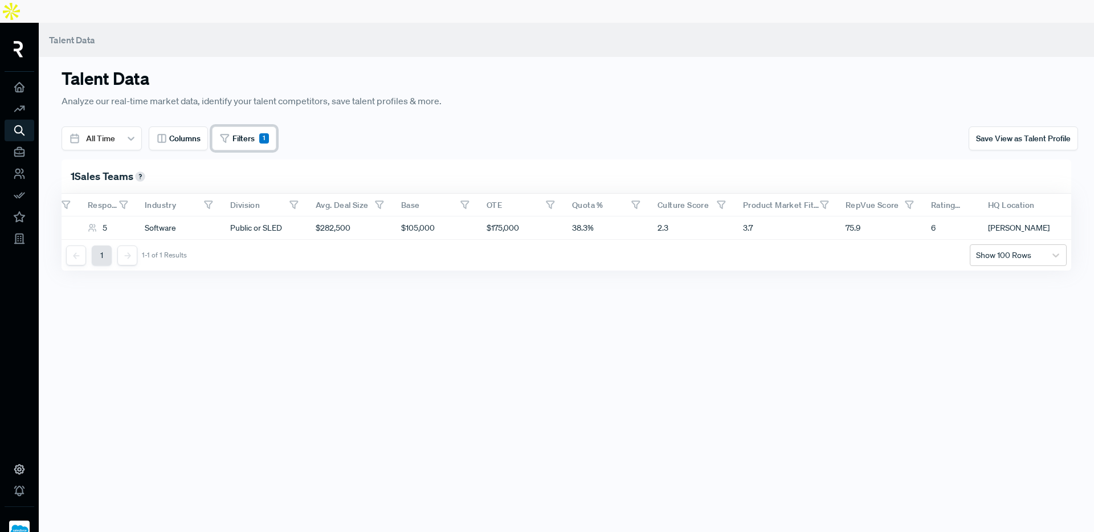
scroll to position [0, 436]
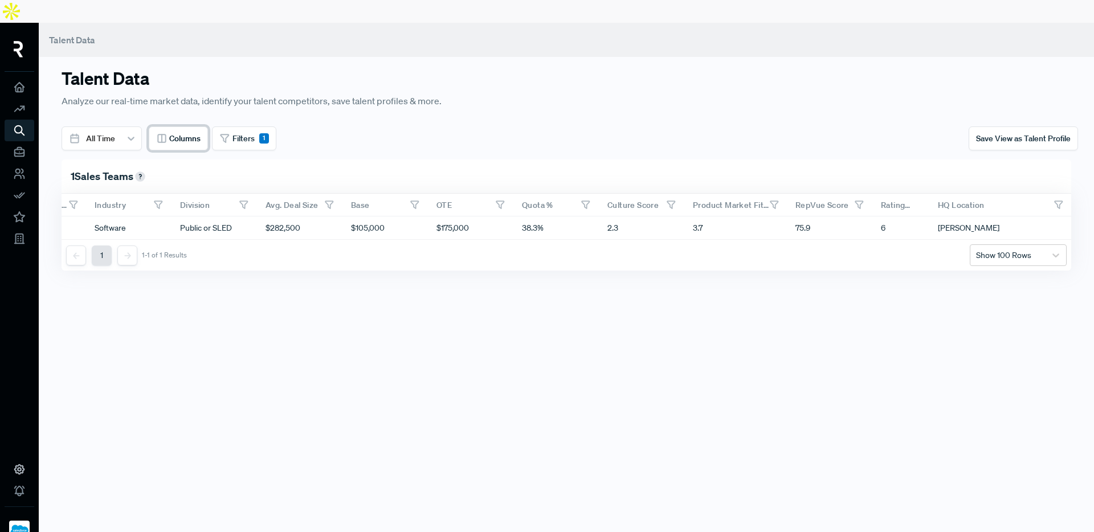
click at [195, 133] on span "Columns" at bounding box center [184, 139] width 31 height 12
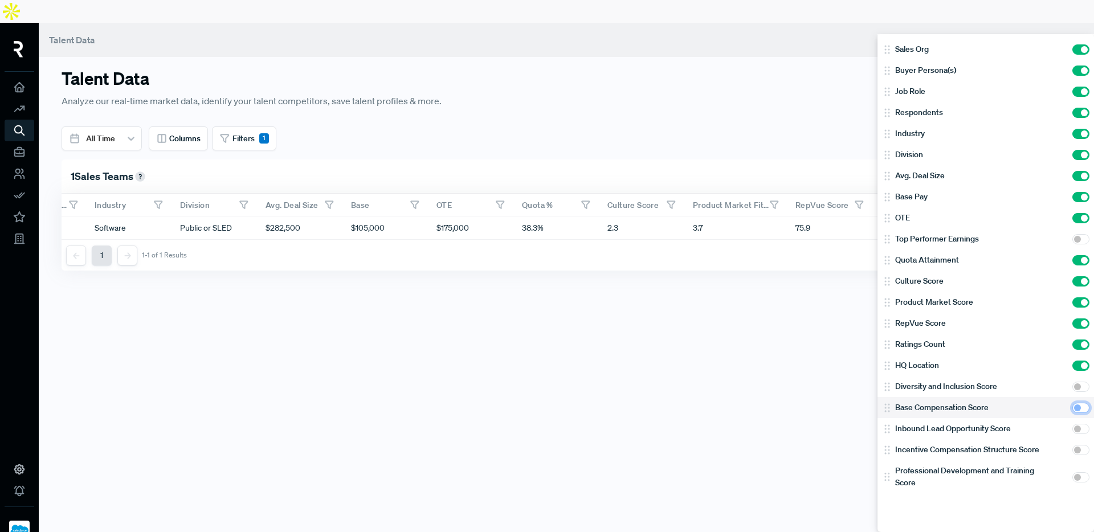
click at [1072, 406] on input "checkbox" at bounding box center [1080, 408] width 17 height 10
checkbox input "true"
click at [666, 121] on div at bounding box center [547, 266] width 1094 height 532
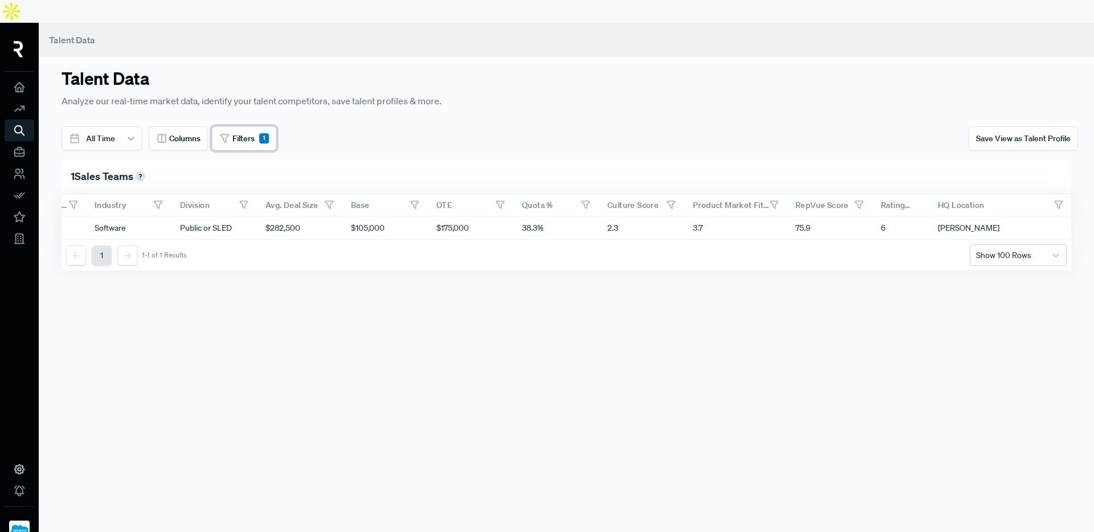
click at [234, 133] on span "Filters" at bounding box center [243, 139] width 22 height 12
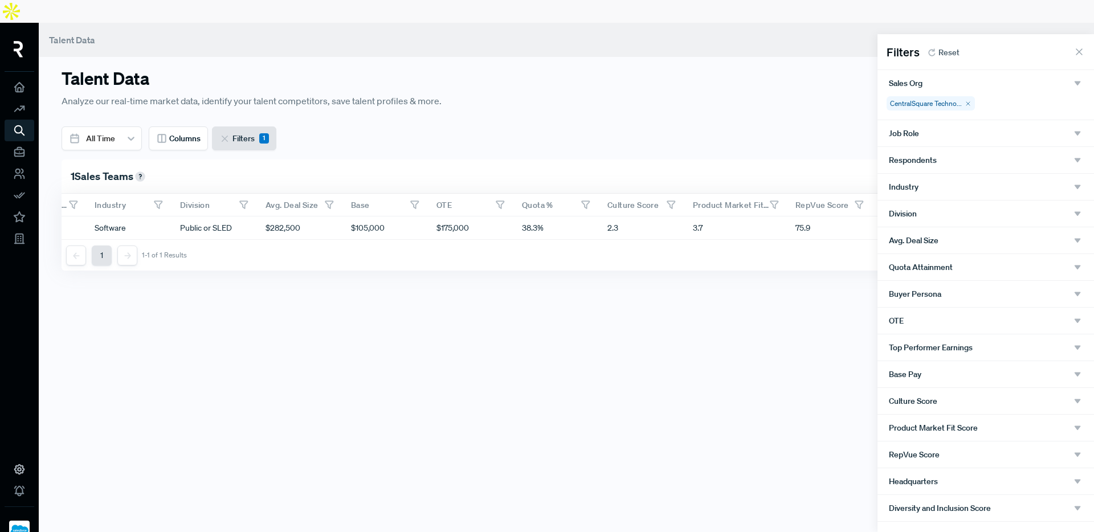
click at [572, 107] on div at bounding box center [547, 266] width 1094 height 532
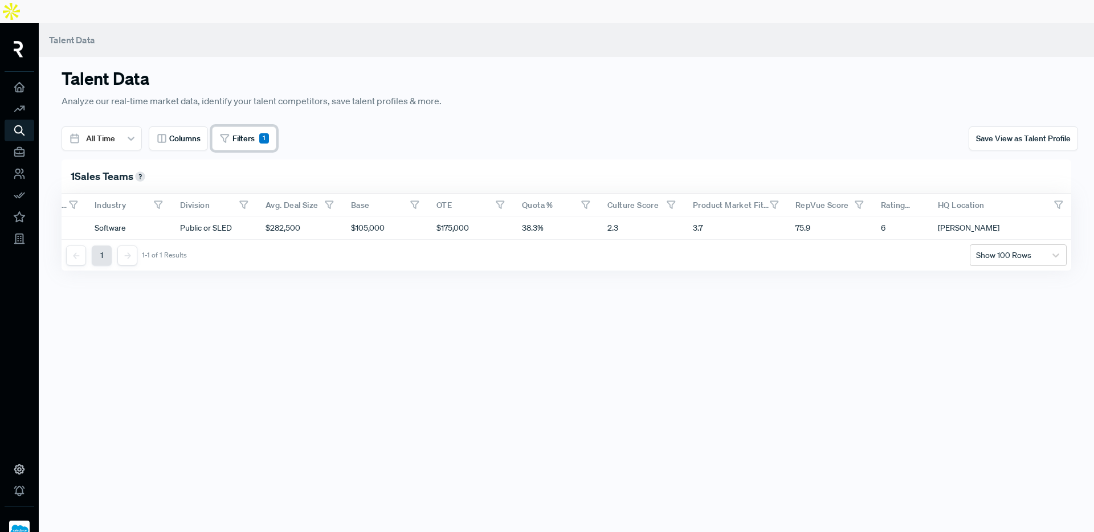
click at [252, 133] on span "Filters" at bounding box center [243, 139] width 22 height 12
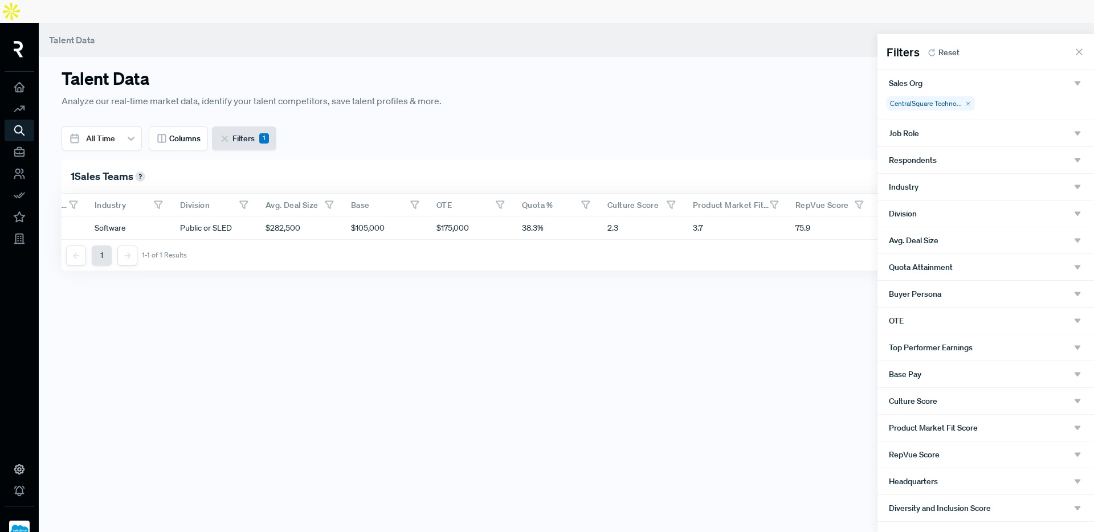
click at [970, 103] on icon at bounding box center [967, 103] width 7 height 7
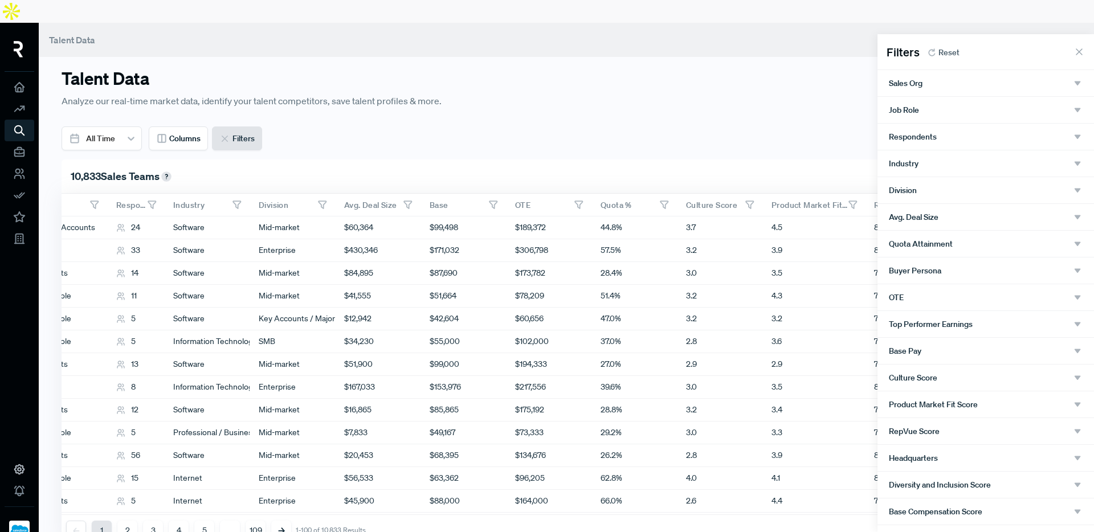
click at [636, 121] on div at bounding box center [547, 266] width 1094 height 532
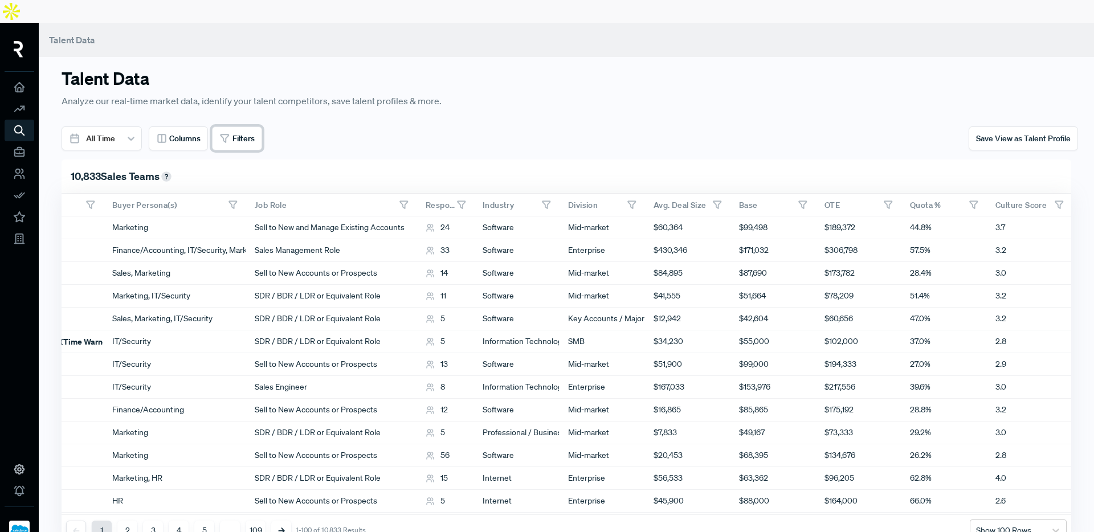
scroll to position [0, 0]
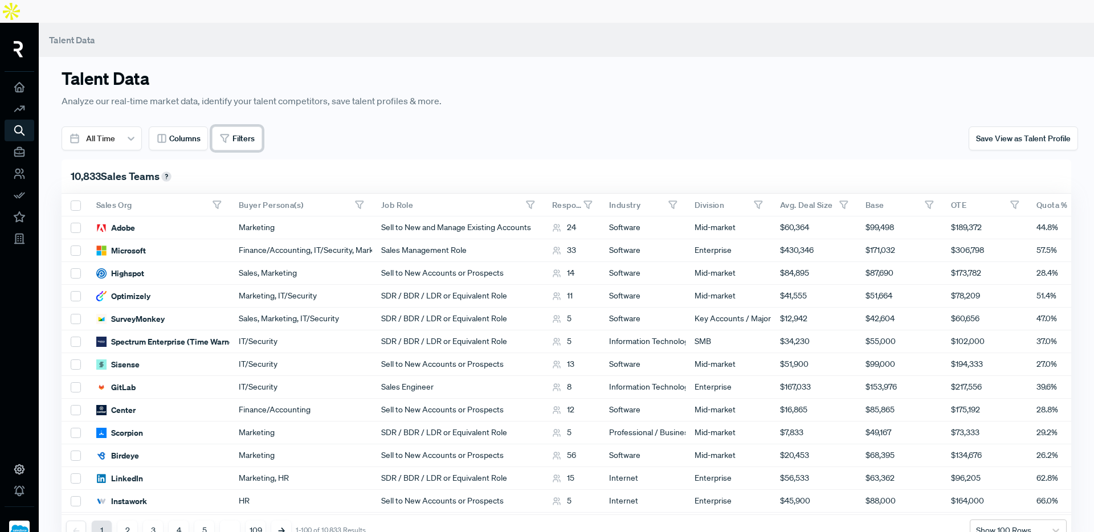
click at [234, 133] on span "Filters" at bounding box center [243, 139] width 22 height 12
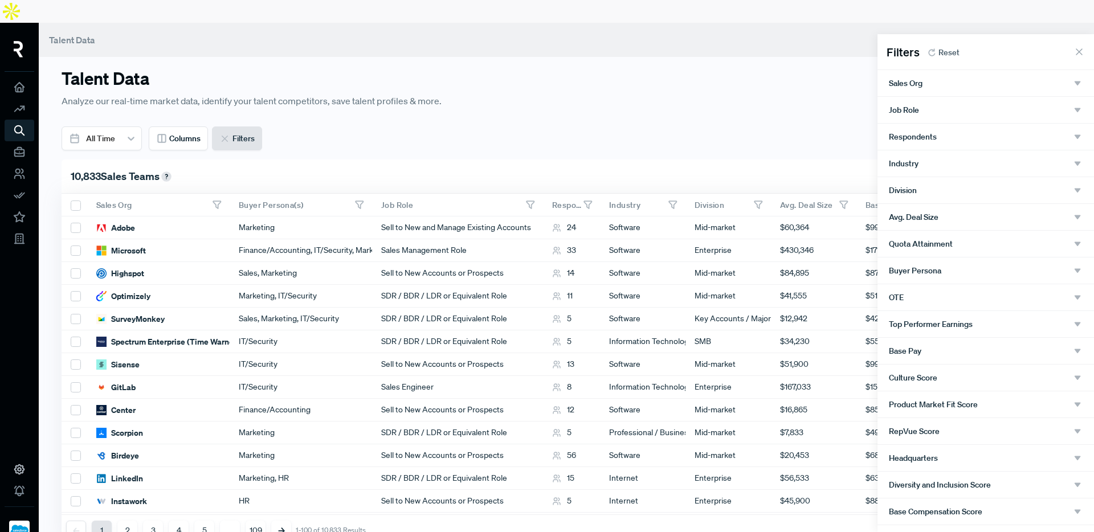
click at [986, 108] on div "Job Role" at bounding box center [985, 110] width 194 height 10
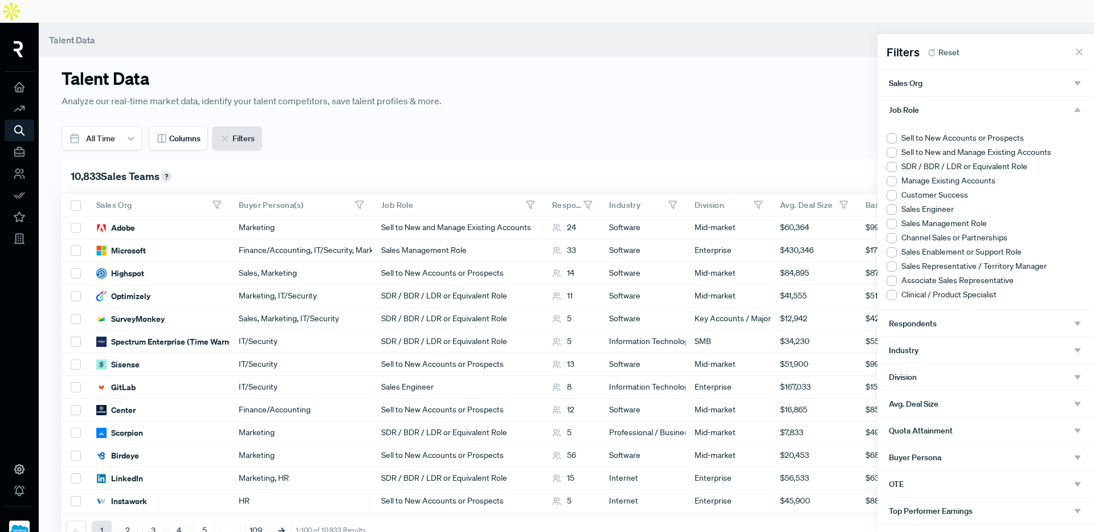
click at [892, 138] on div at bounding box center [891, 138] width 10 height 10
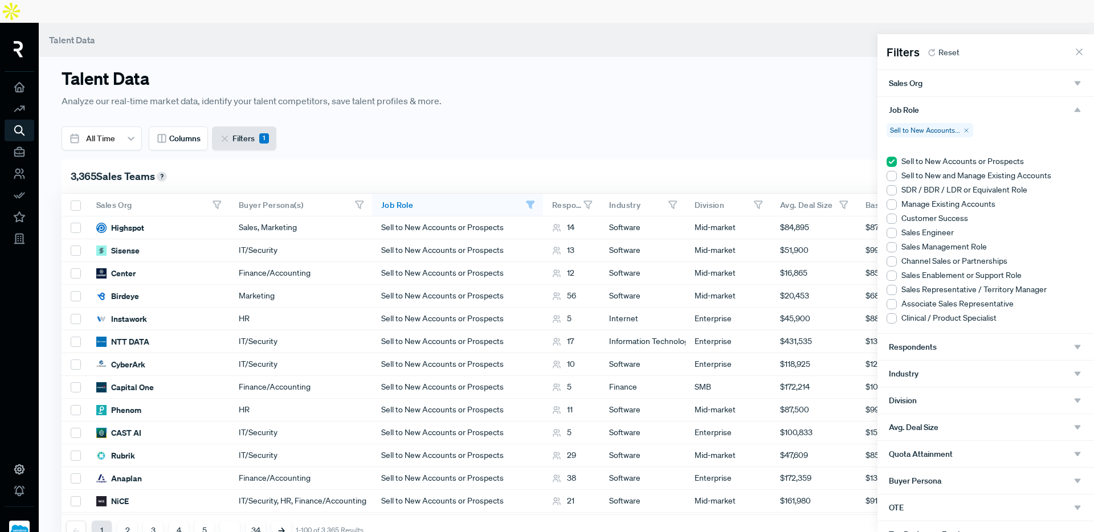
click at [891, 175] on div at bounding box center [891, 176] width 10 height 10
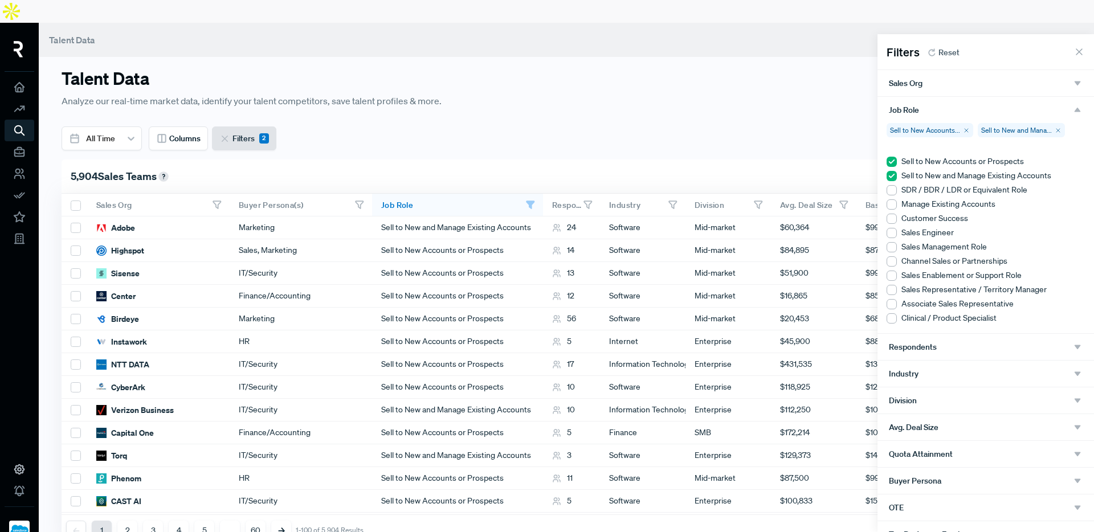
click at [1072, 105] on icon "button" at bounding box center [1077, 110] width 10 height 10
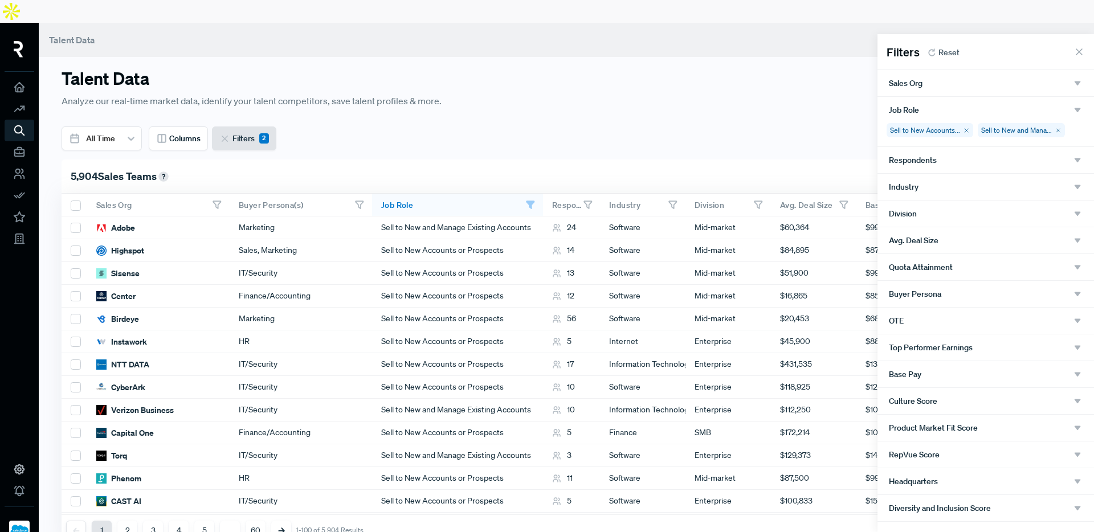
click at [944, 189] on div "Industry" at bounding box center [985, 187] width 194 height 10
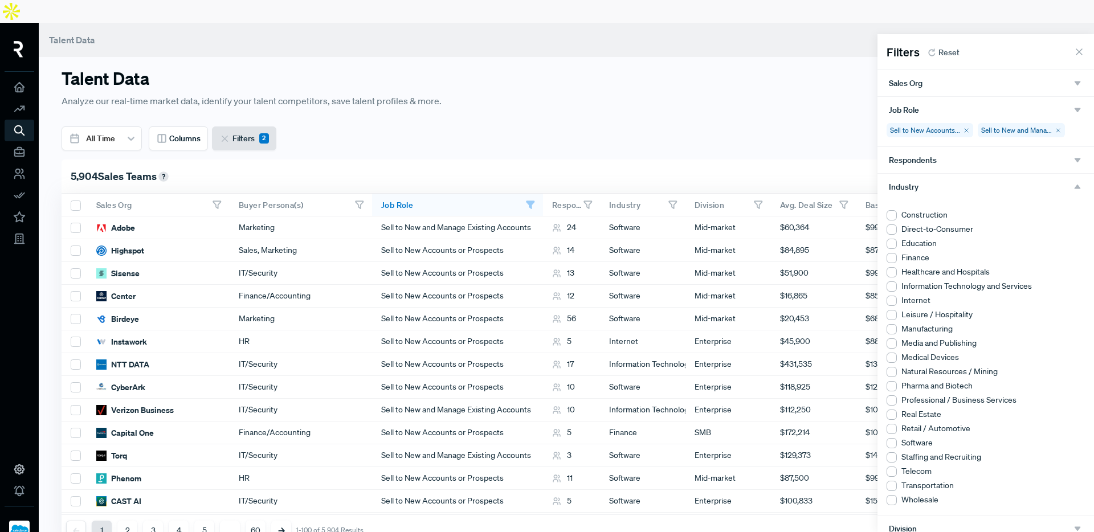
click at [892, 285] on div at bounding box center [891, 286] width 10 height 10
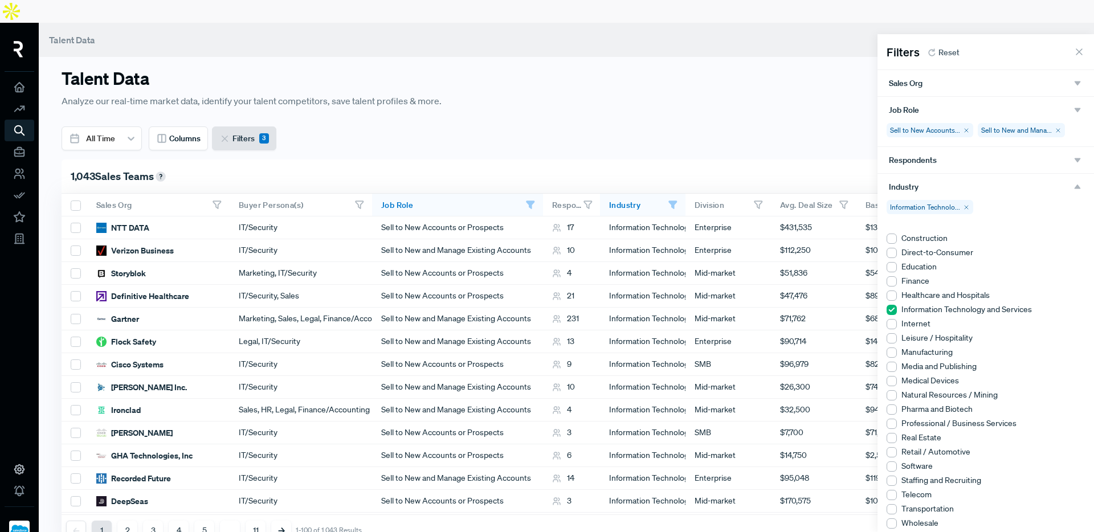
click at [891, 467] on div at bounding box center [891, 466] width 10 height 10
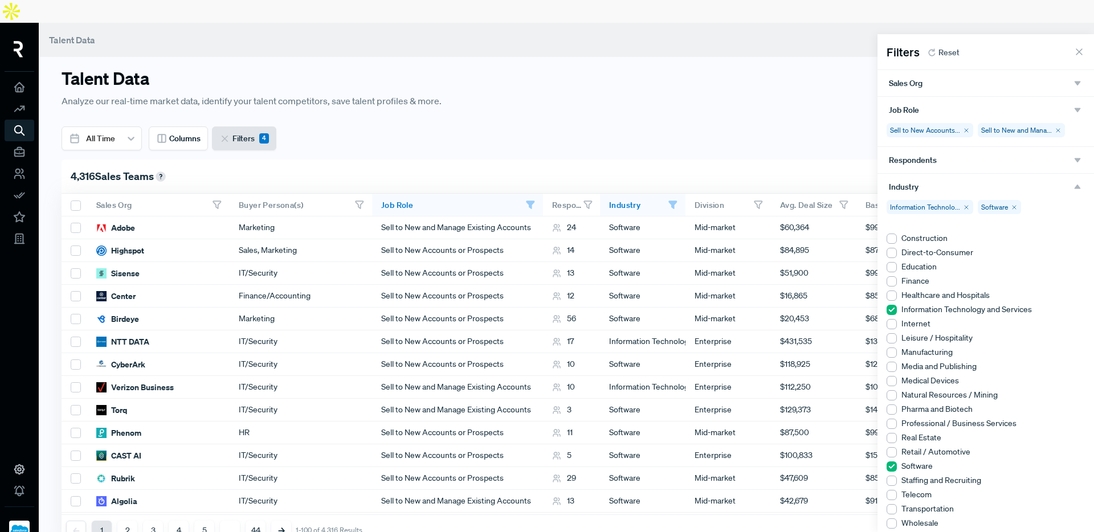
click at [1074, 187] on use "button" at bounding box center [1077, 187] width 6 height 5
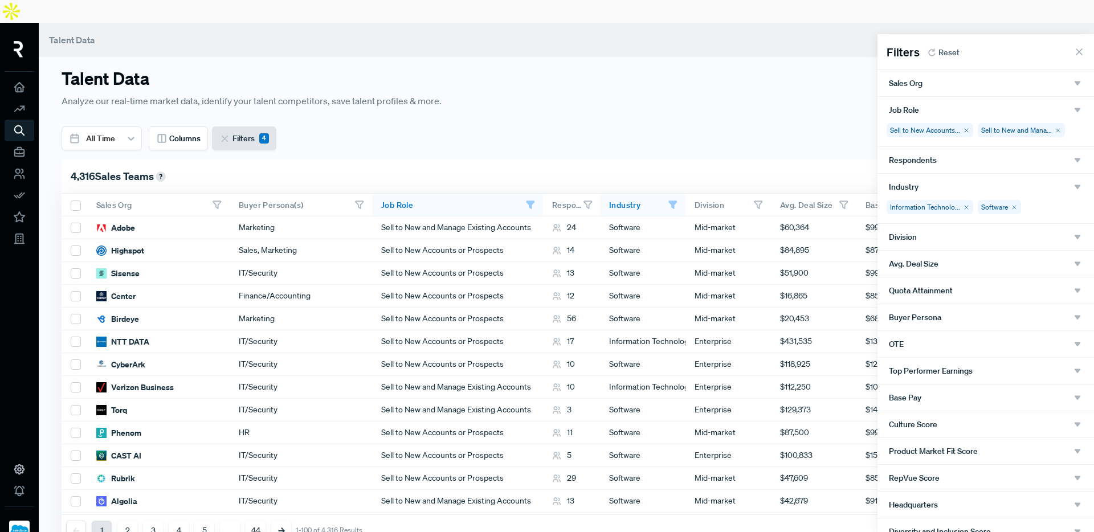
click at [939, 244] on div "Division" at bounding box center [985, 237] width 216 height 26
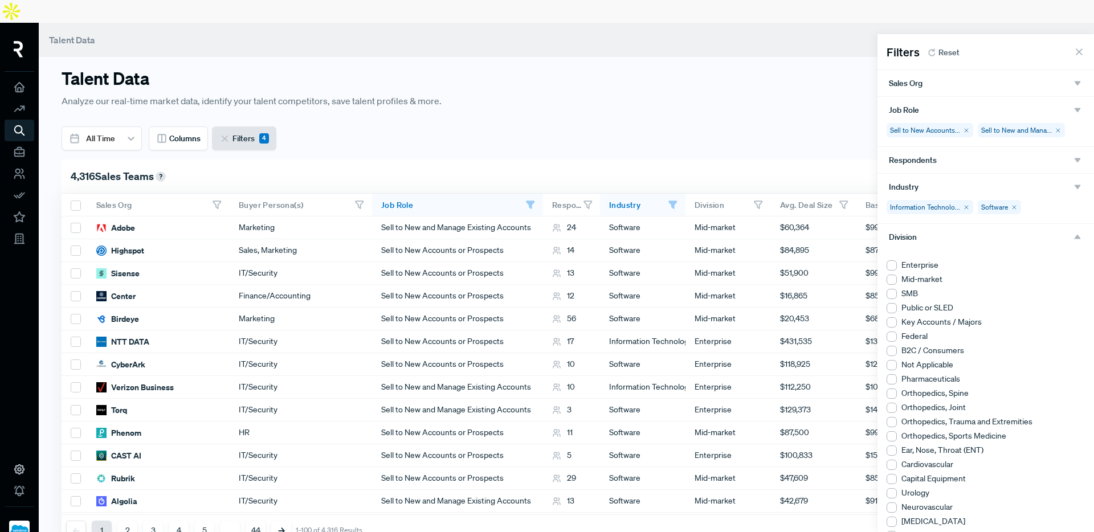
click at [893, 309] on div at bounding box center [891, 308] width 10 height 10
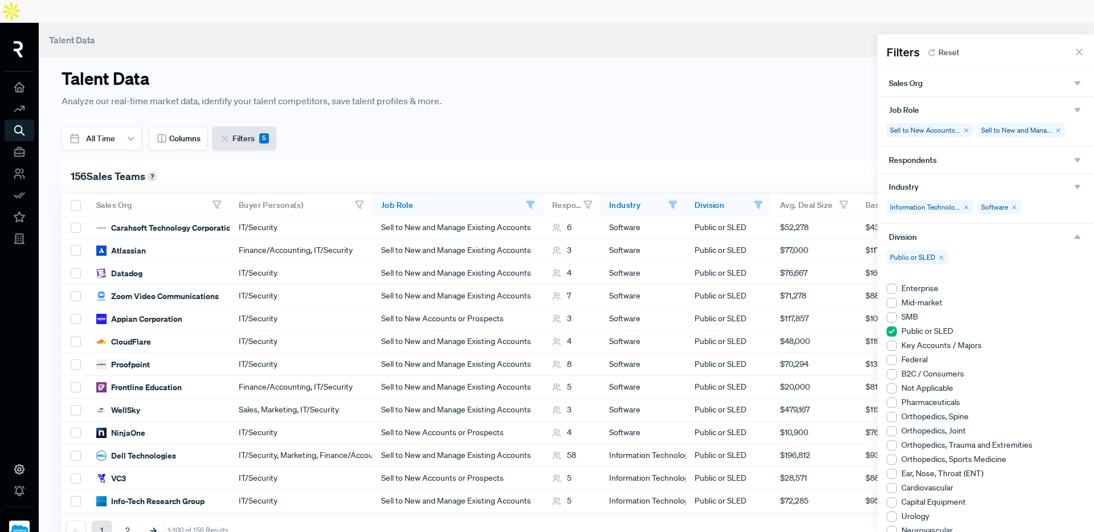
click at [892, 360] on div at bounding box center [891, 360] width 10 height 10
click at [1074, 237] on use "button" at bounding box center [1077, 237] width 6 height 5
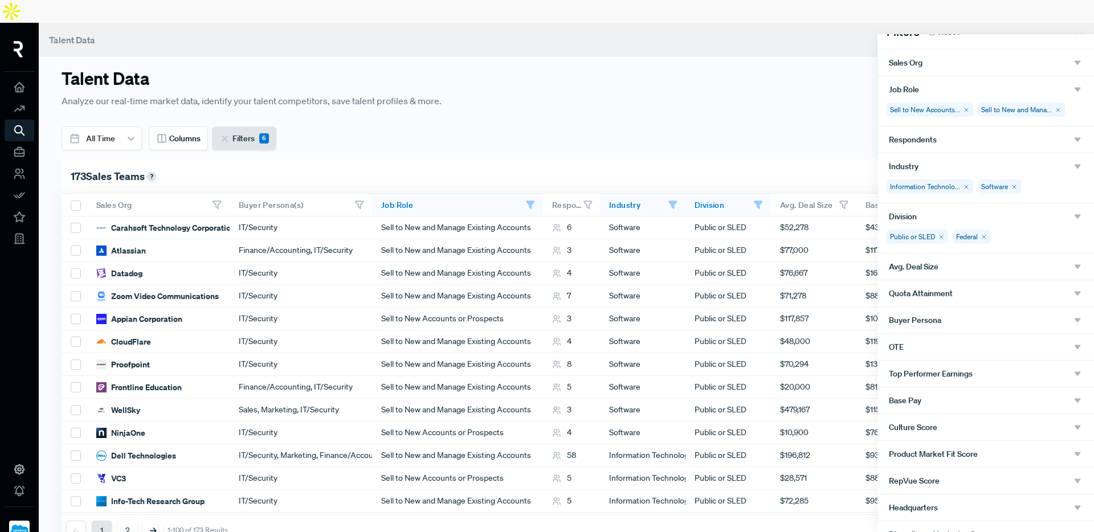
scroll to position [35, 0]
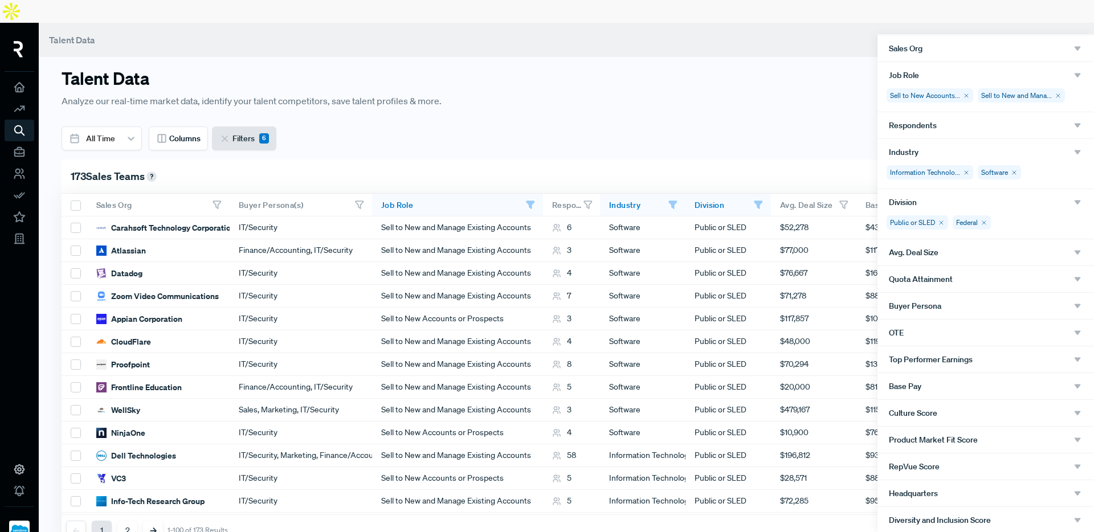
click at [982, 253] on div "Avg. Deal Size" at bounding box center [985, 252] width 194 height 10
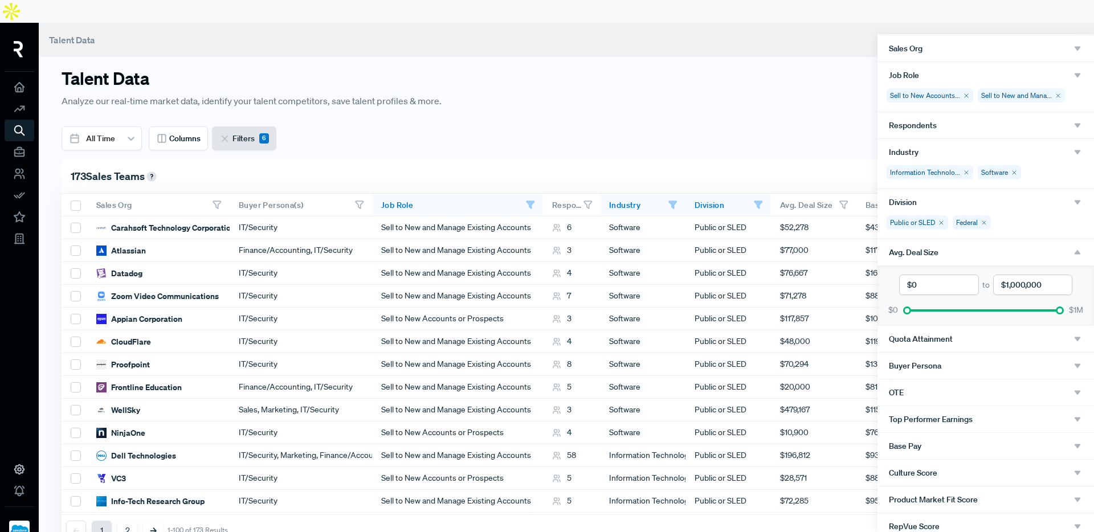
drag, startPoint x: 916, startPoint y: 286, endPoint x: 902, endPoint y: 284, distance: 13.8
click at [902, 284] on input "currency" at bounding box center [938, 285] width 79 height 21
type input "$10,000"
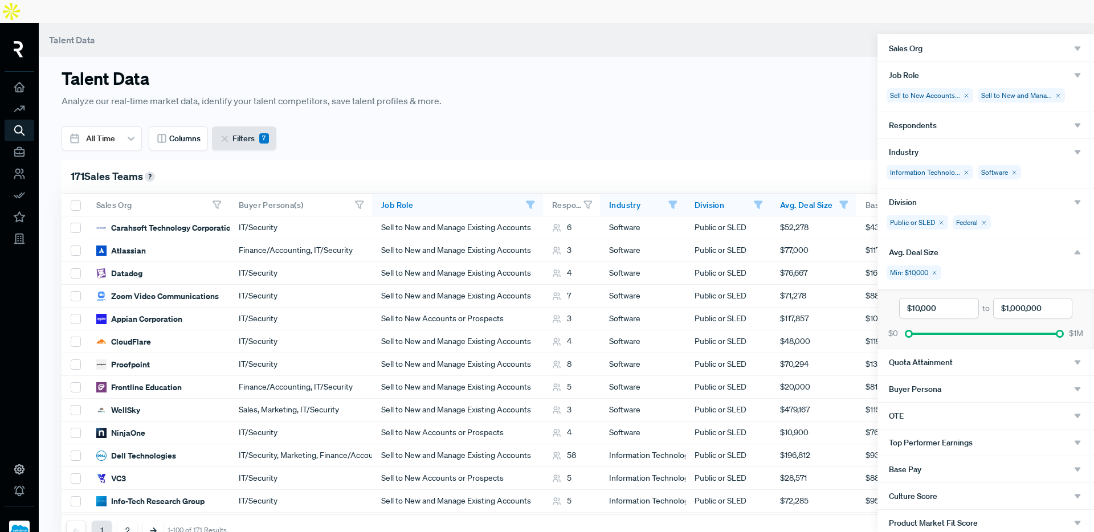
click at [948, 307] on input "currency" at bounding box center [938, 308] width 79 height 21
click at [953, 308] on input "currency" at bounding box center [938, 308] width 79 height 21
click at [933, 309] on input "currency" at bounding box center [938, 308] width 79 height 21
drag, startPoint x: 908, startPoint y: 333, endPoint x: 921, endPoint y: 335, distance: 13.4
click at [921, 335] on div at bounding box center [922, 334] width 8 height 8
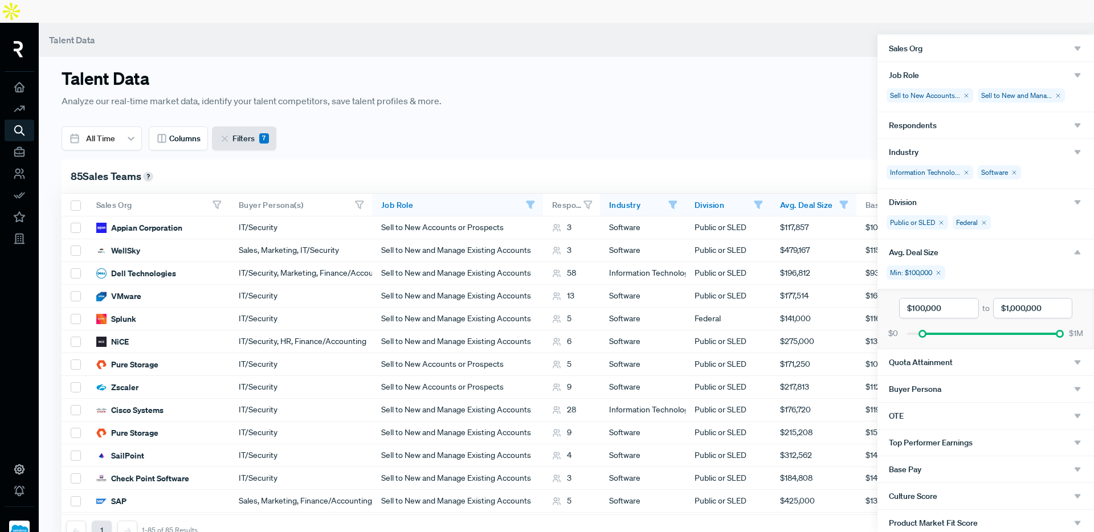
click at [1072, 253] on icon "button" at bounding box center [1077, 252] width 10 height 10
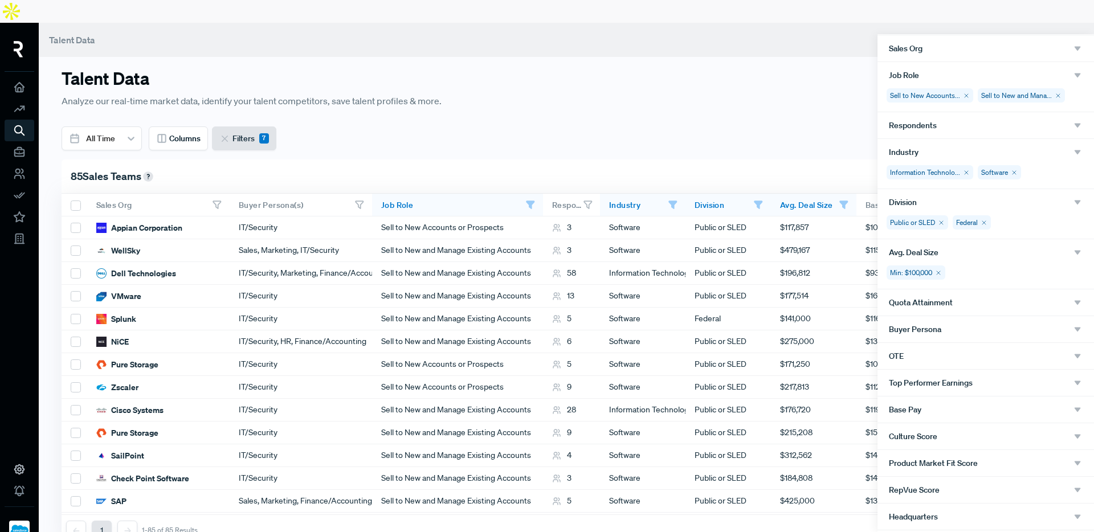
click at [110, 115] on div at bounding box center [547, 266] width 1094 height 532
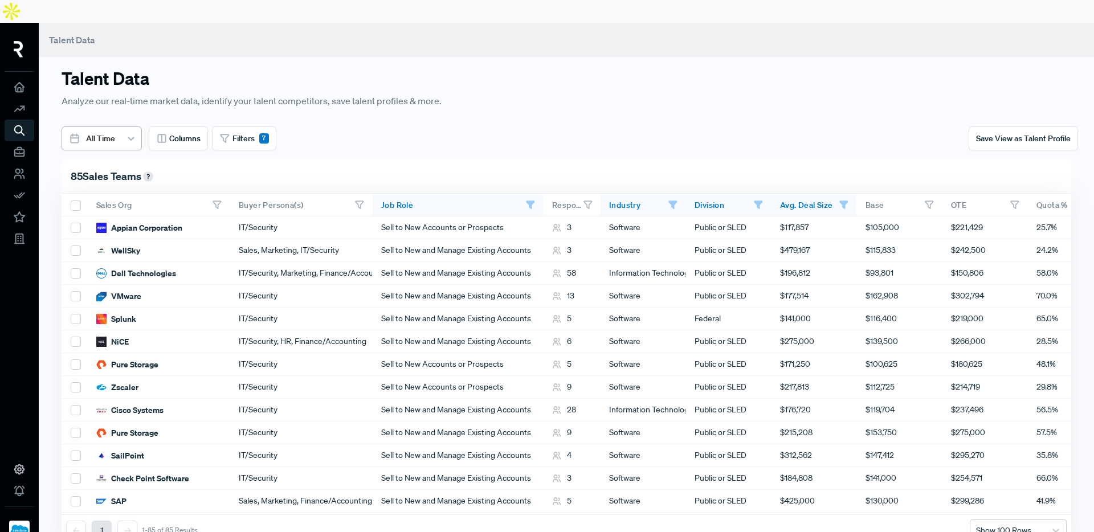
click at [130, 133] on icon at bounding box center [130, 138] width 11 height 11
click at [101, 178] on div "Last 12 Months" at bounding box center [102, 188] width 80 height 21
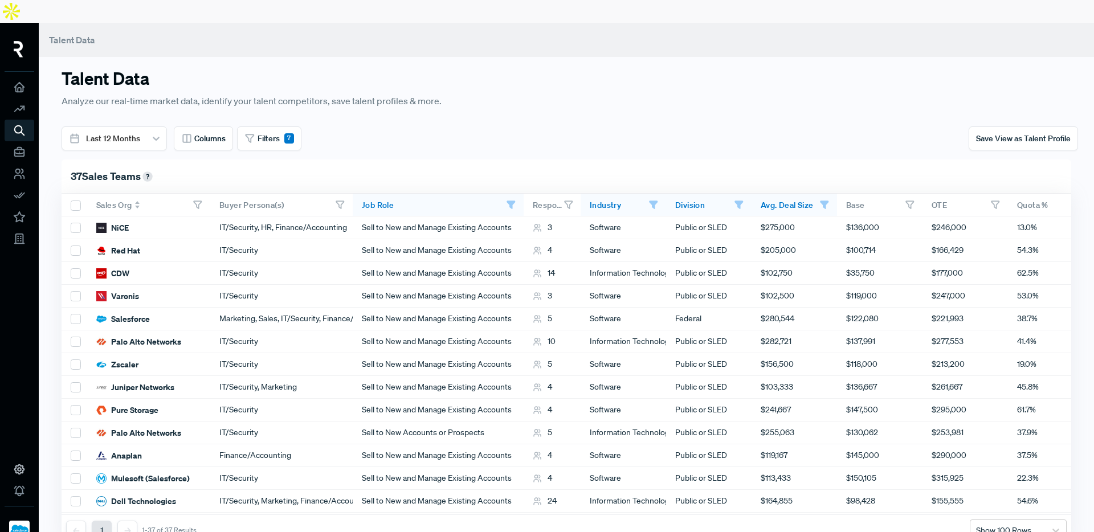
drag, startPoint x: 226, startPoint y: 181, endPoint x: 205, endPoint y: 182, distance: 21.1
click at [206, 200] on div at bounding box center [208, 204] width 5 height 9
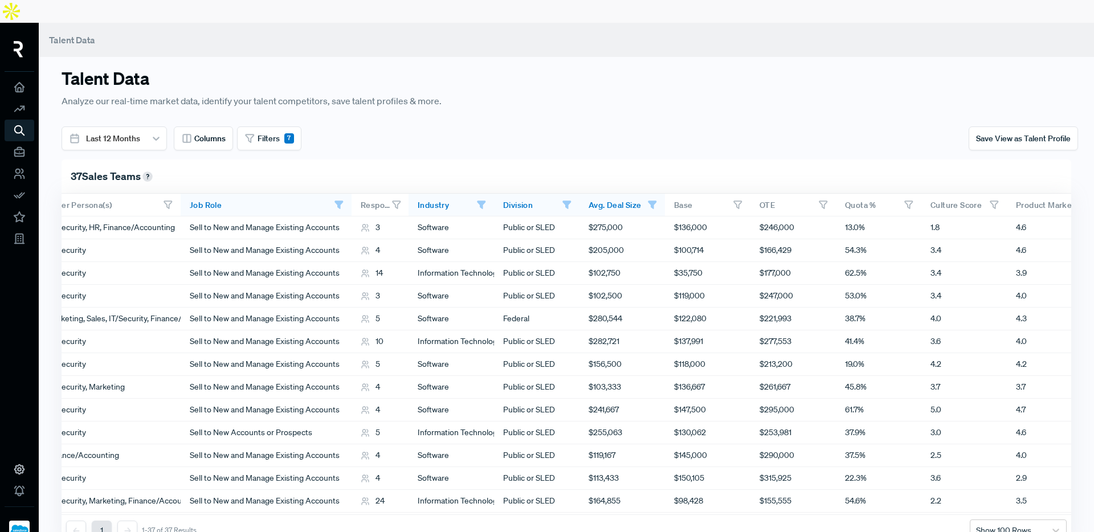
scroll to position [0, 0]
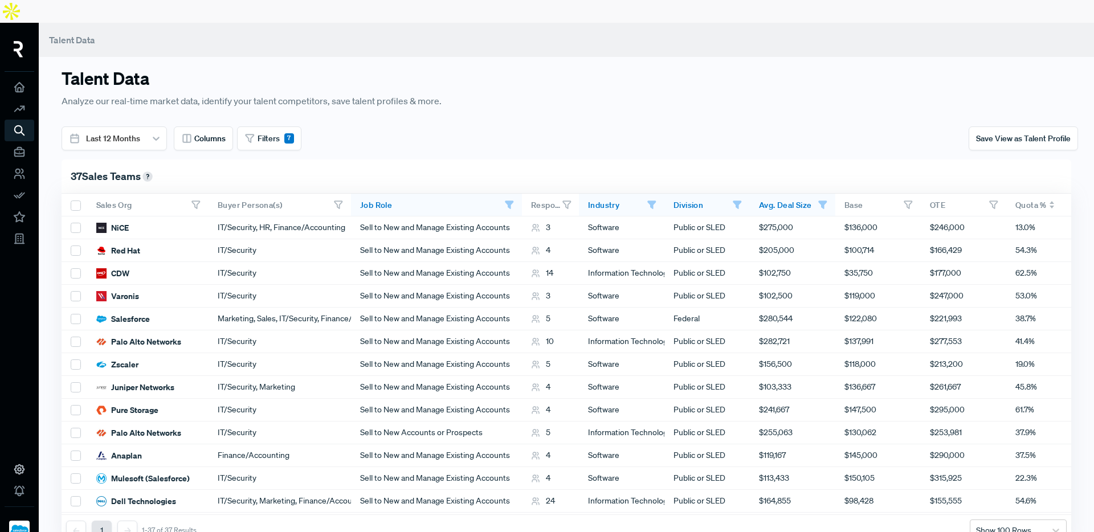
click at [1018, 200] on span "Quota %" at bounding box center [1030, 205] width 31 height 10
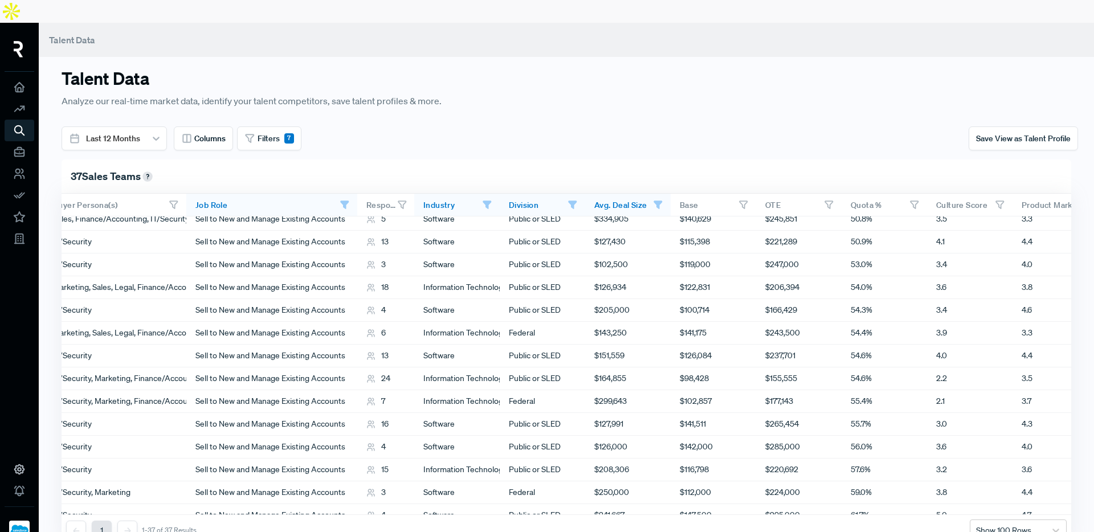
scroll to position [441, 0]
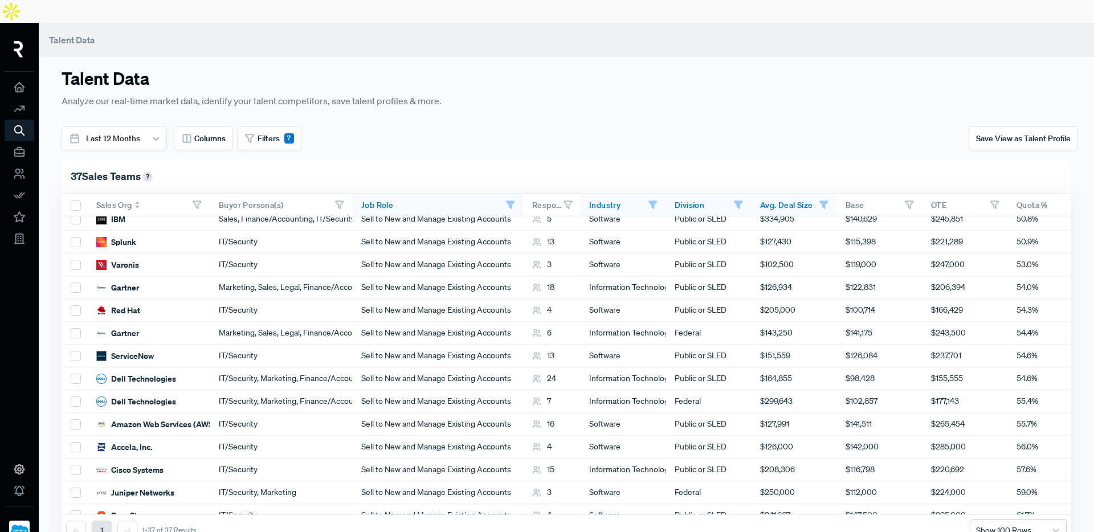
click at [208, 200] on div at bounding box center [207, 204] width 5 height 9
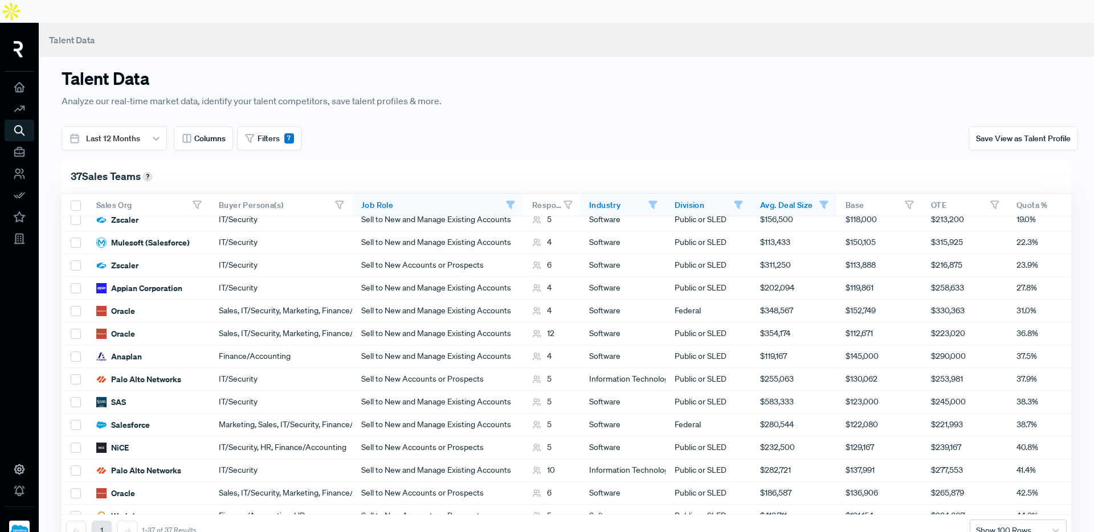
scroll to position [0, 0]
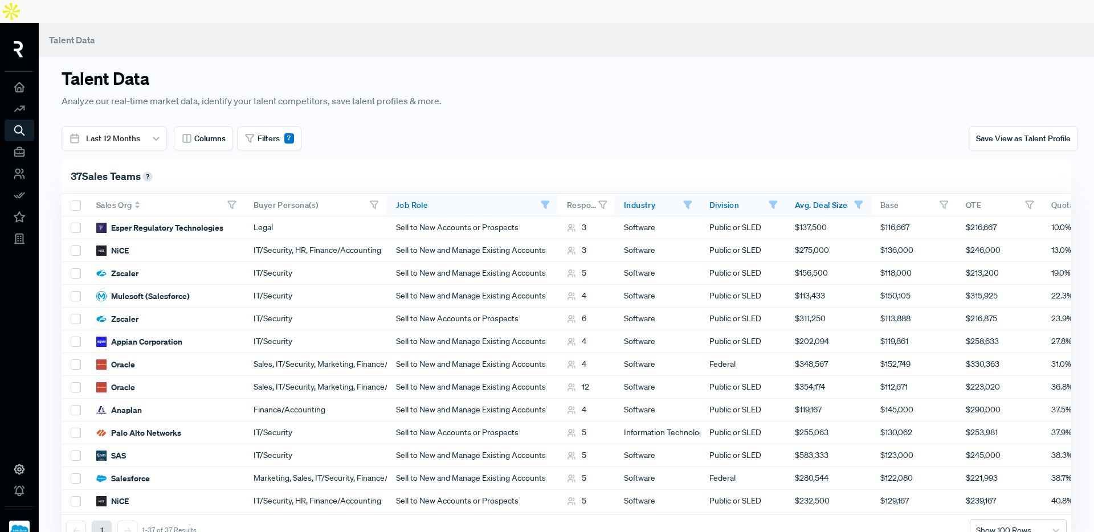
drag, startPoint x: 208, startPoint y: 171, endPoint x: 243, endPoint y: 174, distance: 34.9
click at [243, 200] on div at bounding box center [242, 204] width 5 height 9
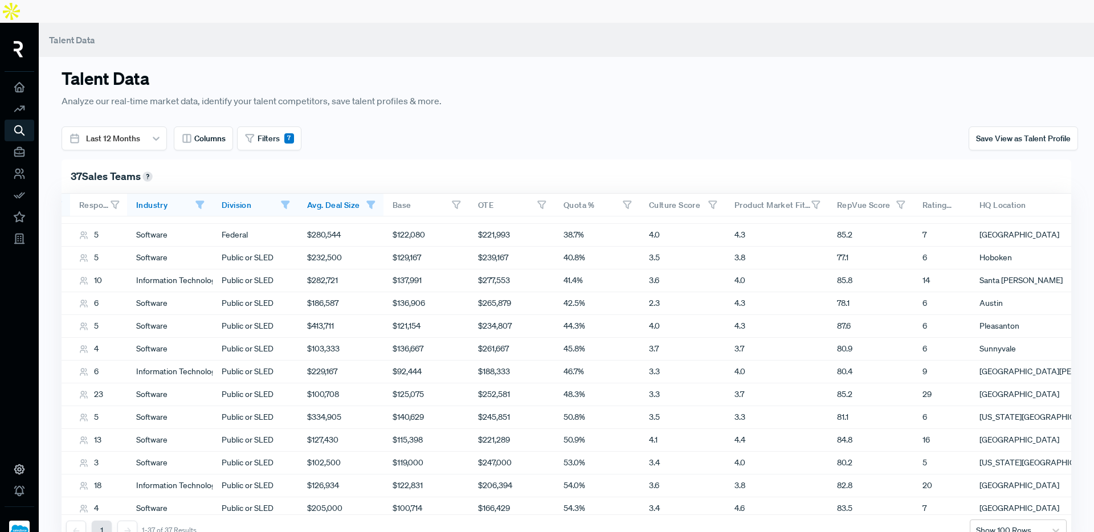
scroll to position [243, 489]
click at [872, 200] on span "RepVue Score" at bounding box center [861, 205] width 52 height 10
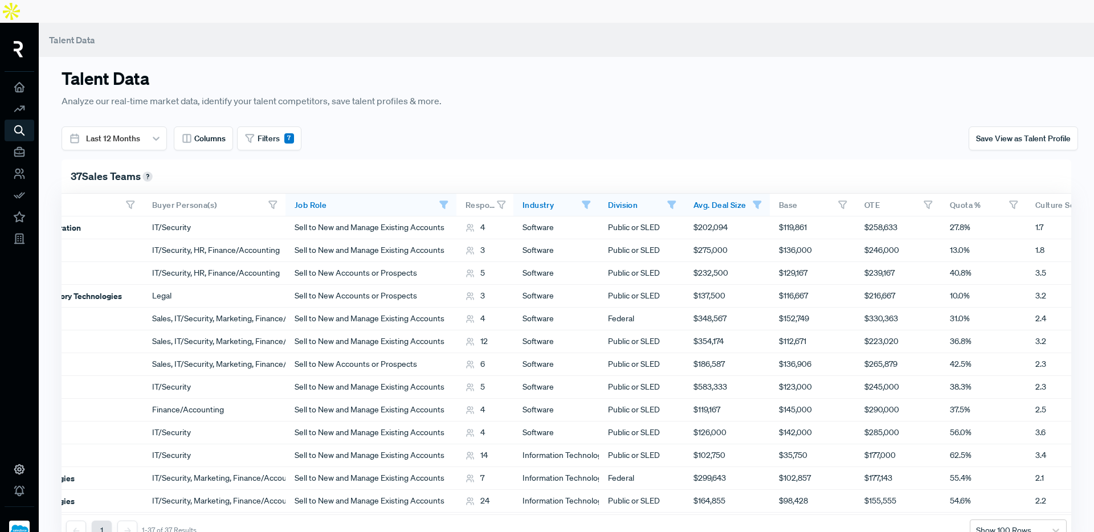
scroll to position [0, 0]
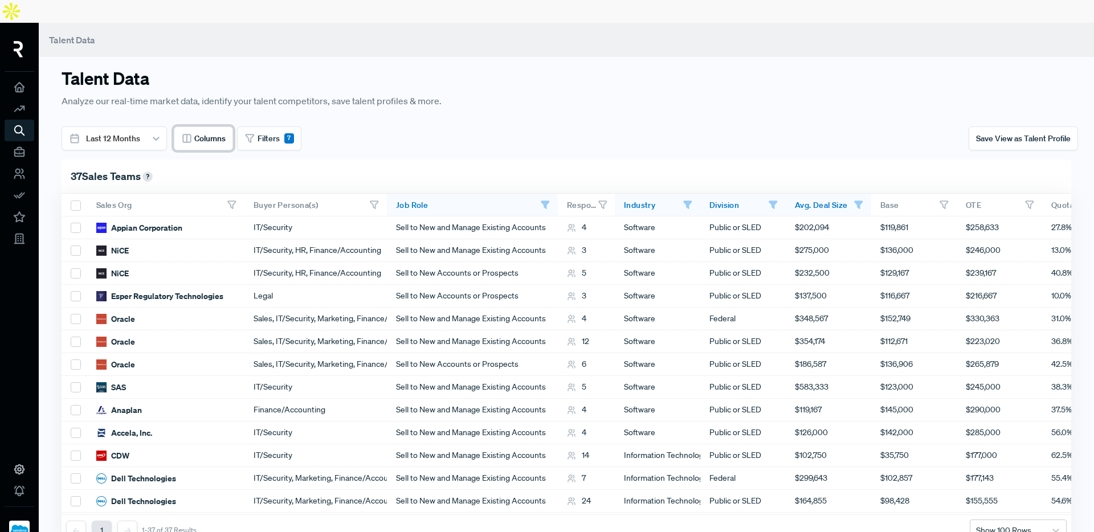
click at [203, 133] on span "Columns" at bounding box center [209, 139] width 31 height 12
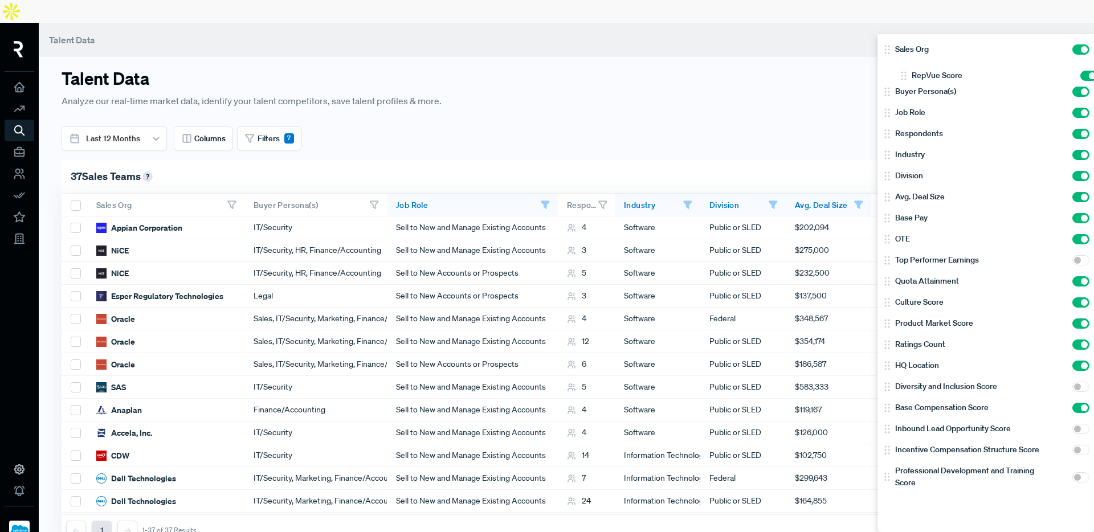
drag, startPoint x: 914, startPoint y: 325, endPoint x: 931, endPoint y: 70, distance: 255.2
click at [931, 70] on div "Sales Org Buyer Persona(s) Job Role Respondents Industry Division Avg. Deal Siz…" at bounding box center [985, 283] width 216 height 498
checkbox input "true"
checkbox input "false"
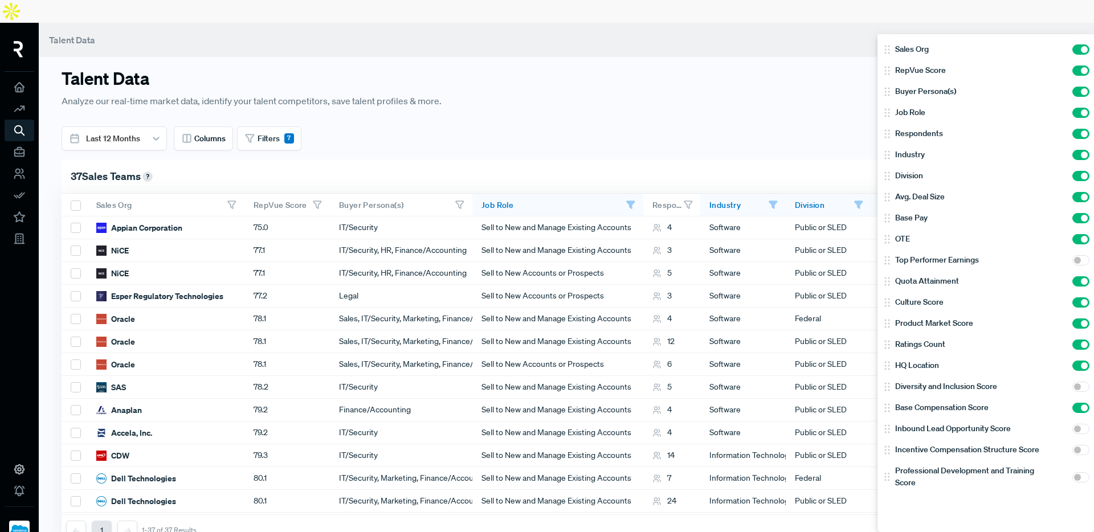
drag, startPoint x: 505, startPoint y: 121, endPoint x: 439, endPoint y: 120, distance: 66.1
click at [505, 121] on div at bounding box center [547, 266] width 1094 height 532
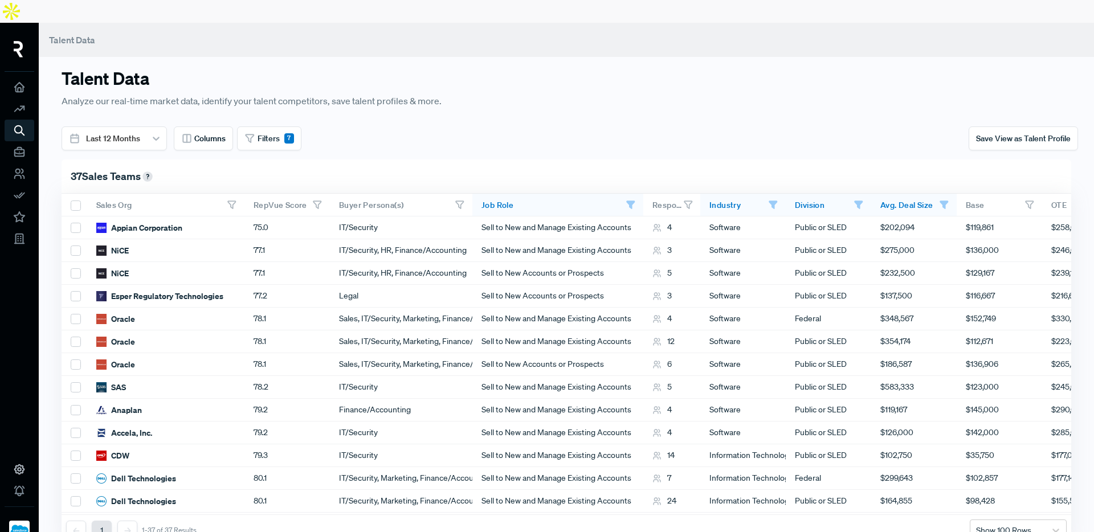
click at [729, 34] on div "Talent Data Analyze our real-time market data, identify your talent competitors…" at bounding box center [566, 289] width 1055 height 532
click at [236, 200] on div at bounding box center [238, 204] width 5 height 9
click at [415, 126] on div "option Last 12 Months, selected. Last 12 Months Columns Filters 7" at bounding box center [310, 138] width 511 height 24
drag, startPoint x: 64, startPoint y: 58, endPoint x: 157, endPoint y: 76, distance: 94.0
click at [157, 76] on div "Talent Data Analyze our real-time market data, identify your talent competitors…" at bounding box center [439, 88] width 754 height 40
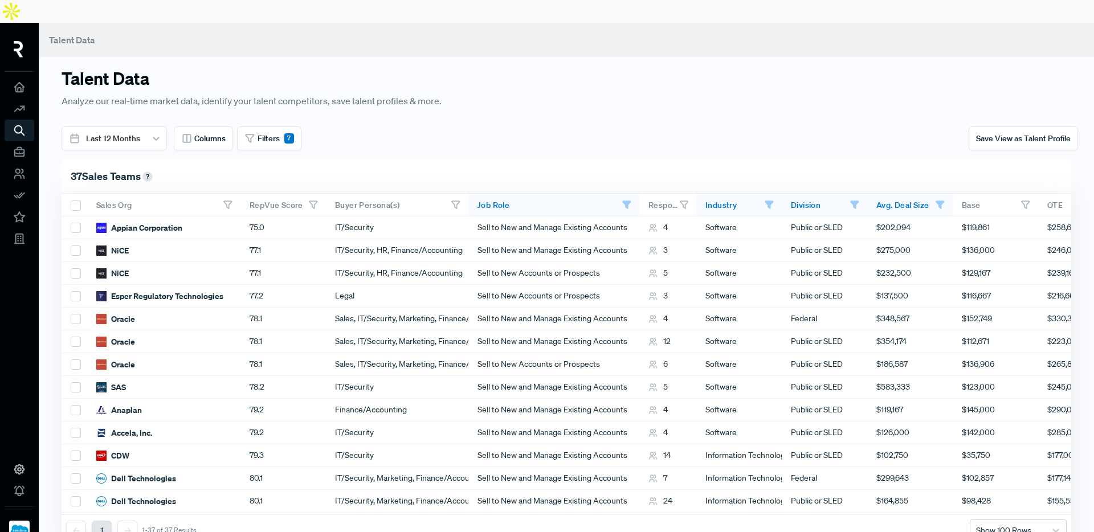
click at [178, 93] on p "Analyze our real-time market data, identify your talent competitors, save talen…" at bounding box center [439, 100] width 754 height 15
click at [642, 93] on p "Analyze our real-time market data, identify your talent competitors, save talen…" at bounding box center [439, 100] width 754 height 15
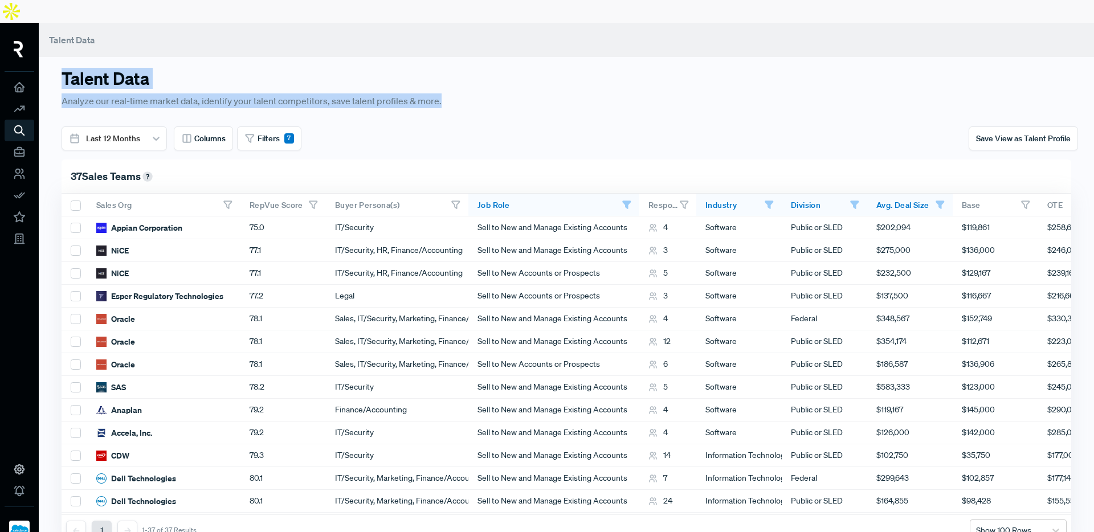
drag, startPoint x: 458, startPoint y: 80, endPoint x: 63, endPoint y: 50, distance: 396.9
click at [63, 68] on div "Talent Data Analyze our real-time market data, identify your talent competitors…" at bounding box center [439, 88] width 754 height 40
click at [63, 68] on h3 "Talent Data" at bounding box center [439, 78] width 754 height 21
drag, startPoint x: 62, startPoint y: 55, endPoint x: 155, endPoint y: 73, distance: 94.6
click at [155, 73] on div "Talent Data Analyze our real-time market data, identify your talent competitors…" at bounding box center [439, 88] width 754 height 40
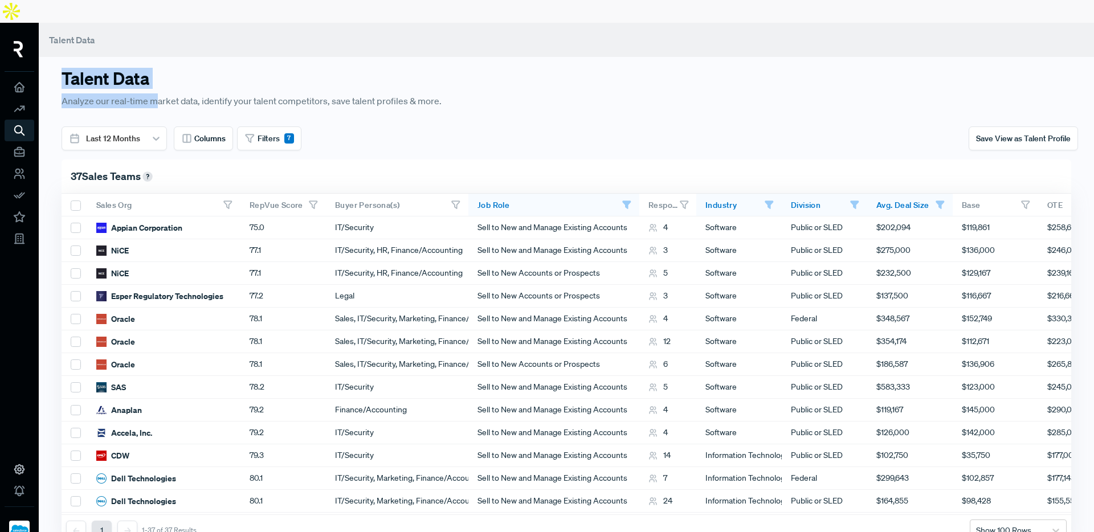
click at [167, 69] on div "Talent Data Analyze our real-time market data, identify your talent competitors…" at bounding box center [439, 88] width 754 height 40
drag, startPoint x: 156, startPoint y: 77, endPoint x: 71, endPoint y: 59, distance: 86.8
click at [71, 68] on div "Talent Data Analyze our real-time market data, identify your talent competitors…" at bounding box center [439, 88] width 754 height 40
click at [71, 68] on h3 "Talent Data" at bounding box center [439, 78] width 754 height 21
drag, startPoint x: 69, startPoint y: 56, endPoint x: 151, endPoint y: 76, distance: 84.3
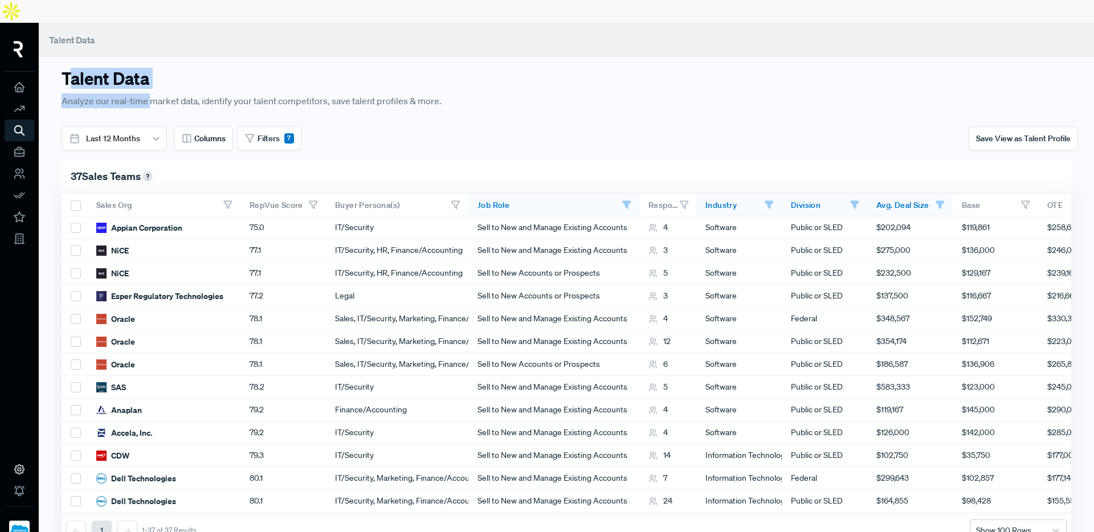
click at [151, 76] on div "Talent Data Analyze our real-time market data, identify your talent competitors…" at bounding box center [439, 88] width 754 height 40
click at [169, 93] on p "Analyze our real-time market data, identify your talent competitors, save talen…" at bounding box center [439, 100] width 754 height 15
drag, startPoint x: 155, startPoint y: 77, endPoint x: 60, endPoint y: 57, distance: 96.7
click at [60, 68] on div "Talent Data Analyze our real-time market data, identify your talent competitors…" at bounding box center [438, 97] width 767 height 58
click at [69, 68] on h3 "Talent Data" at bounding box center [439, 78] width 754 height 21
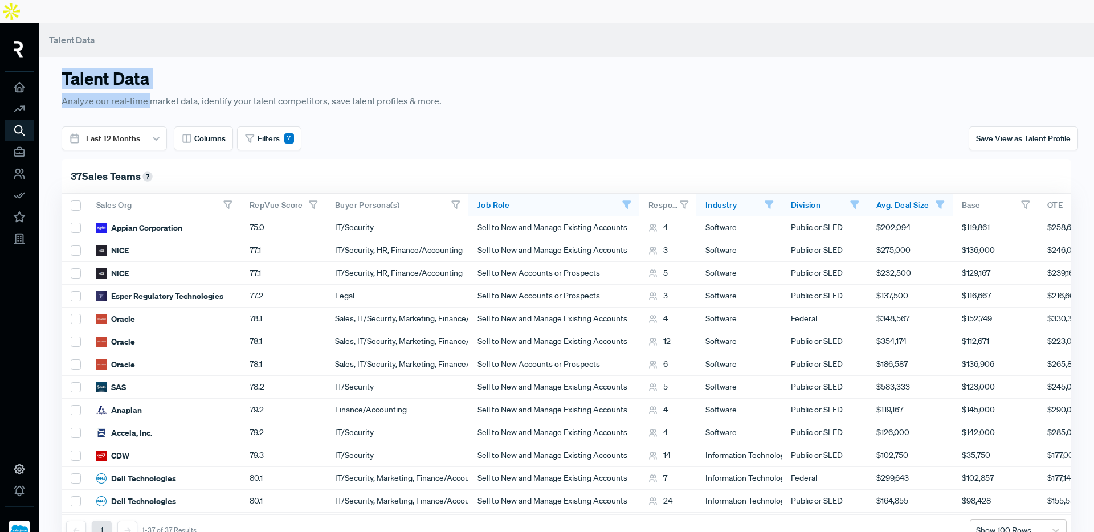
drag, startPoint x: 64, startPoint y: 55, endPoint x: 162, endPoint y: 76, distance: 99.6
click at [154, 77] on div "Talent Data Analyze our real-time market data, identify your talent competitors…" at bounding box center [439, 88] width 754 height 40
